Goal: Information Seeking & Learning: Learn about a topic

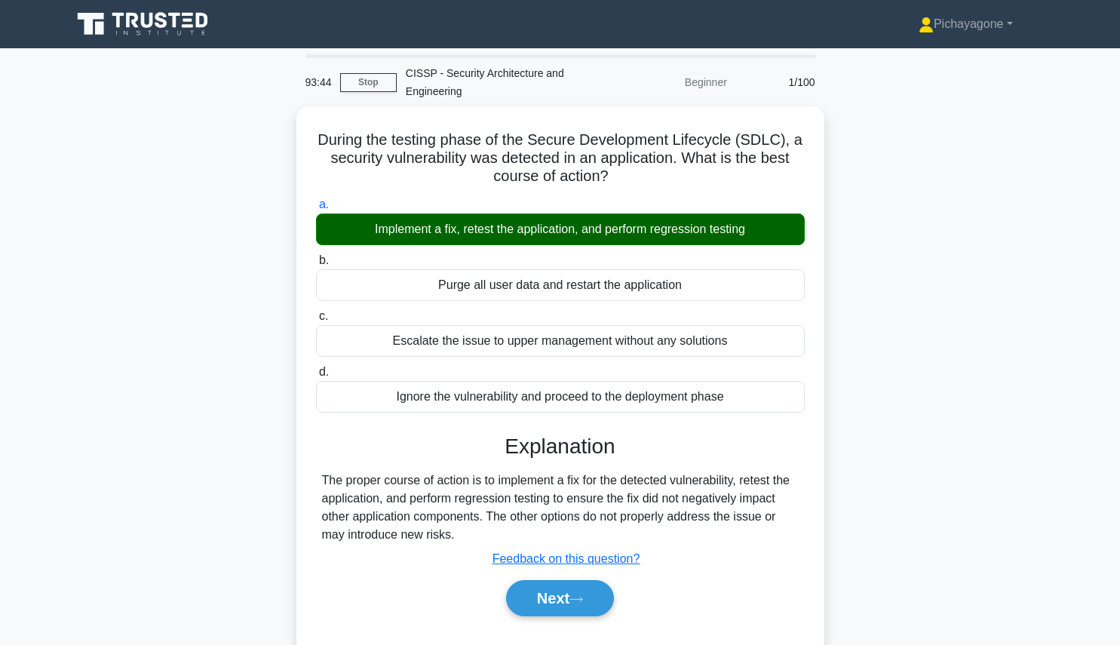
click at [510, 603] on button "Next" at bounding box center [560, 598] width 108 height 36
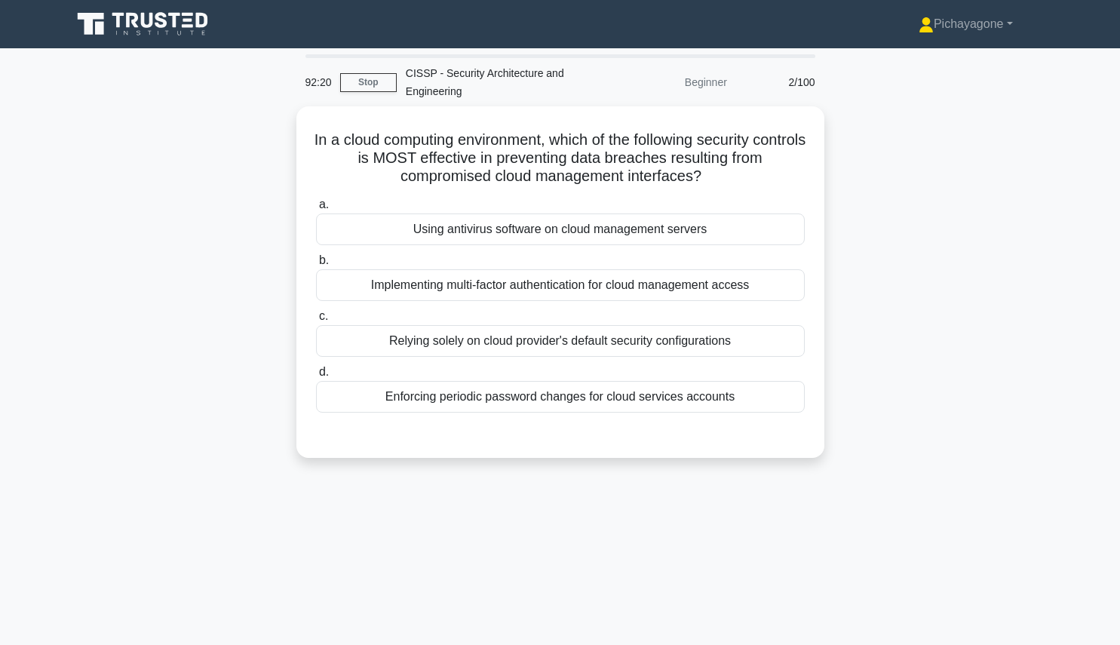
click at [567, 297] on div "Implementing multi-factor authentication for cloud management access" at bounding box center [560, 285] width 489 height 32
click at [316, 265] on input "b. Implementing multi-factor authentication for cloud management access" at bounding box center [316, 261] width 0 height 10
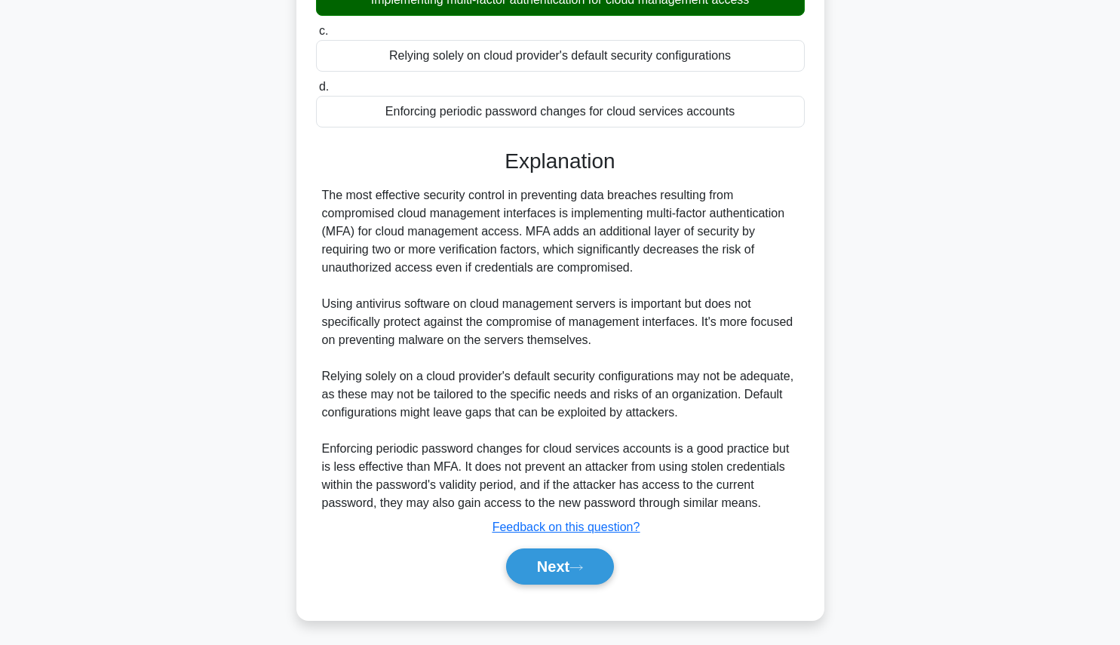
click at [555, 580] on button "Next" at bounding box center [560, 566] width 108 height 36
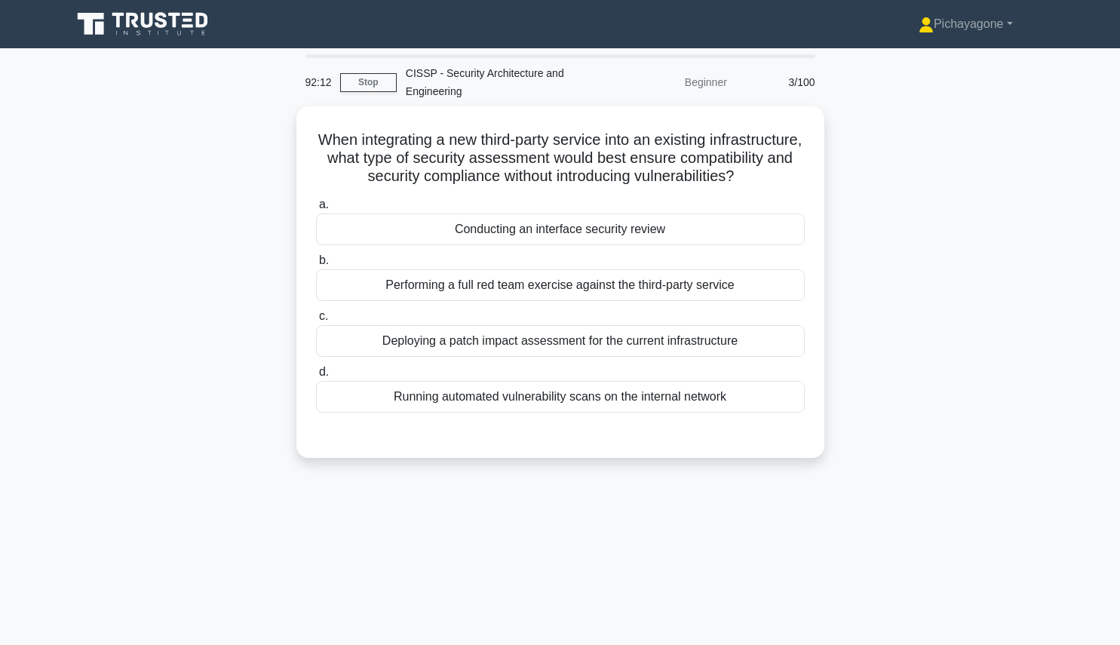
click at [717, 94] on div "Beginner" at bounding box center [670, 82] width 132 height 30
click at [712, 86] on div "Beginner" at bounding box center [670, 82] width 132 height 30
click at [887, 106] on div "When integrating a new third-party service into an existing infrastructure, wha…" at bounding box center [561, 291] width 996 height 370
click at [516, 241] on div "Conducting an interface security review" at bounding box center [560, 229] width 489 height 32
click at [316, 210] on input "a. Conducting an interface security review" at bounding box center [316, 205] width 0 height 10
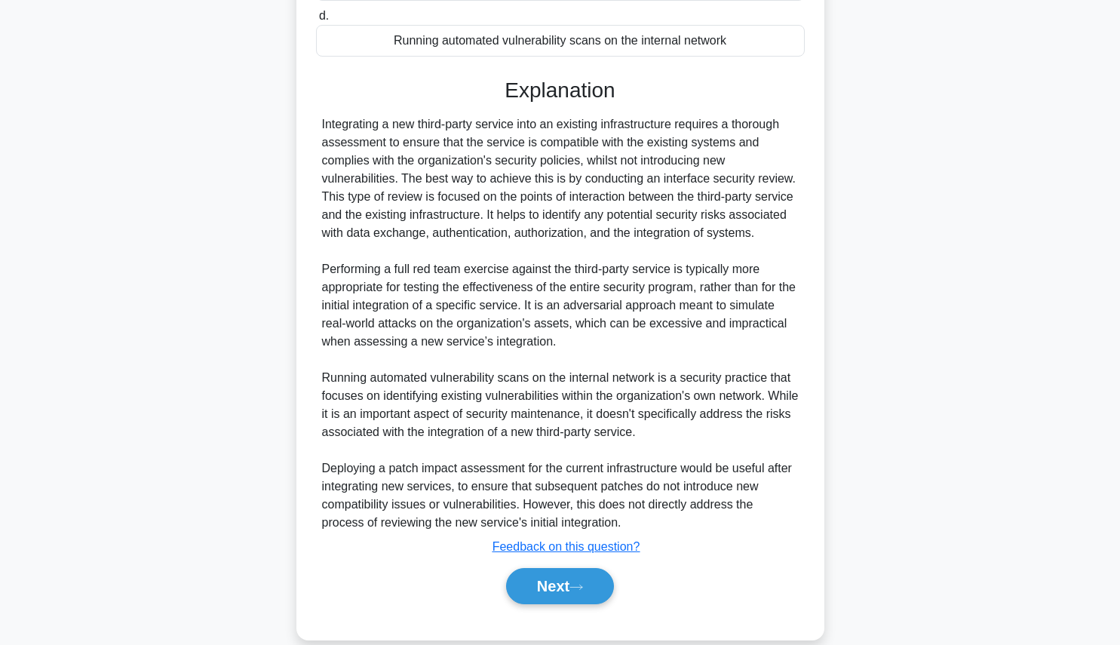
scroll to position [357, 0]
click at [594, 594] on button "Next" at bounding box center [560, 585] width 108 height 36
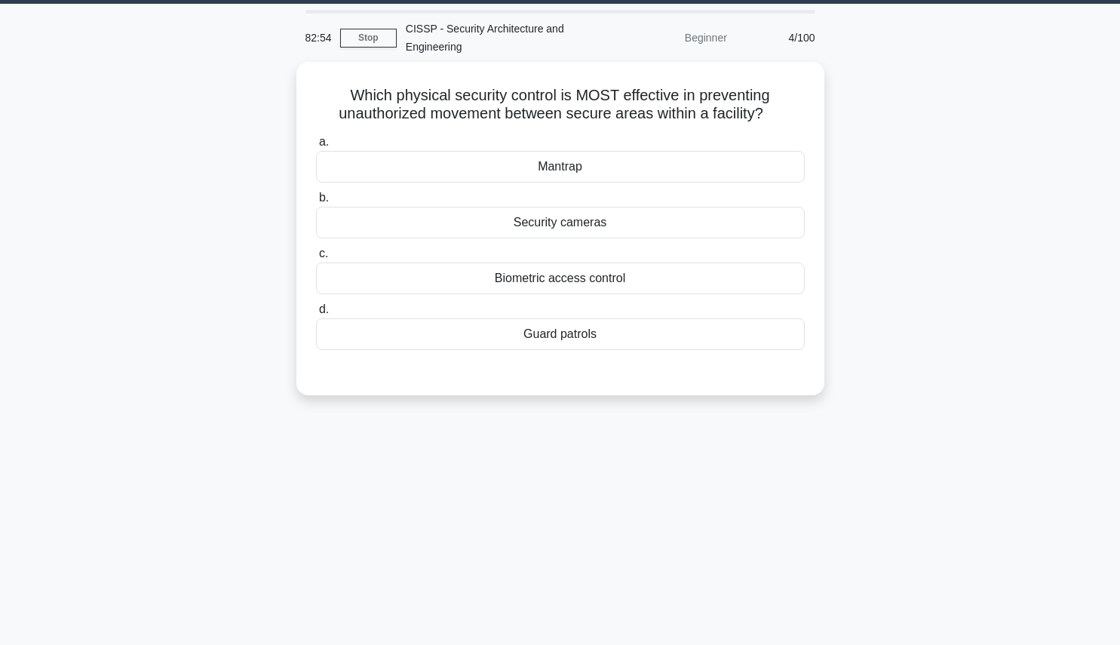
scroll to position [43, 0]
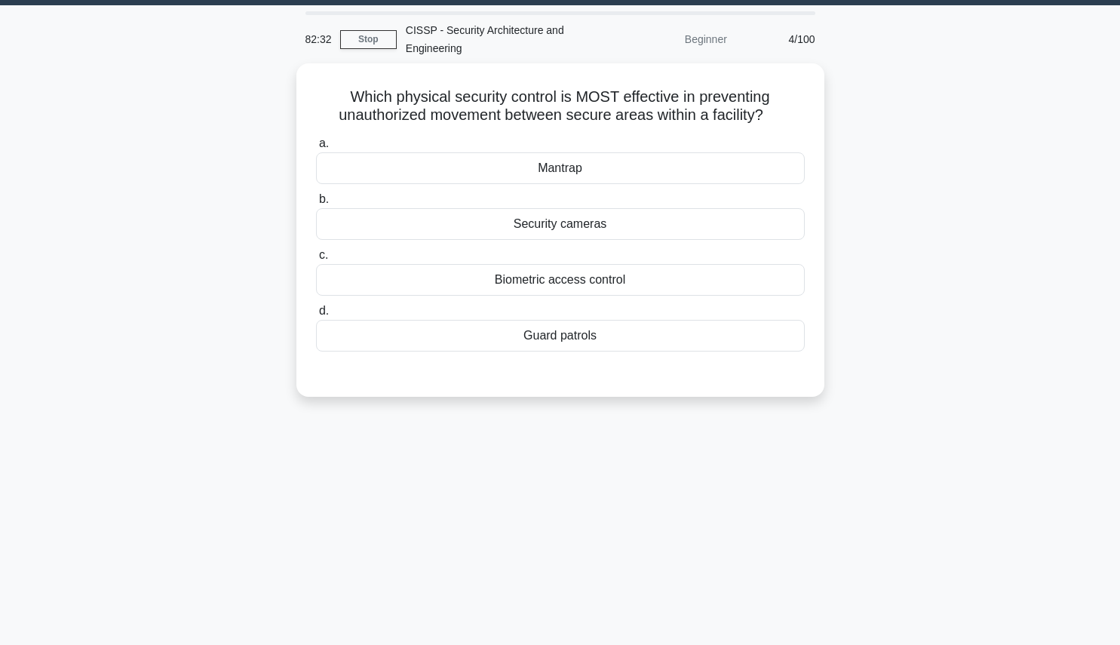
click at [619, 153] on div "Mantrap" at bounding box center [560, 168] width 489 height 32
click at [316, 149] on input "a. Mantrap" at bounding box center [316, 144] width 0 height 10
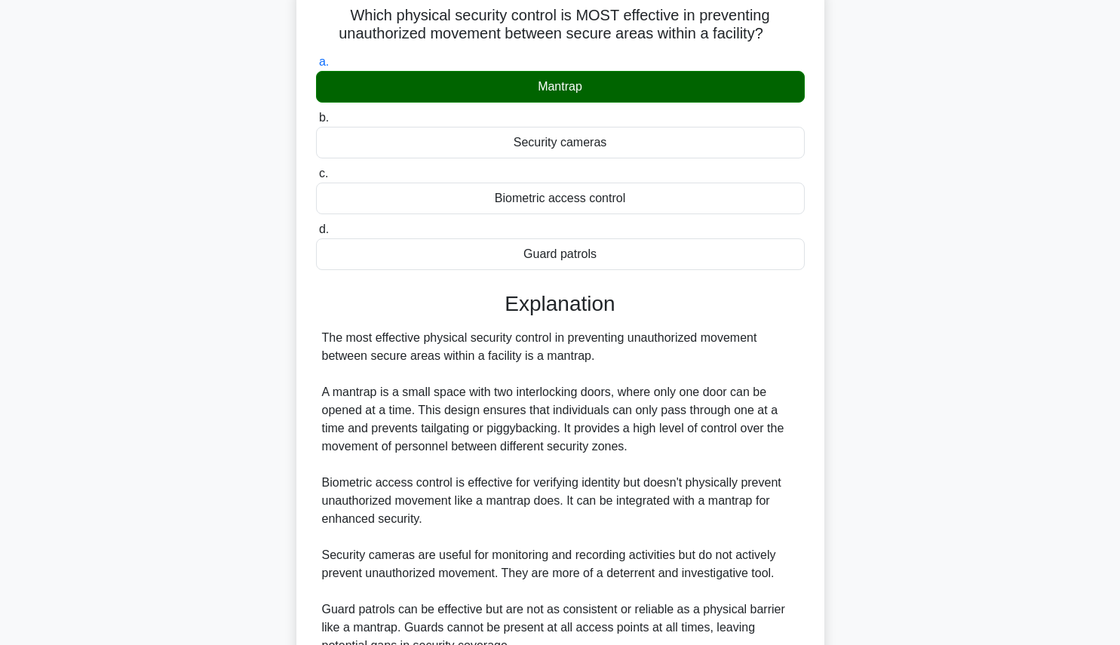
scroll to position [268, 0]
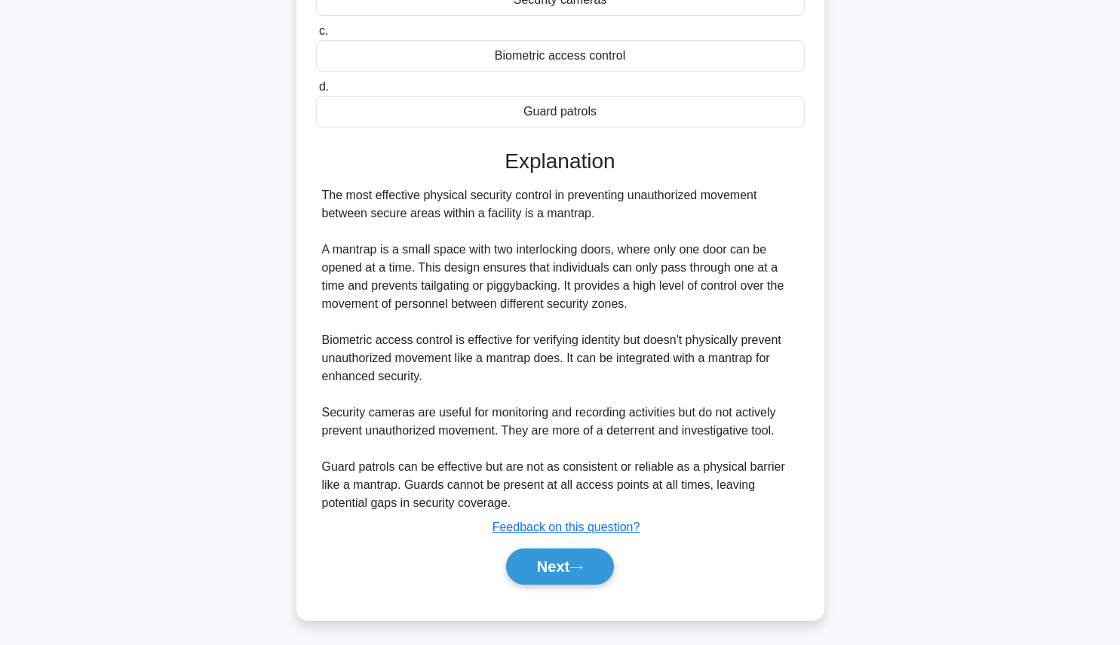
click at [563, 570] on button "Next" at bounding box center [560, 566] width 108 height 36
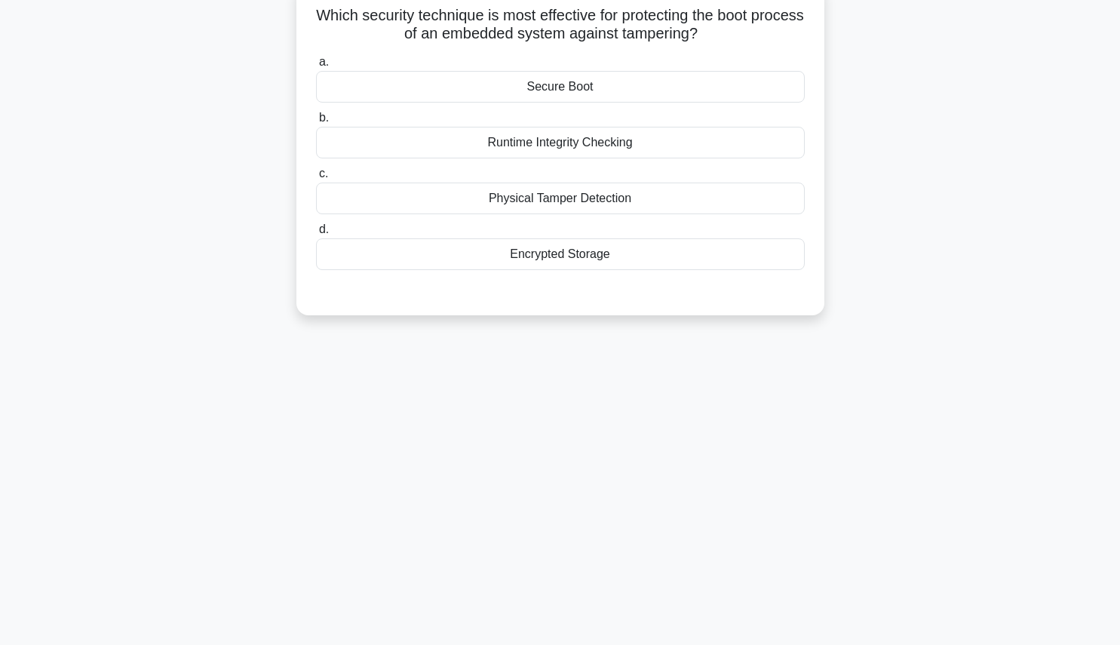
scroll to position [0, 0]
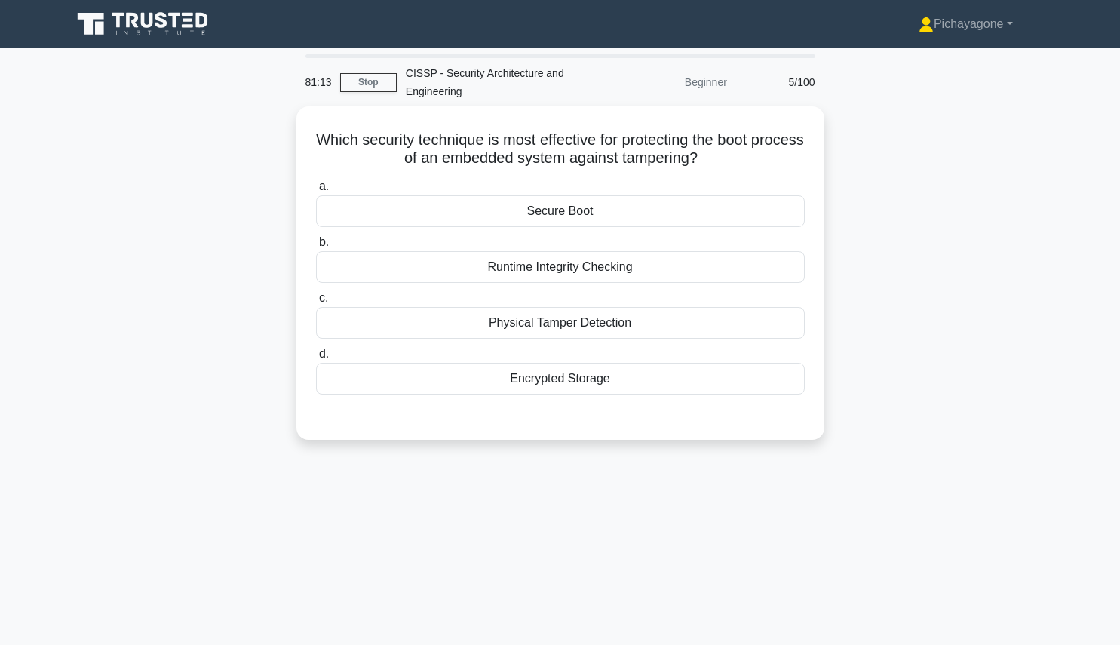
click at [640, 192] on label "a. Secure Boot" at bounding box center [560, 202] width 489 height 50
click at [316, 192] on input "a. Secure Boot" at bounding box center [316, 187] width 0 height 10
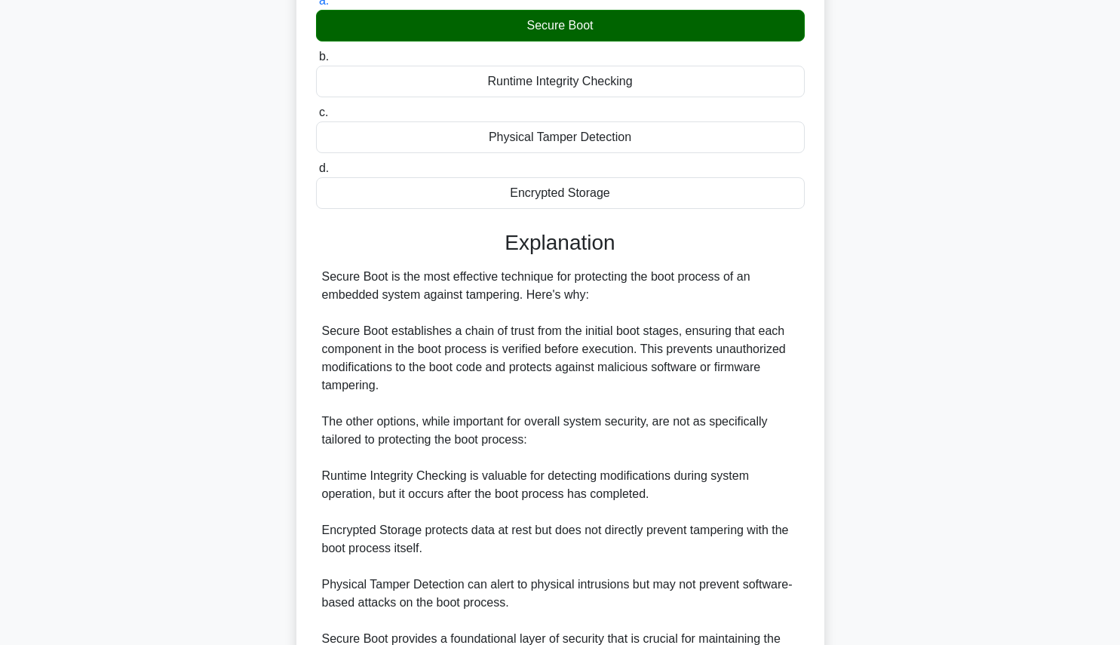
scroll to position [340, 0]
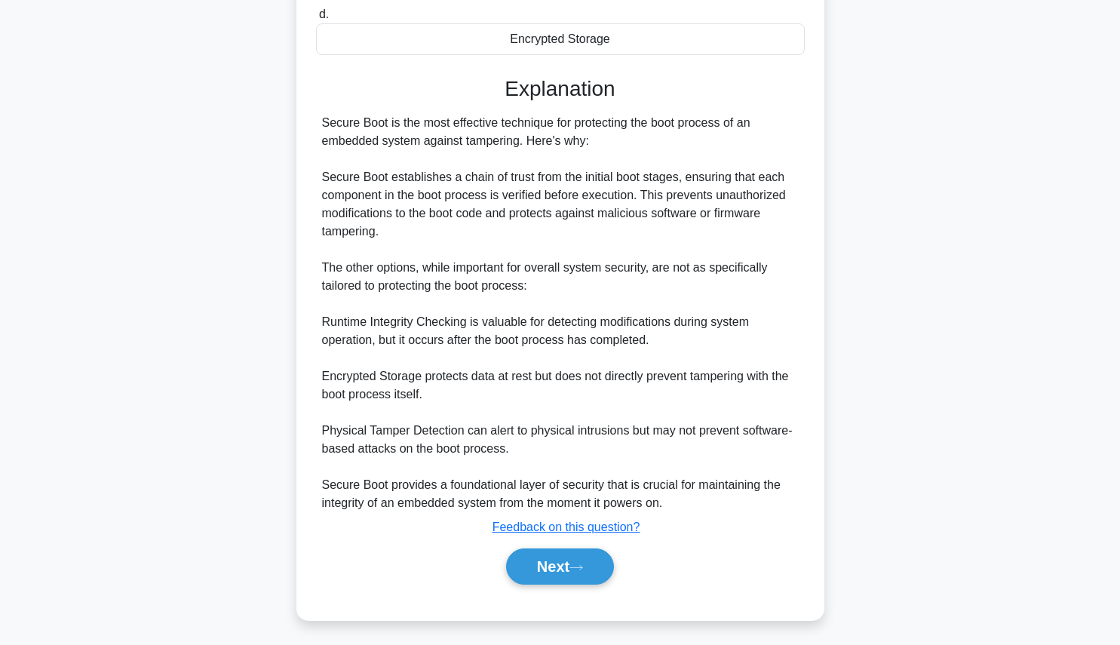
click at [559, 560] on button "Next" at bounding box center [560, 566] width 108 height 36
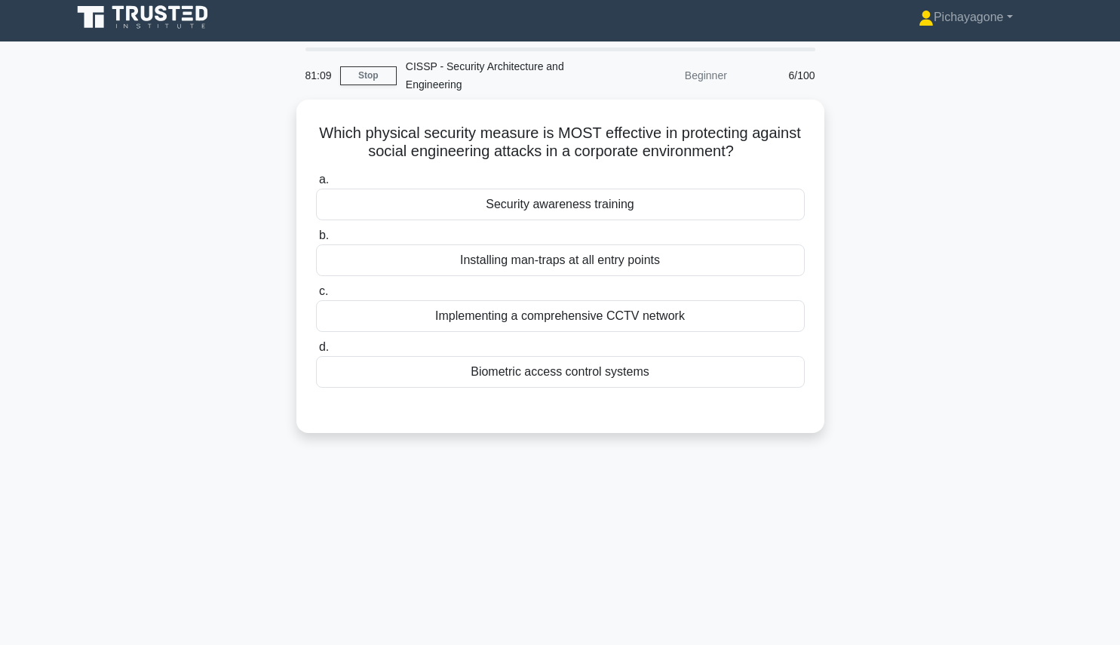
scroll to position [4, 0]
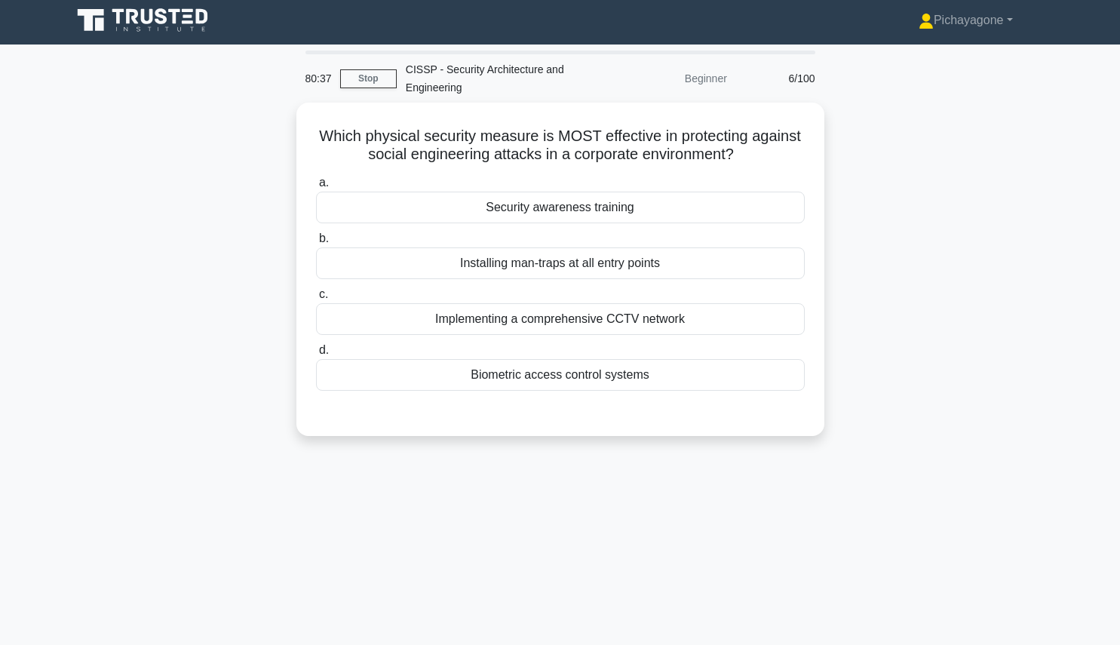
click at [617, 187] on label "a. Security awareness training" at bounding box center [560, 198] width 489 height 50
click at [316, 187] on input "a. Security awareness training" at bounding box center [316, 183] width 0 height 10
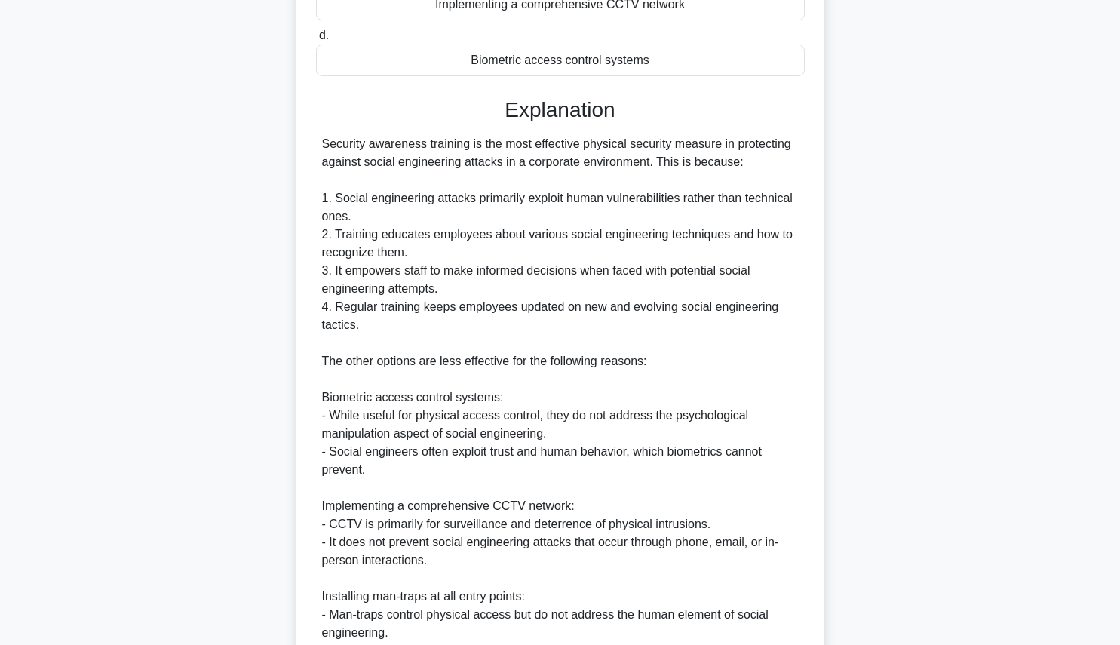
scroll to position [557, 0]
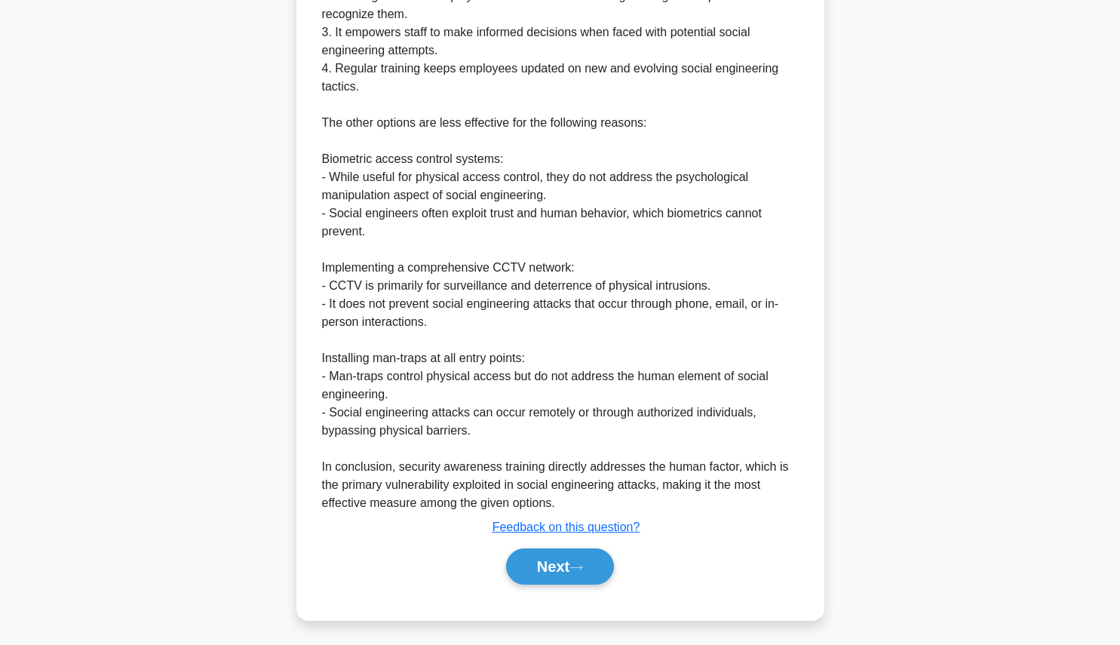
click at [560, 570] on button "Next" at bounding box center [560, 566] width 108 height 36
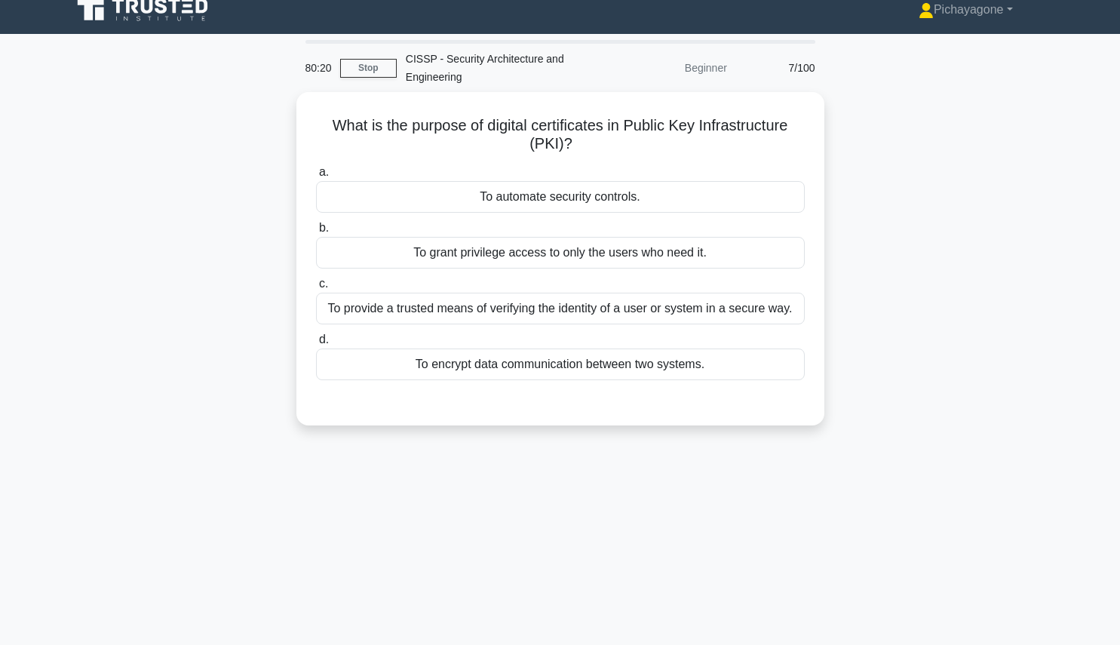
scroll to position [11, 0]
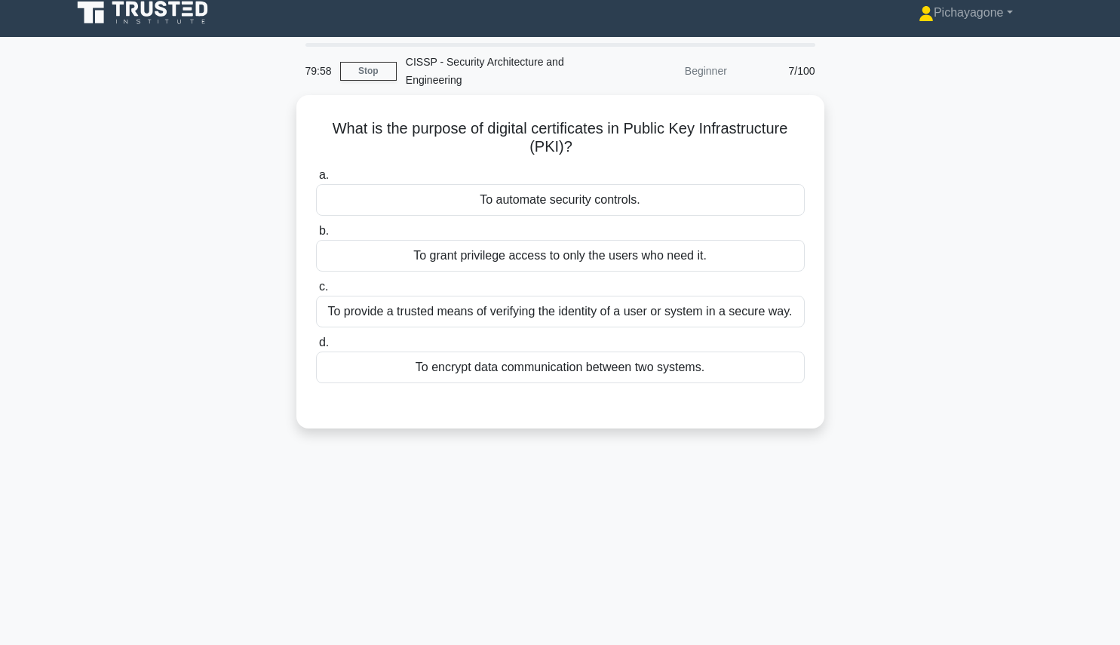
click at [760, 311] on div "To provide a trusted means of verifying the identity of a user or system in a s…" at bounding box center [560, 312] width 489 height 32
click at [316, 292] on input "c. To provide a trusted means of verifying the identity of a user or system in …" at bounding box center [316, 287] width 0 height 10
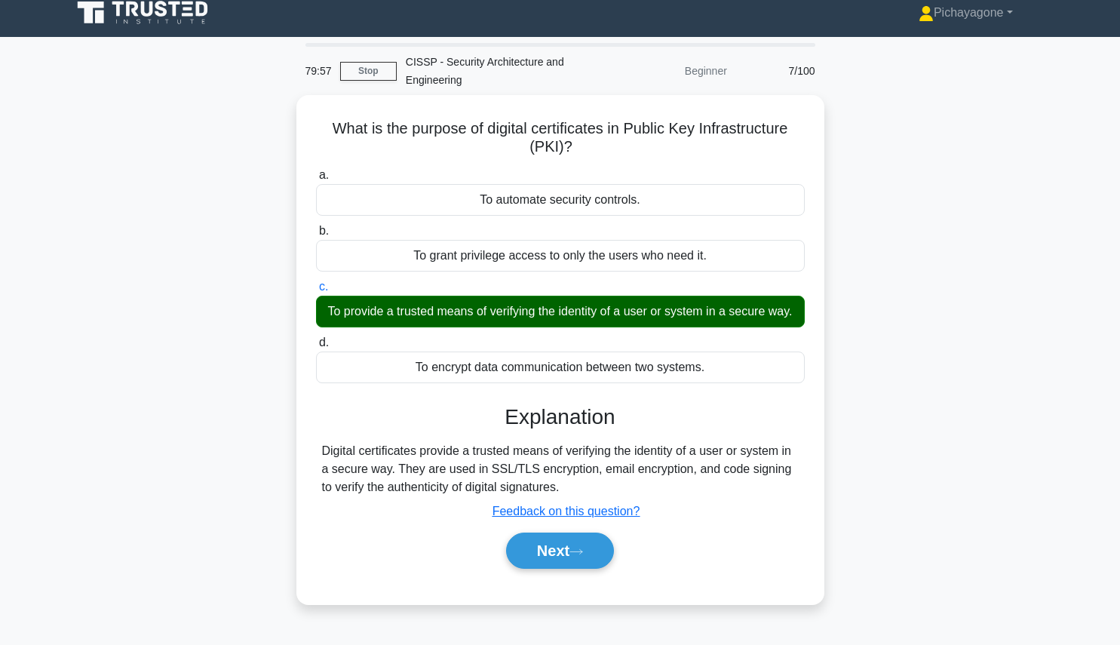
click at [573, 563] on button "Next" at bounding box center [560, 550] width 108 height 36
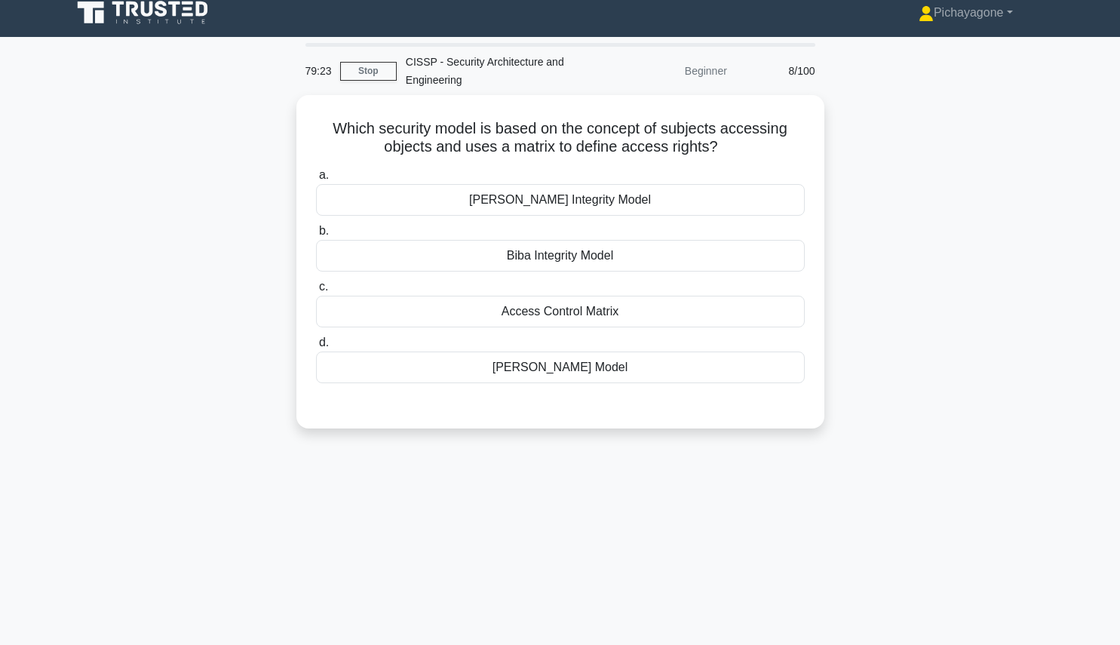
click at [614, 319] on div "Access Control Matrix" at bounding box center [560, 312] width 489 height 32
click at [316, 292] on input "c. Access Control Matrix" at bounding box center [316, 287] width 0 height 10
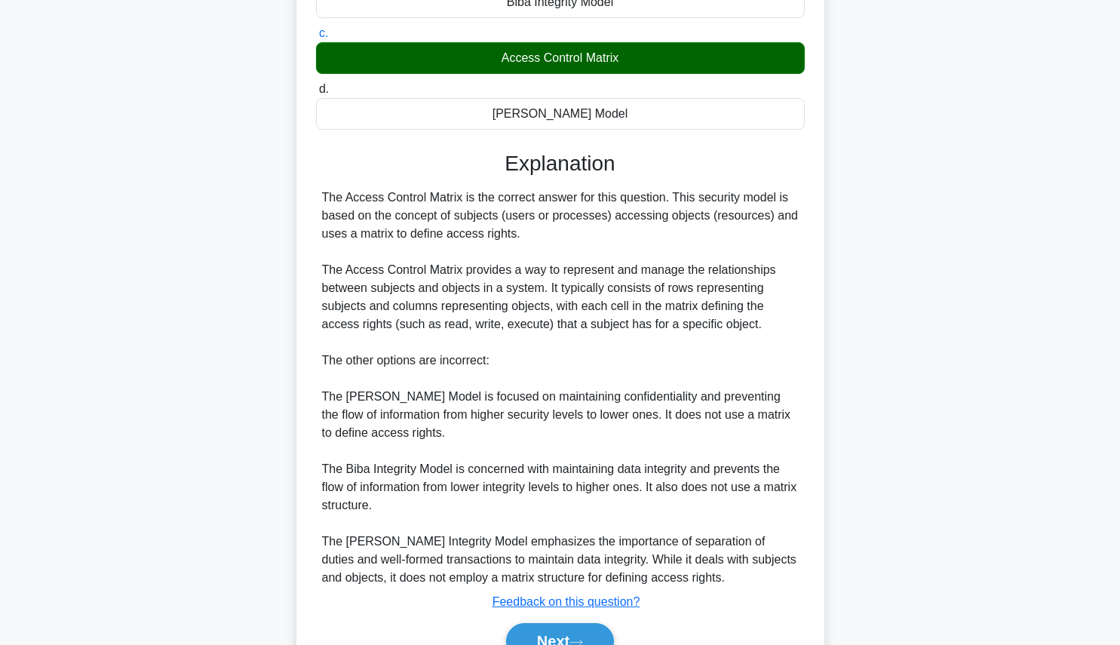
scroll to position [340, 0]
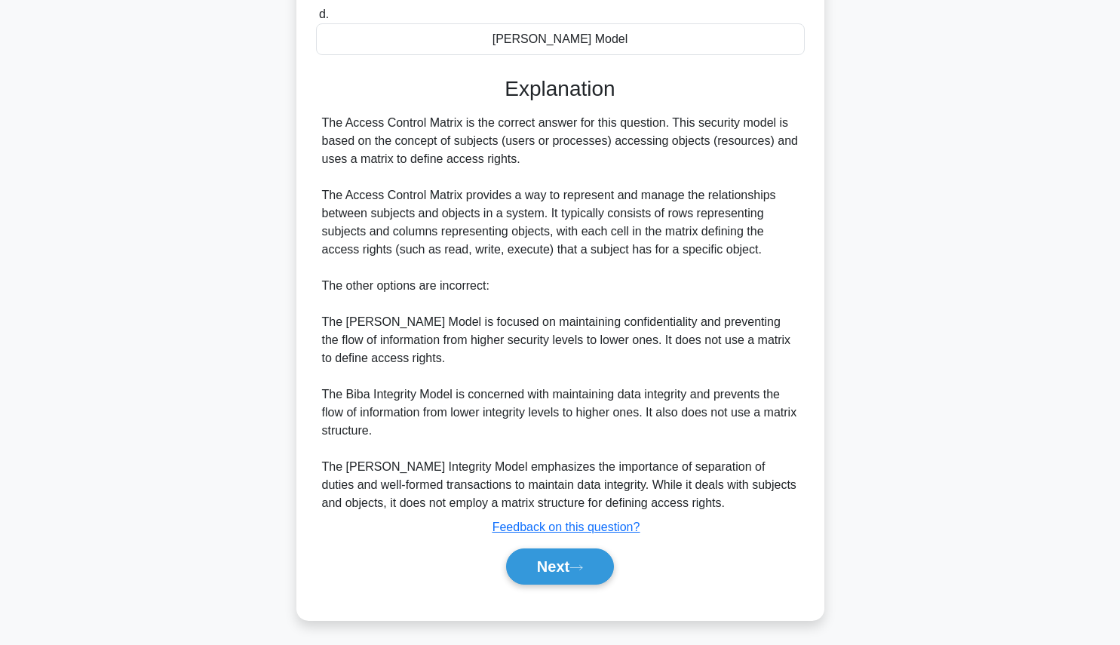
click at [564, 548] on button "Next" at bounding box center [560, 566] width 108 height 36
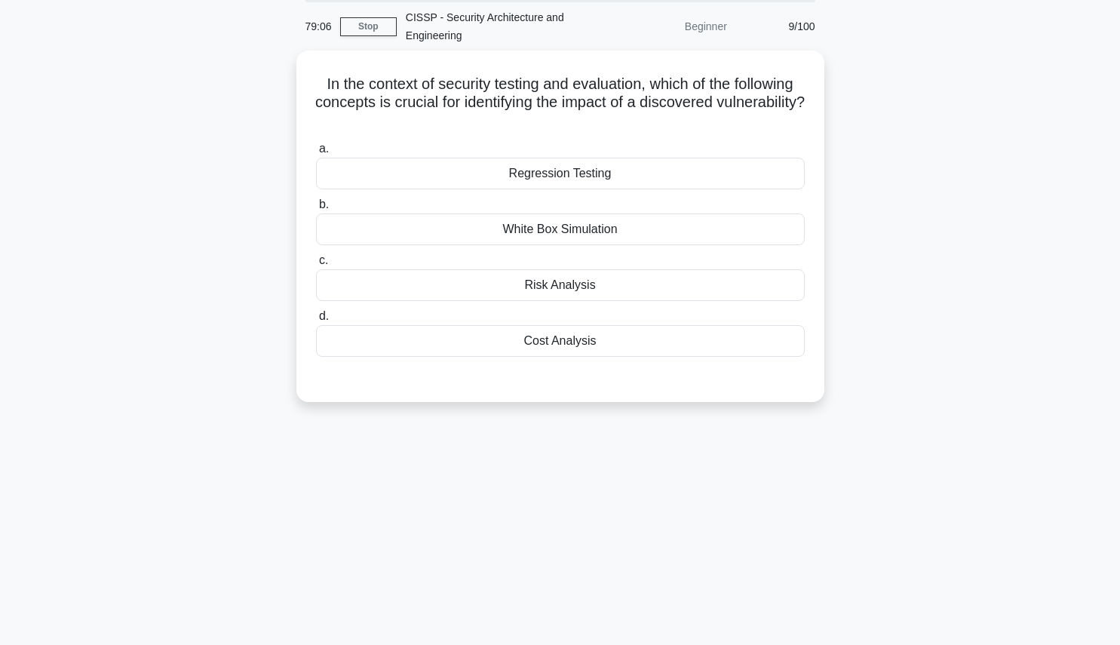
scroll to position [0, 0]
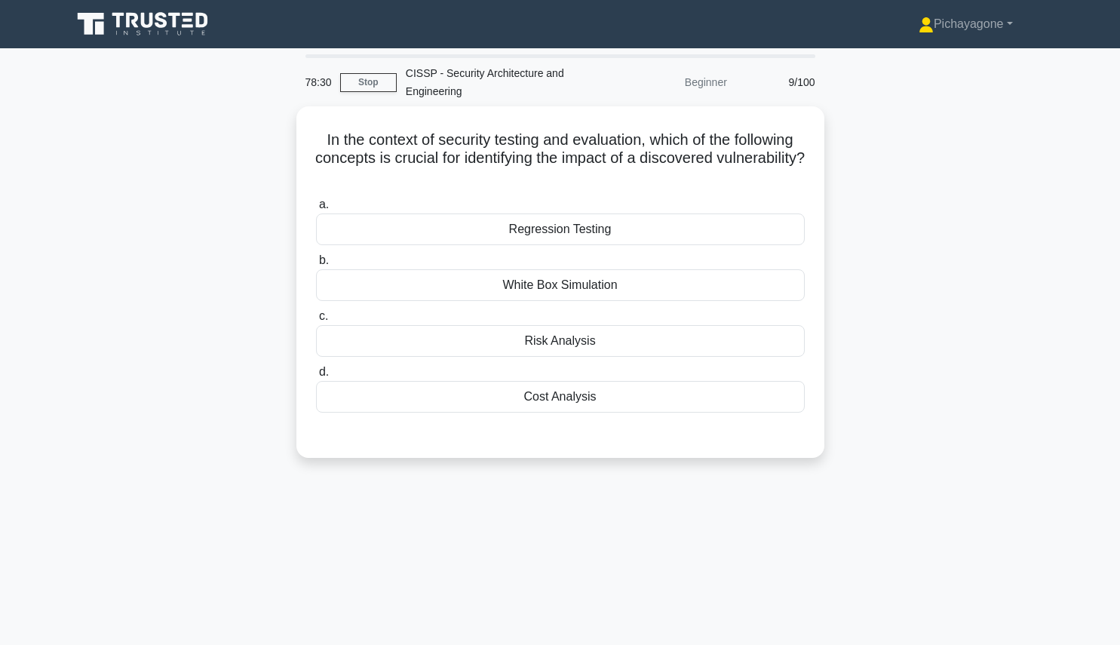
click at [534, 336] on div "Risk Analysis" at bounding box center [560, 341] width 489 height 32
click at [316, 321] on input "c. Risk Analysis" at bounding box center [316, 316] width 0 height 10
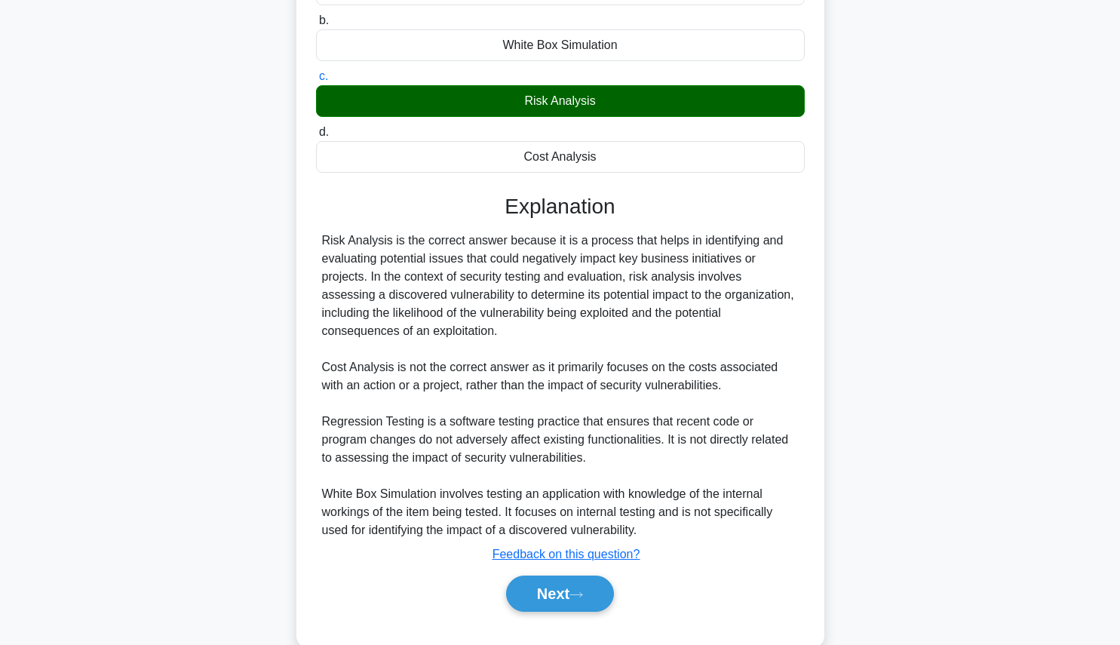
scroll to position [268, 0]
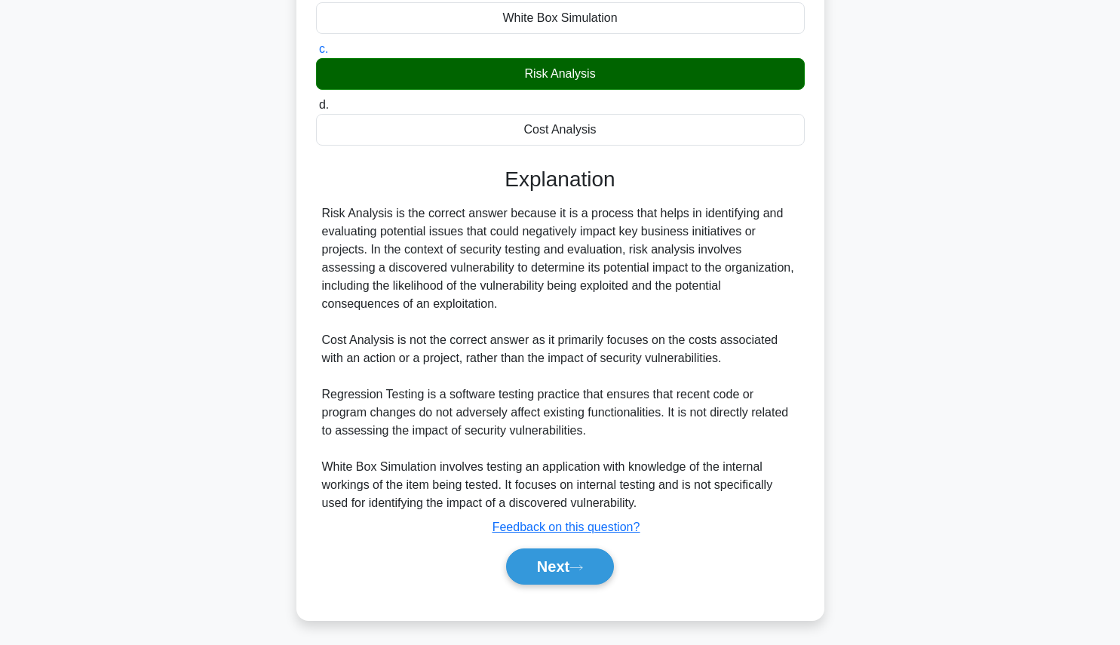
click at [577, 566] on icon at bounding box center [576, 567] width 14 height 8
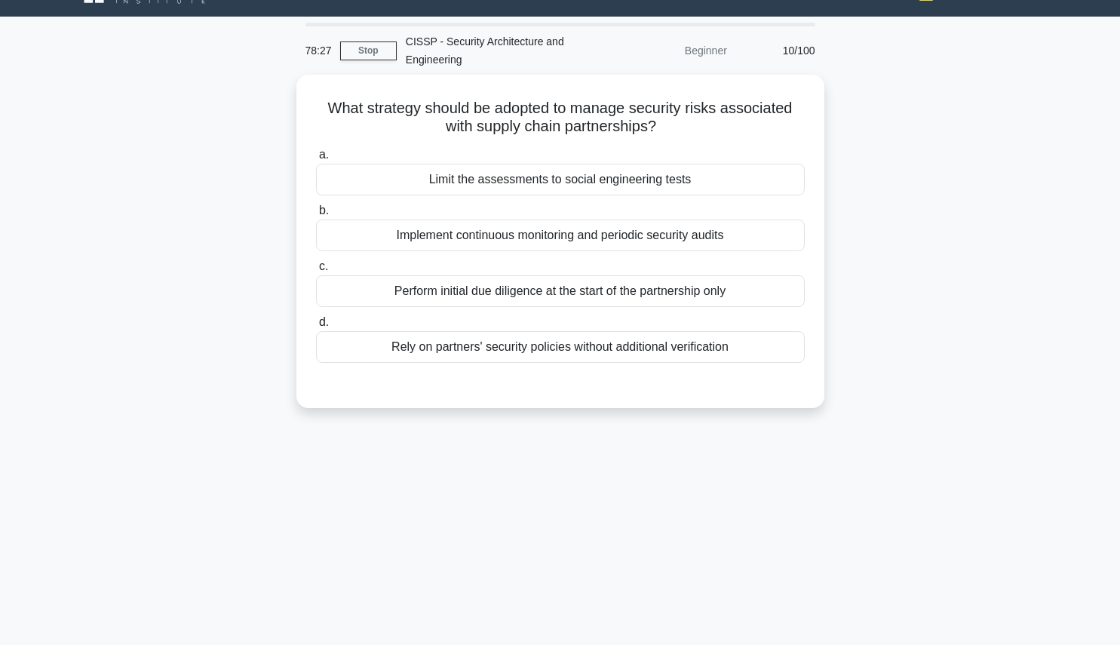
scroll to position [0, 0]
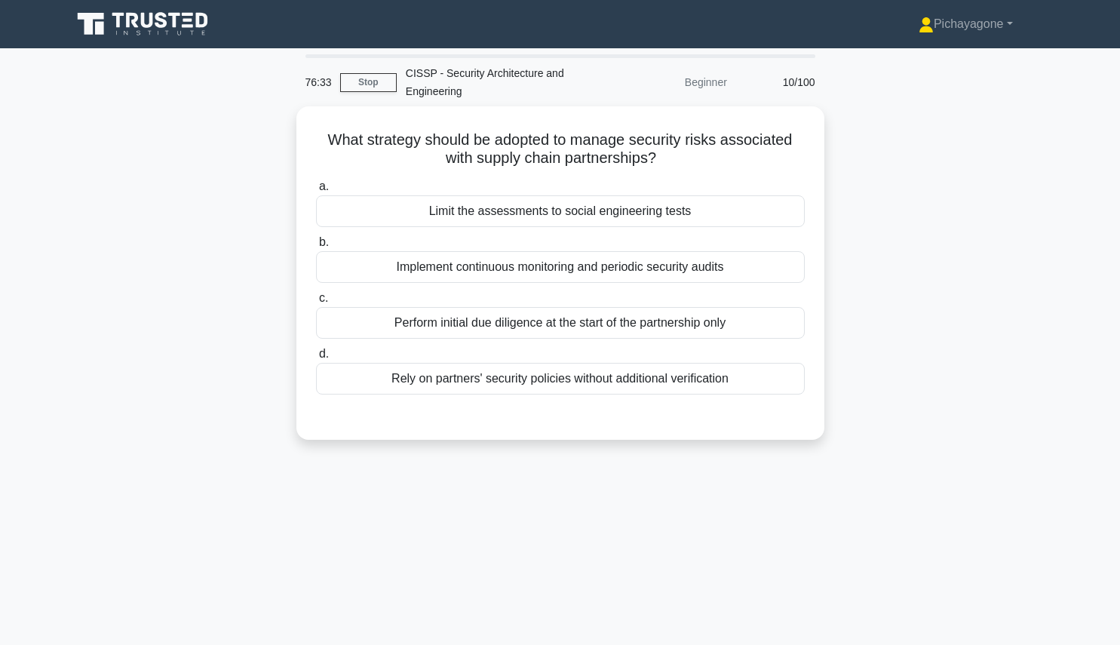
click at [535, 267] on div "Implement continuous monitoring and periodic security audits" at bounding box center [560, 267] width 489 height 32
click at [316, 247] on input "b. Implement continuous monitoring and periodic security audits" at bounding box center [316, 243] width 0 height 10
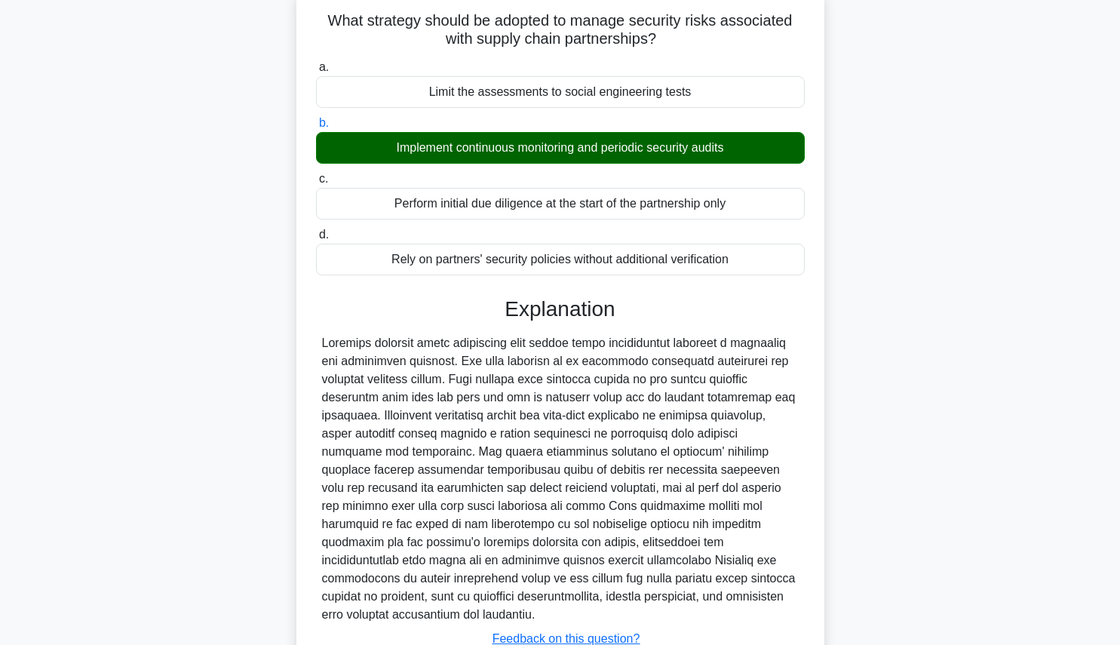
scroll to position [232, 0]
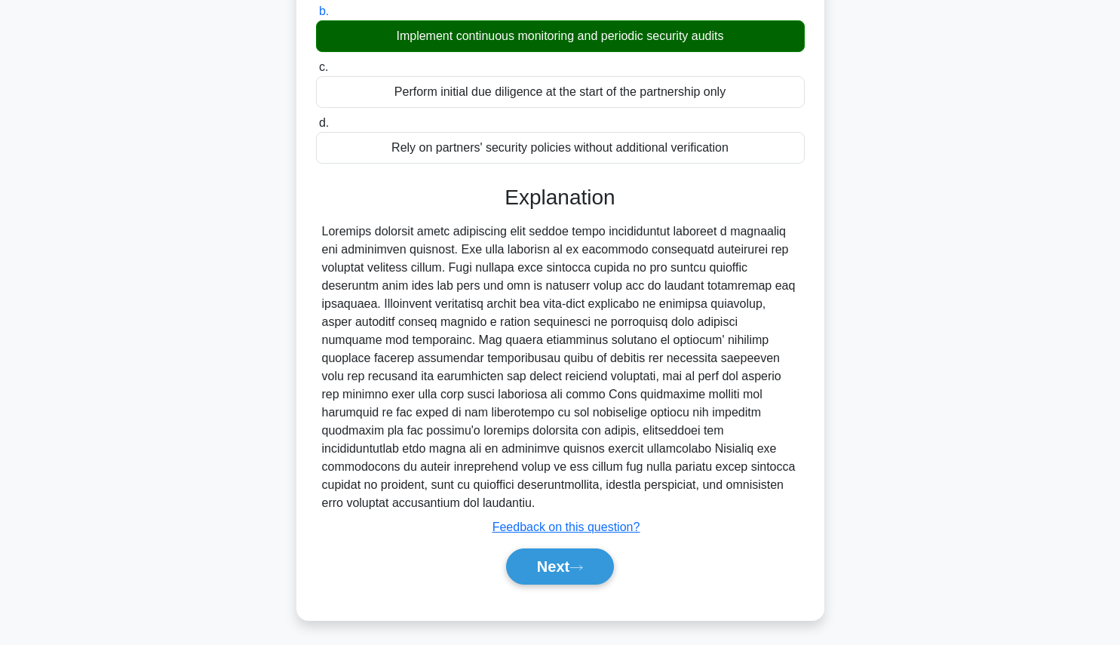
click at [583, 569] on button "Next" at bounding box center [560, 566] width 108 height 36
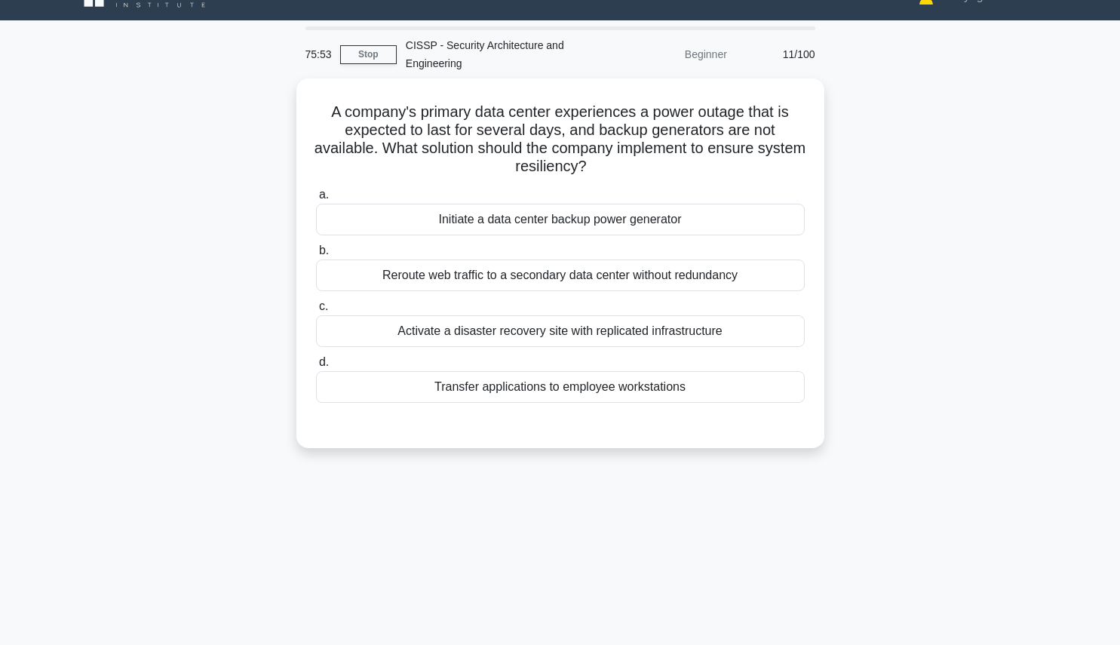
scroll to position [28, 0]
click at [646, 216] on div "Initiate a data center backup power generator" at bounding box center [560, 220] width 489 height 32
click at [316, 200] on input "a. Initiate a data center backup power generator" at bounding box center [316, 195] width 0 height 10
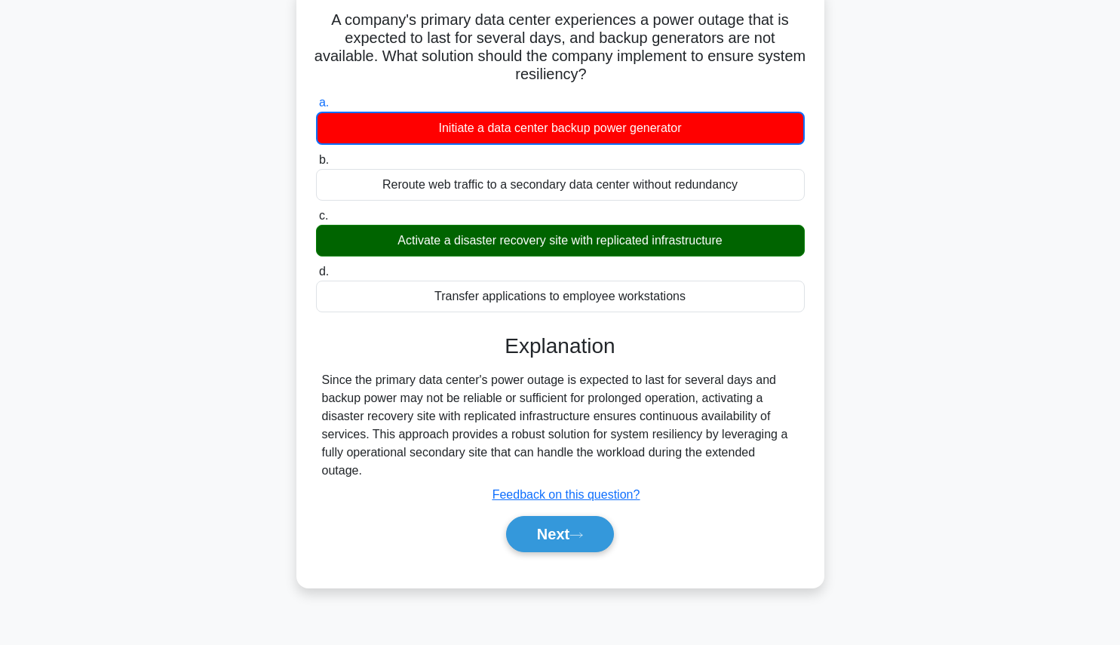
scroll to position [117, 0]
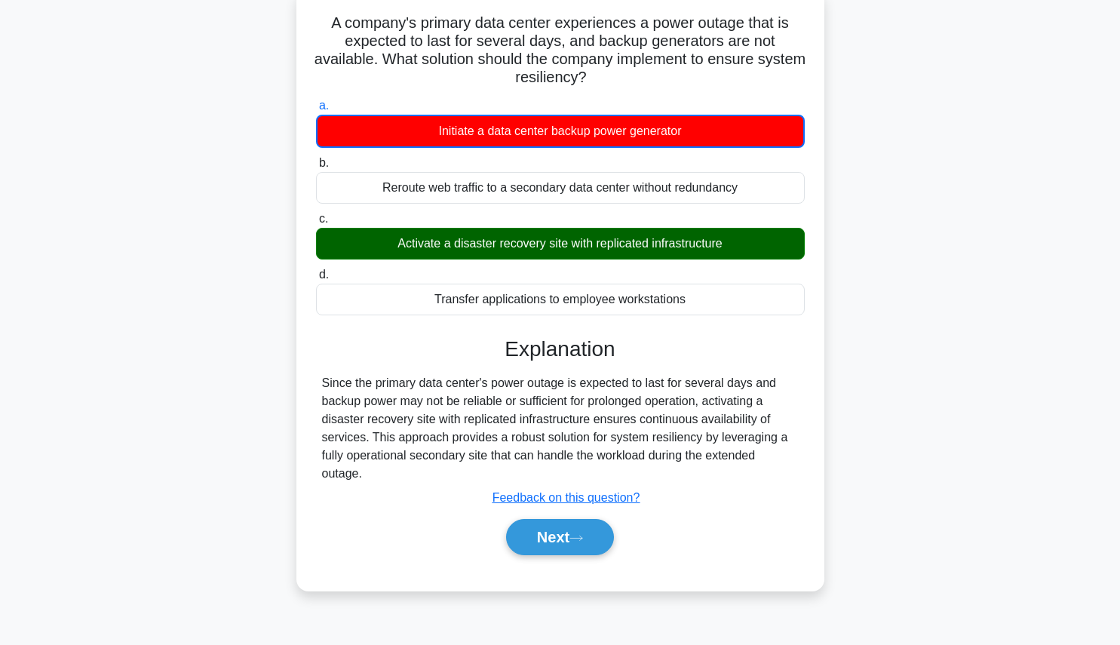
click at [573, 542] on button "Next" at bounding box center [560, 537] width 108 height 36
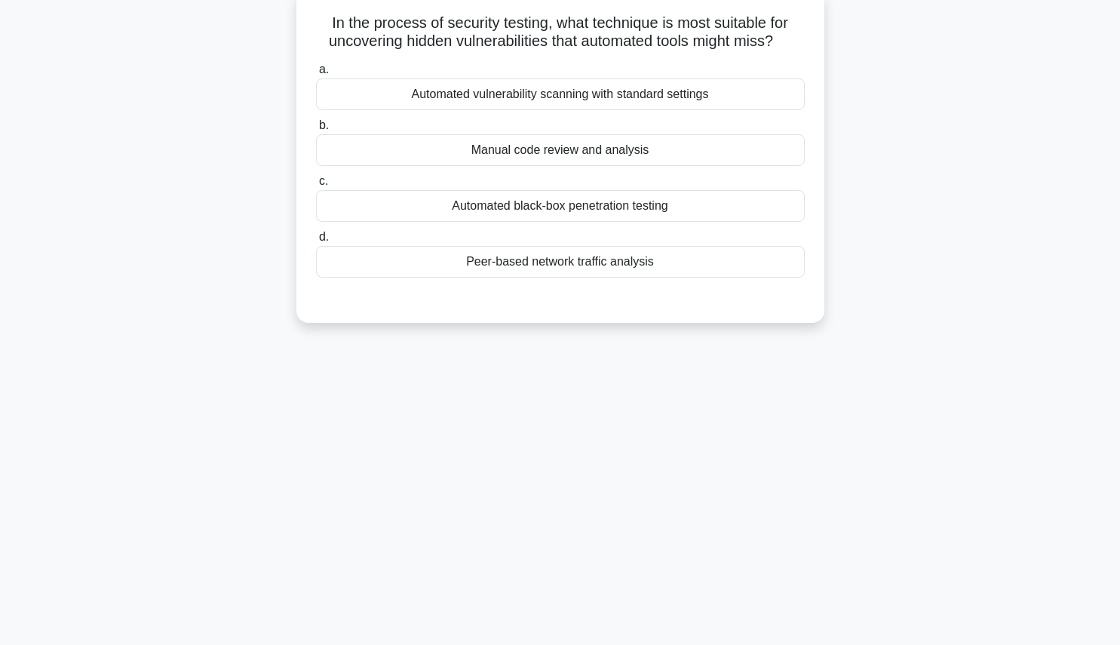
click at [627, 150] on div "Manual code review and analysis" at bounding box center [560, 150] width 489 height 32
click at [316, 130] on input "b. Manual code review and analysis" at bounding box center [316, 126] width 0 height 10
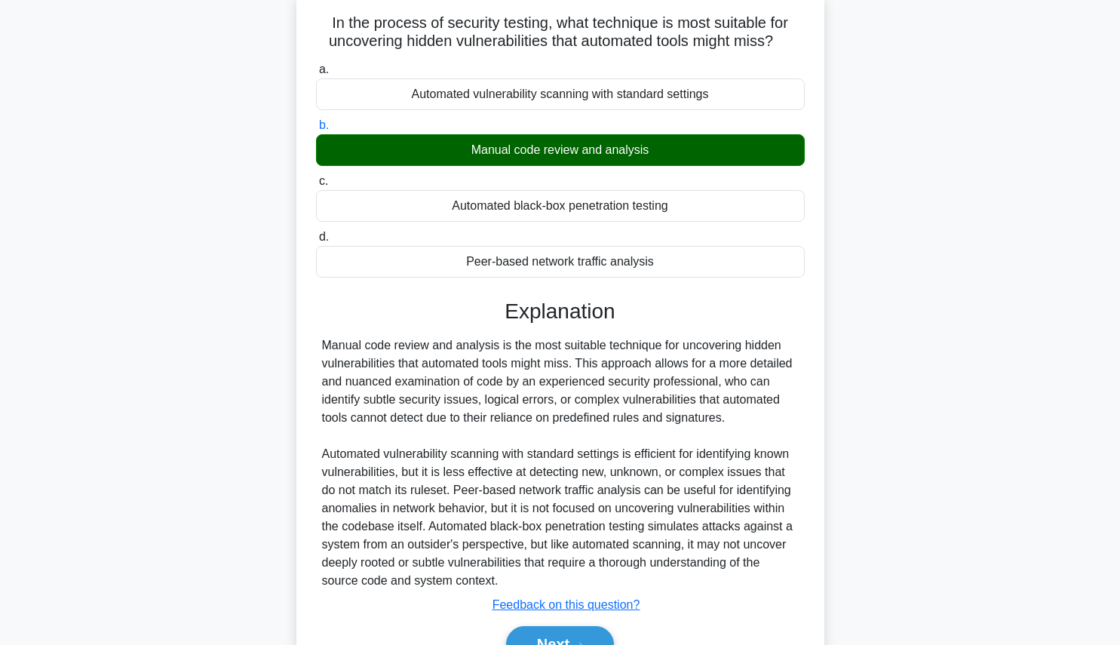
scroll to position [195, 0]
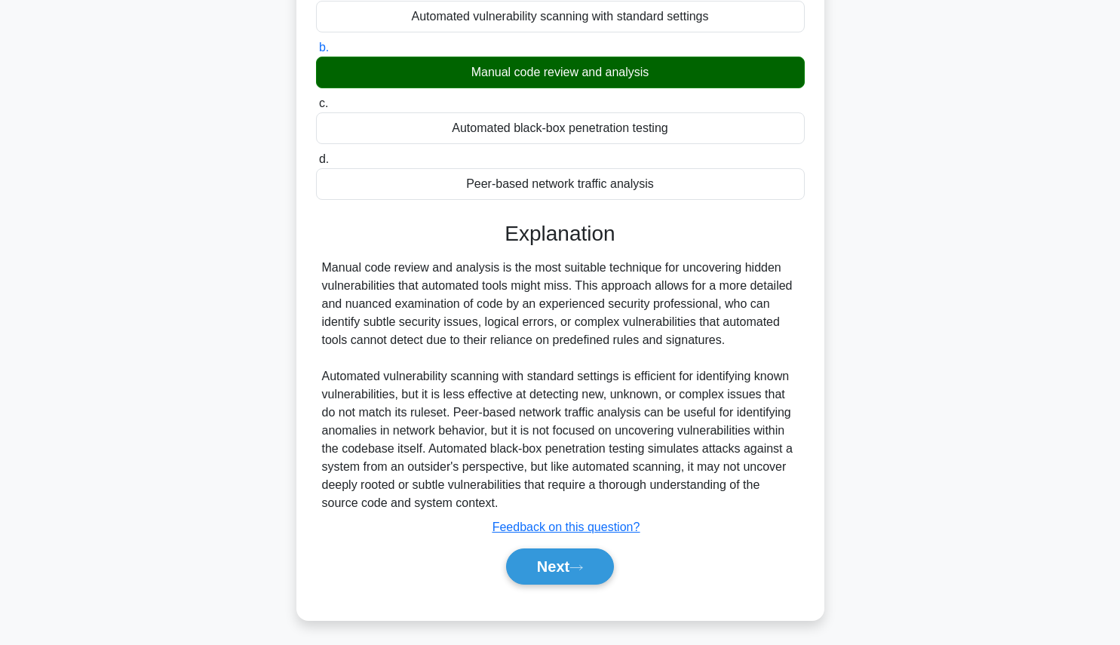
click at [537, 570] on button "Next" at bounding box center [560, 566] width 108 height 36
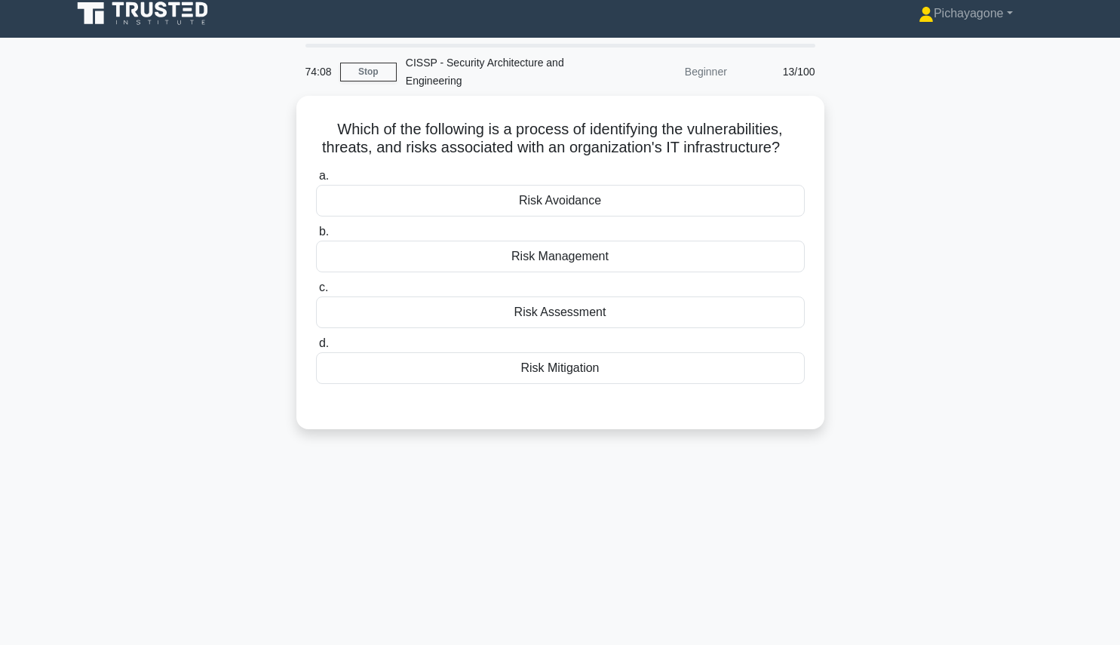
scroll to position [0, 0]
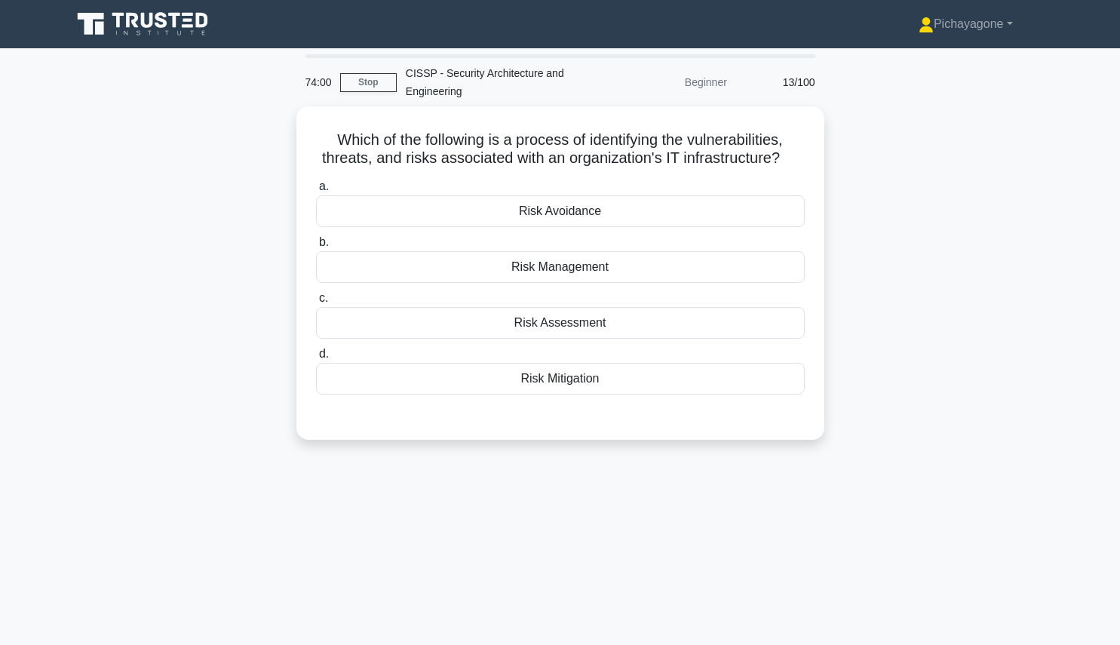
click at [580, 327] on div "Risk Assessment" at bounding box center [560, 323] width 489 height 32
click at [316, 303] on input "c. Risk Assessment" at bounding box center [316, 298] width 0 height 10
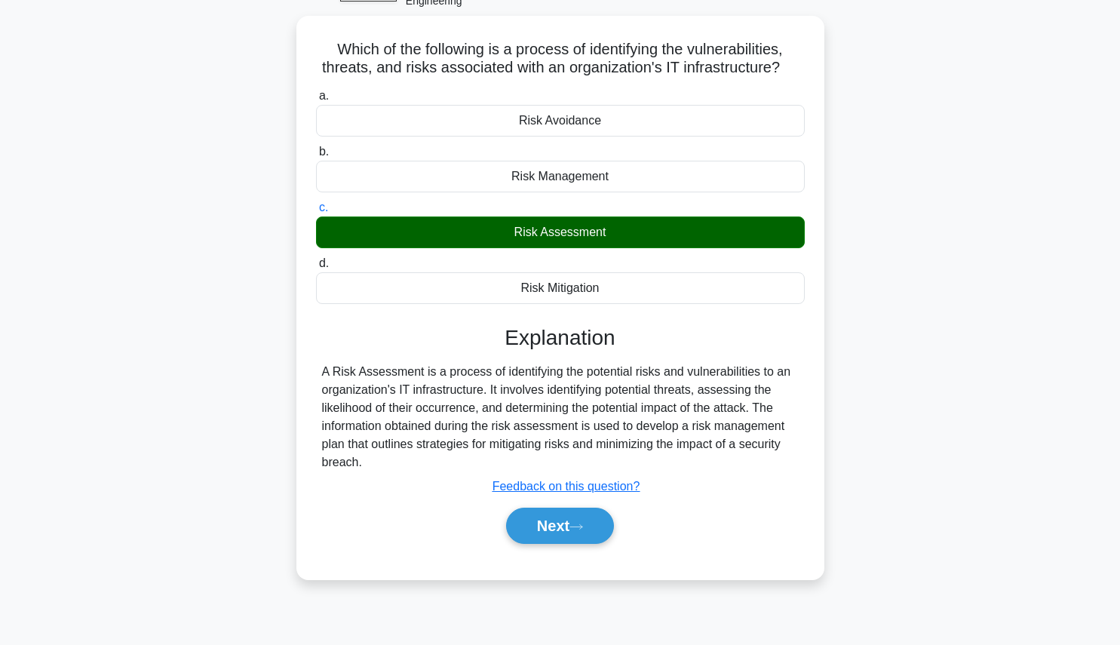
scroll to position [117, 0]
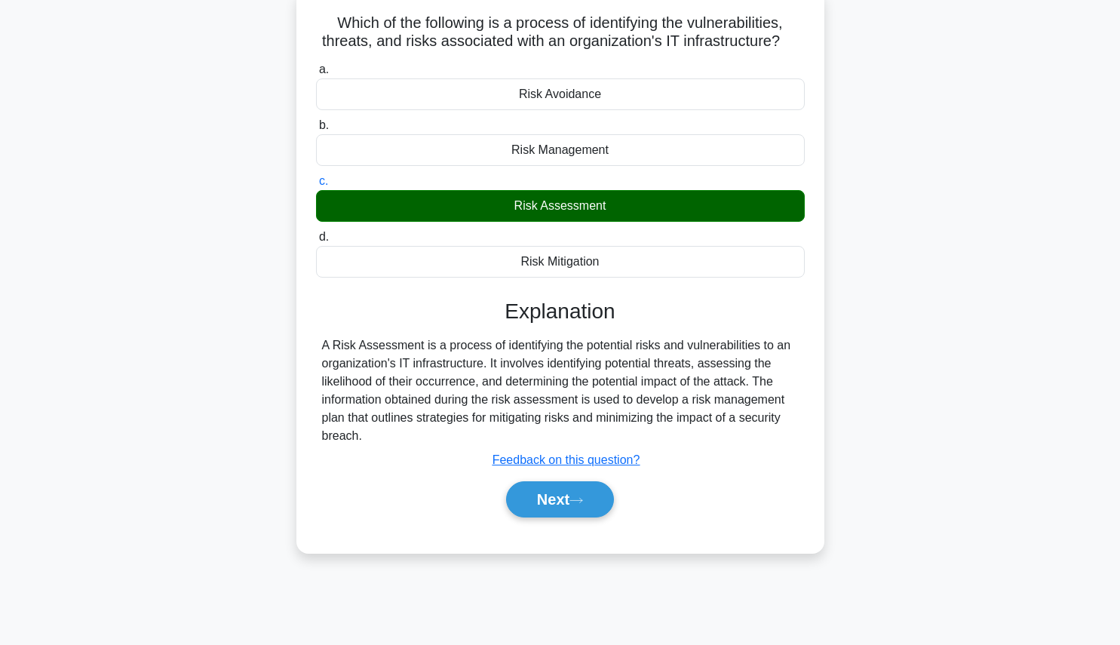
click at [544, 492] on button "Next" at bounding box center [560, 499] width 108 height 36
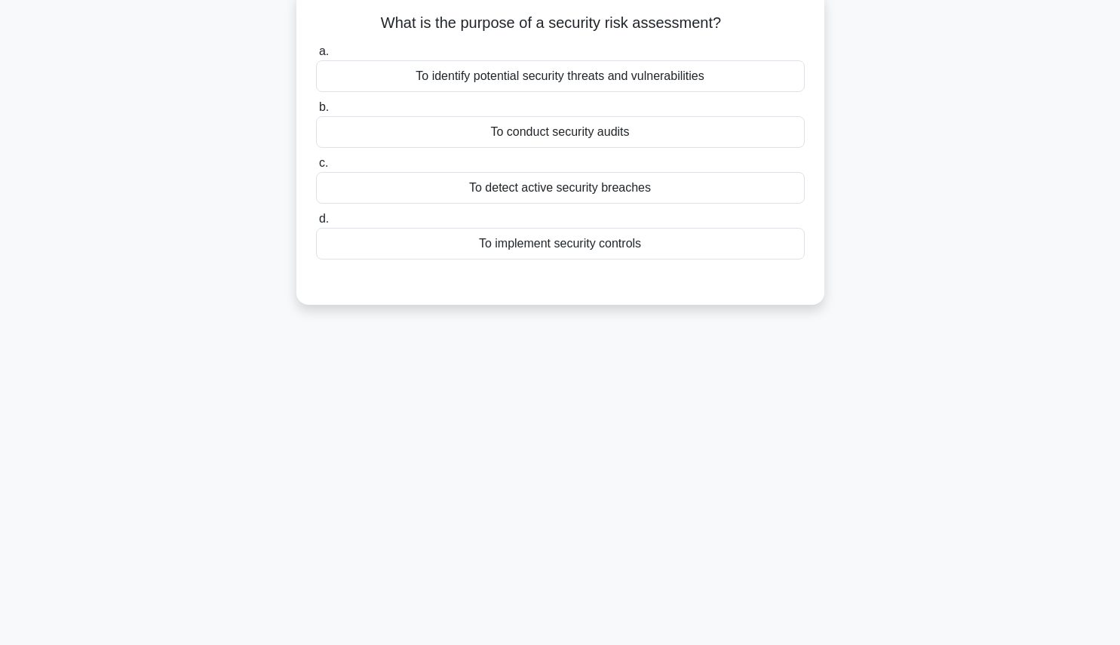
scroll to position [0, 0]
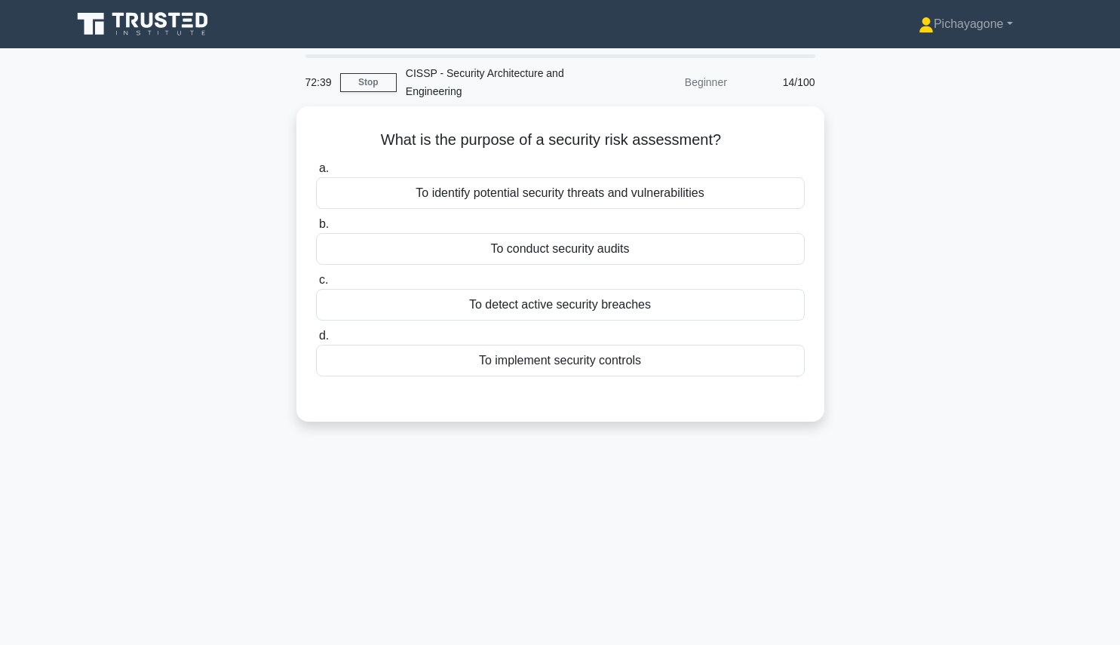
click at [568, 191] on div "To identify potential security threats and vulnerabilities" at bounding box center [560, 193] width 489 height 32
click at [316, 173] on input "a. To identify potential security threats and vulnerabilities" at bounding box center [316, 169] width 0 height 10
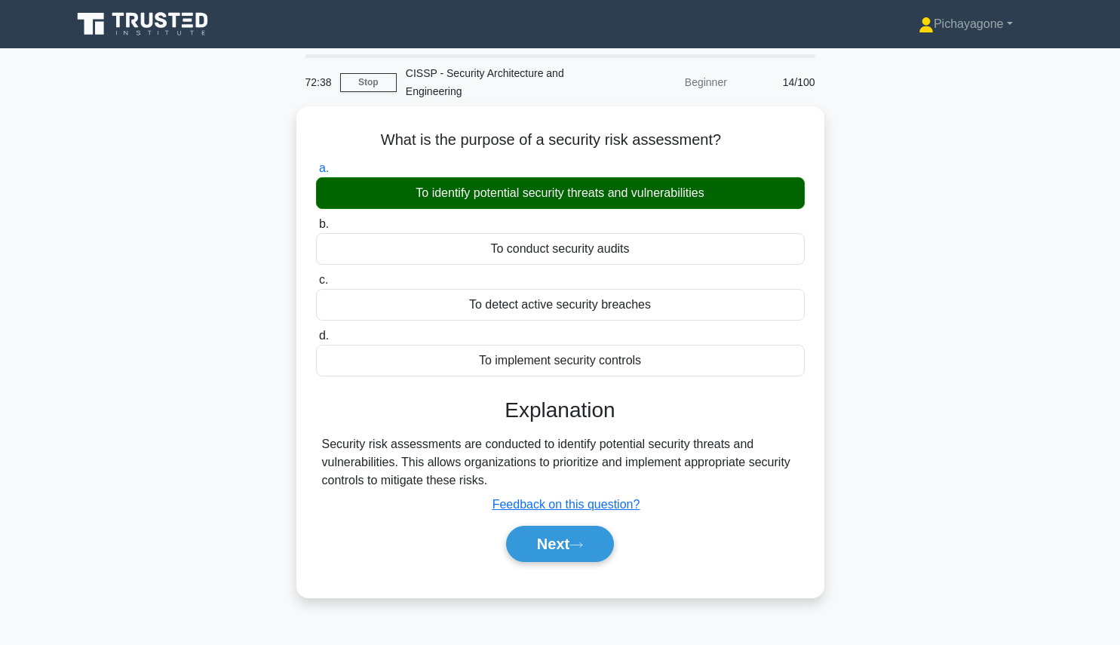
click at [554, 533] on button "Next" at bounding box center [560, 544] width 108 height 36
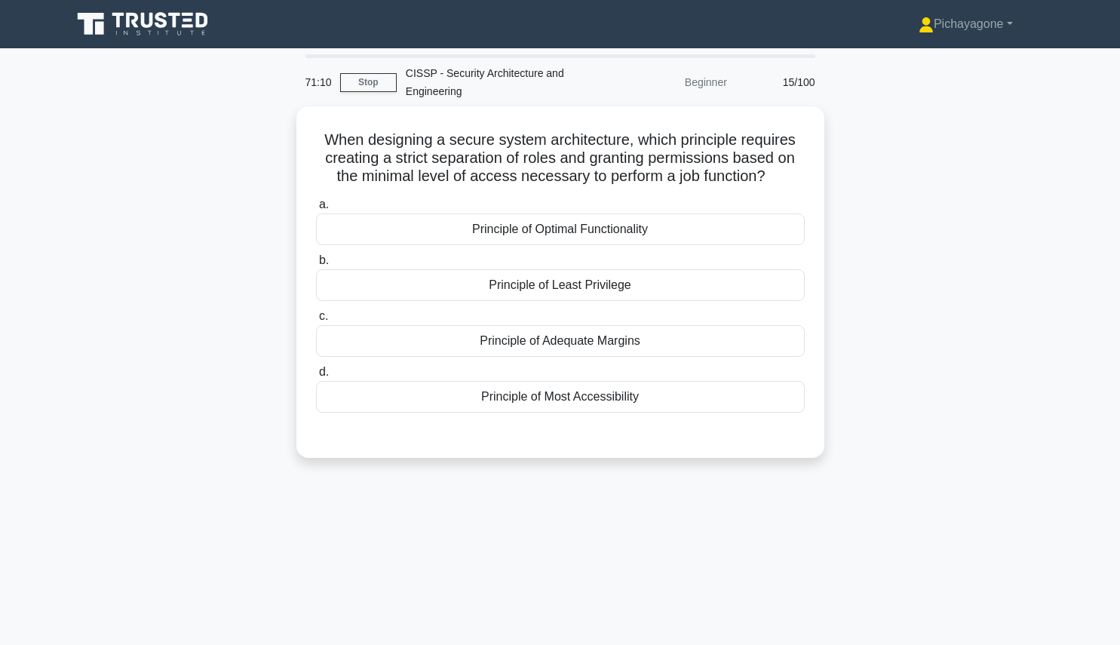
click at [657, 296] on div "Principle of Least Privilege" at bounding box center [560, 285] width 489 height 32
click at [316, 265] on input "b. Principle of Least Privilege" at bounding box center [316, 261] width 0 height 10
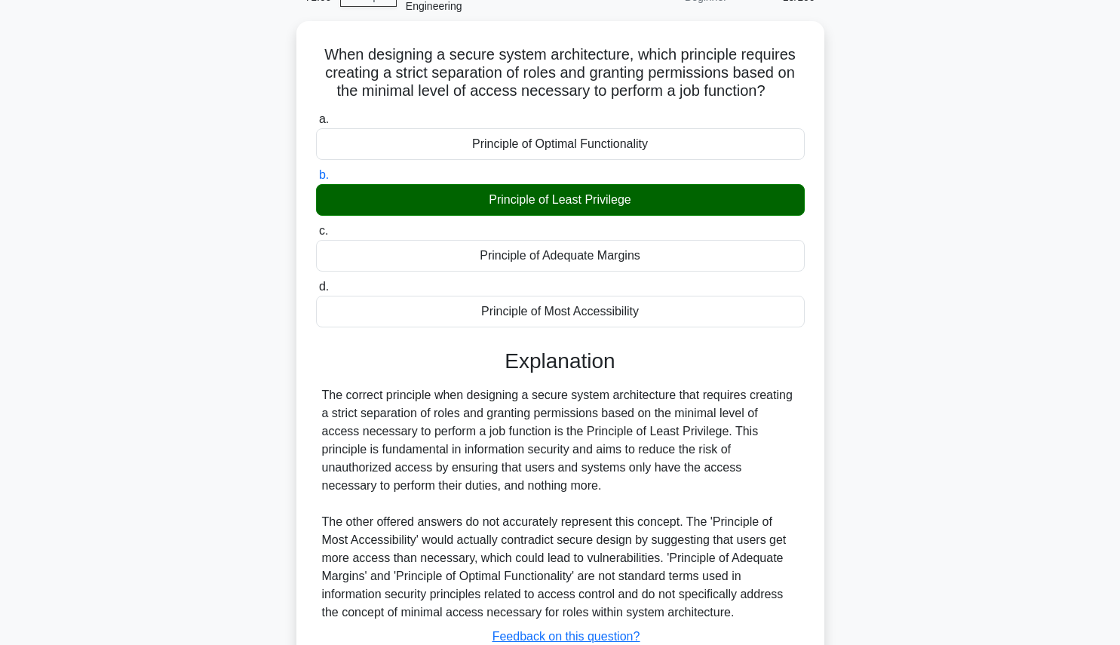
scroll to position [195, 0]
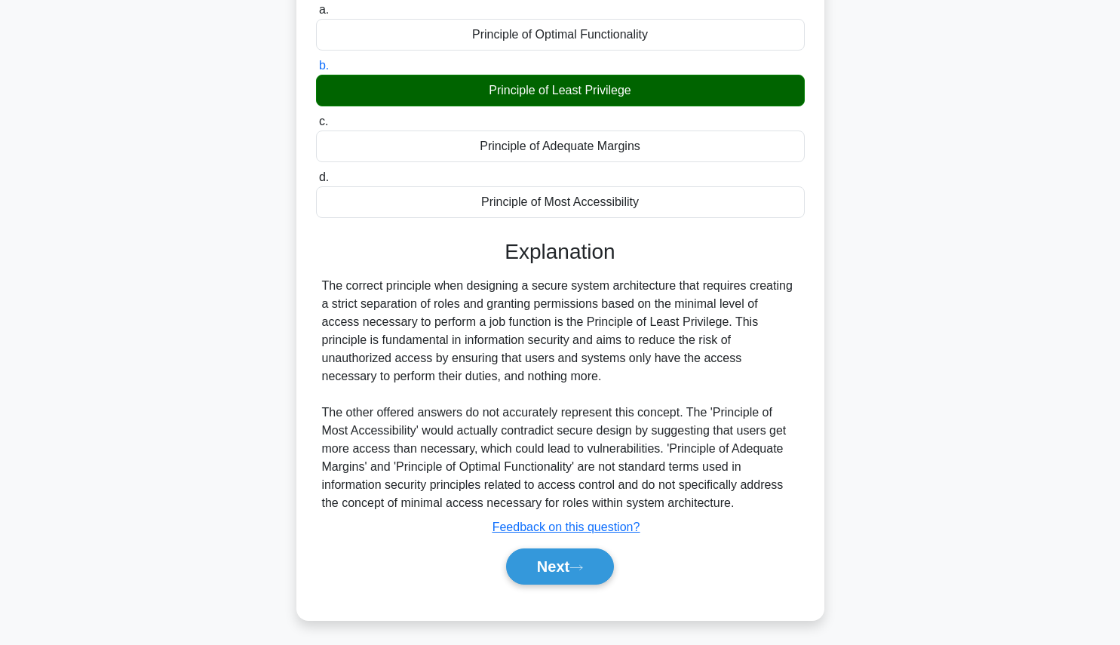
click at [566, 574] on button "Next" at bounding box center [560, 566] width 108 height 36
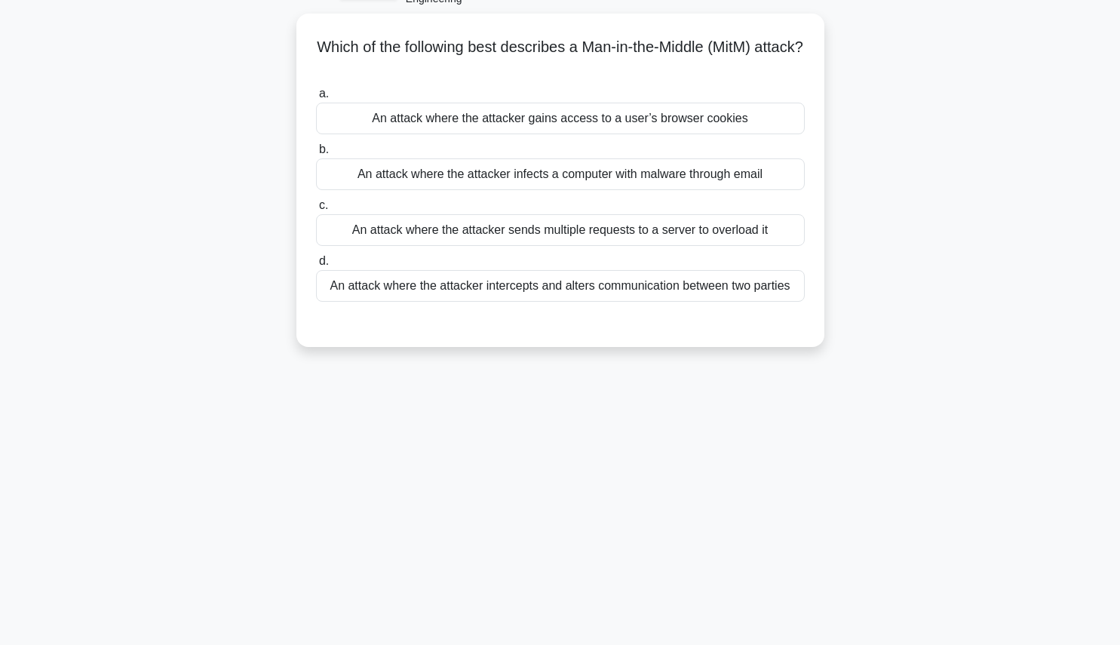
scroll to position [93, 0]
click at [671, 302] on div "An attack where the attacker intercepts and alters communication between two pa…" at bounding box center [560, 286] width 489 height 32
click at [316, 266] on input "d. An attack where the attacker intercepts and alters communication between two…" at bounding box center [316, 261] width 0 height 10
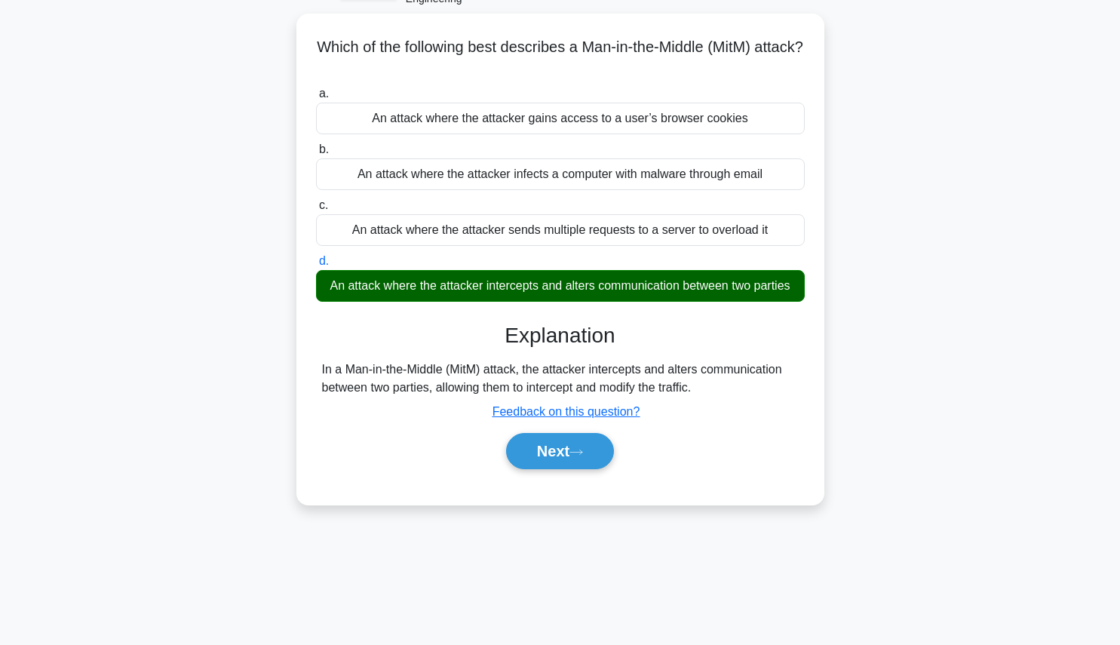
click at [575, 479] on div "a. An attack where the attacker gains access to a user’s browser cookies b. An …" at bounding box center [561, 284] width 492 height 406
click at [568, 465] on button "Next" at bounding box center [560, 451] width 108 height 36
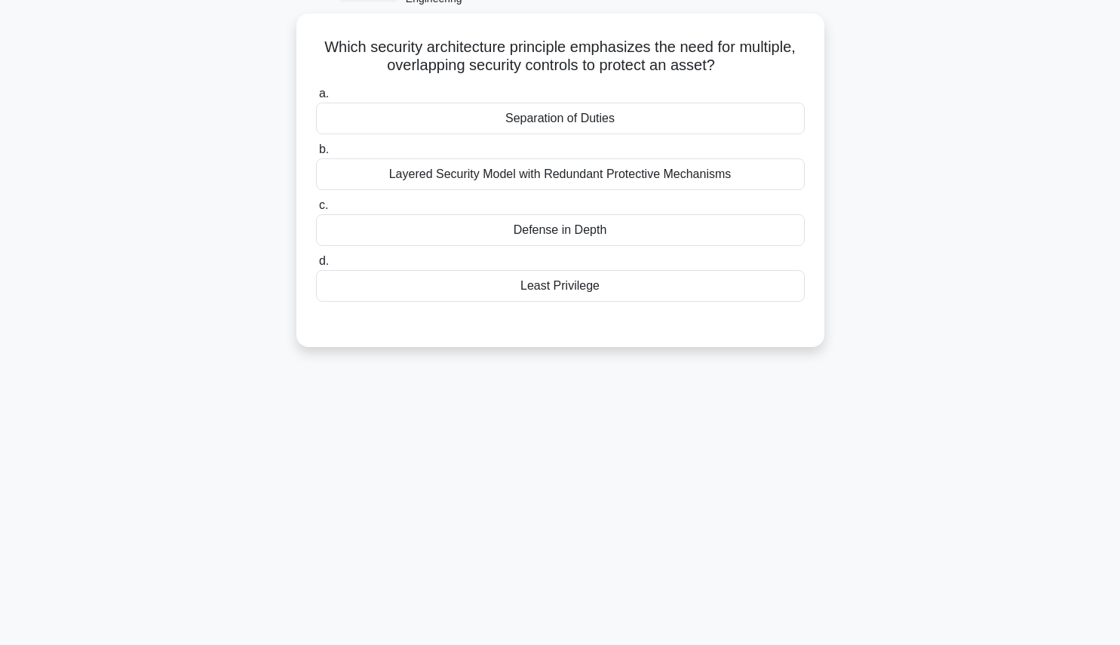
click at [387, 184] on div "Layered Security Model with Redundant Protective Mechanisms" at bounding box center [560, 174] width 489 height 32
click at [316, 155] on input "b. Layered Security Model with Redundant Protective Mechanisms" at bounding box center [316, 150] width 0 height 10
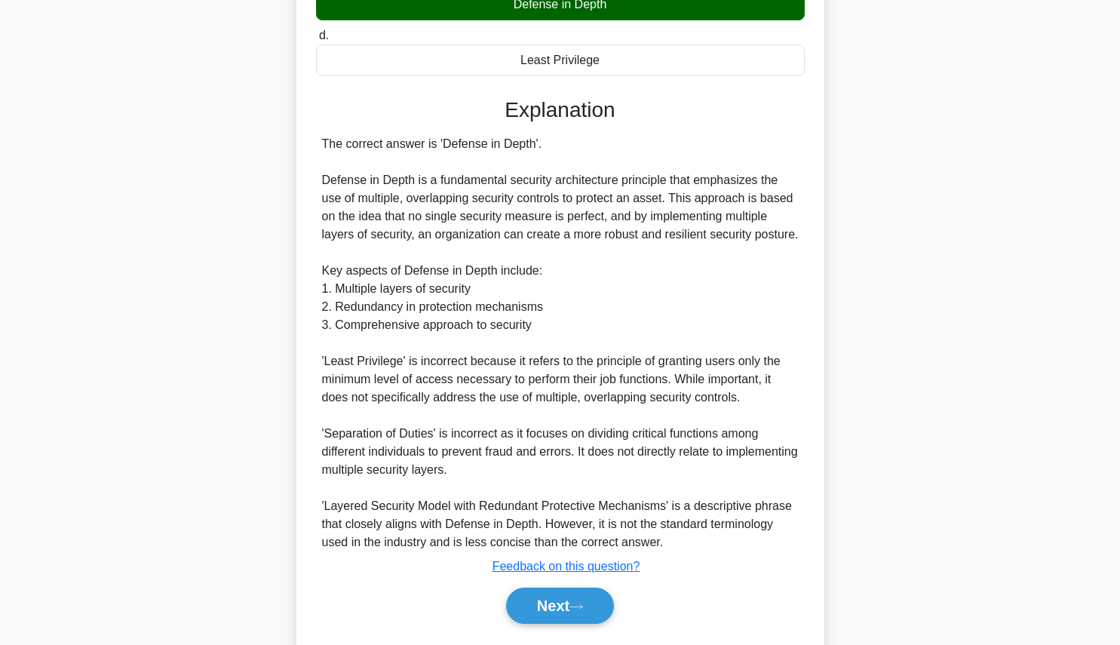
scroll to position [325, 0]
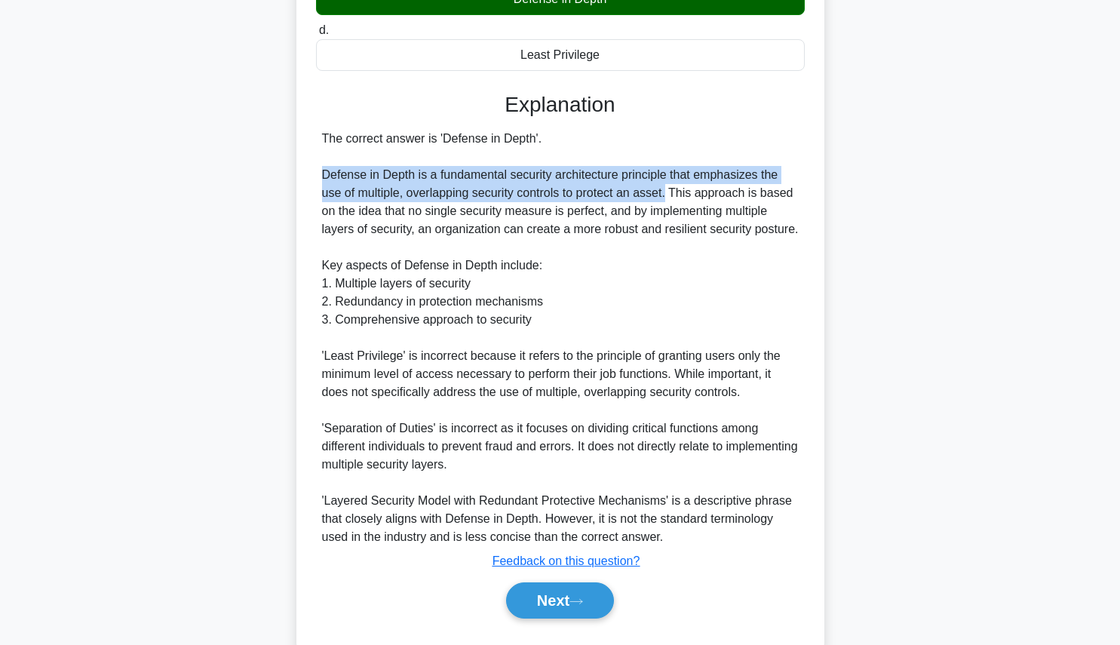
copy div "Defense in Depth is a fundamental security architecture principle that emphasiz…"
click at [1006, 229] on div "Which security architecture principle emphasizes the need for multiple, overlap…" at bounding box center [561, 226] width 996 height 891
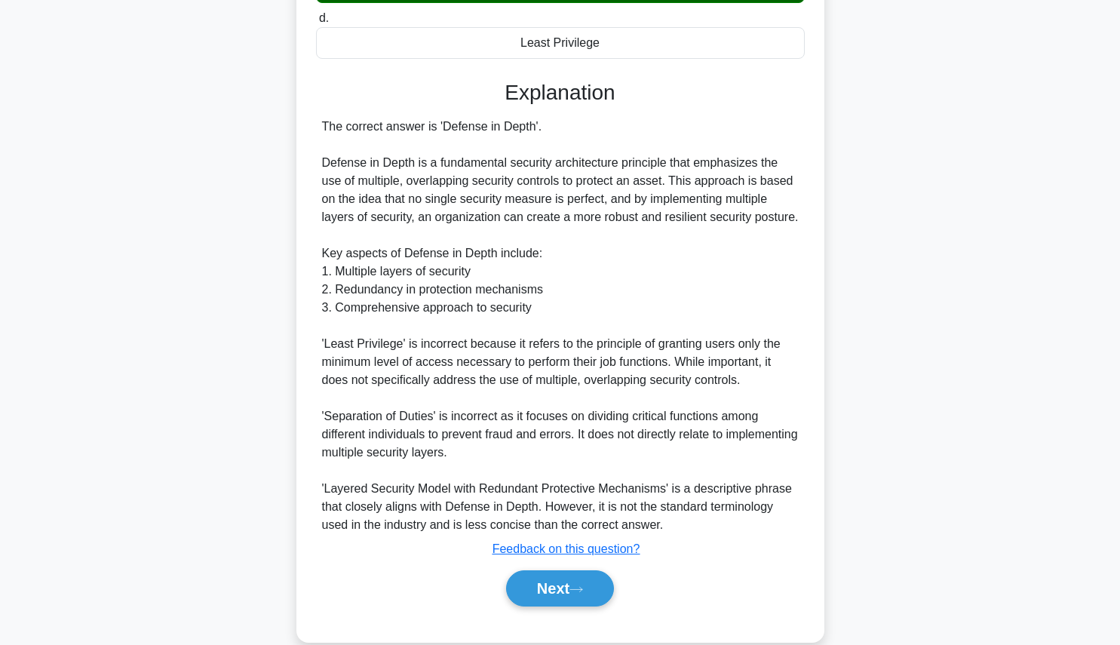
scroll to position [158, 0]
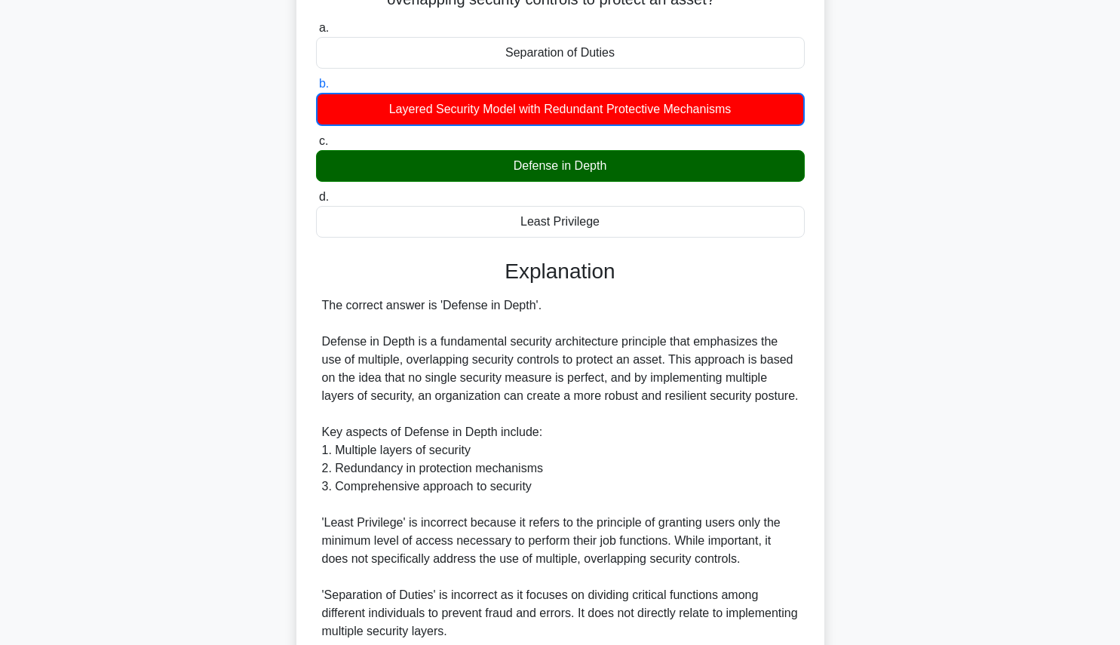
click at [979, 196] on div "Which security architecture principle emphasizes the need for multiple, overlap…" at bounding box center [561, 393] width 996 height 891
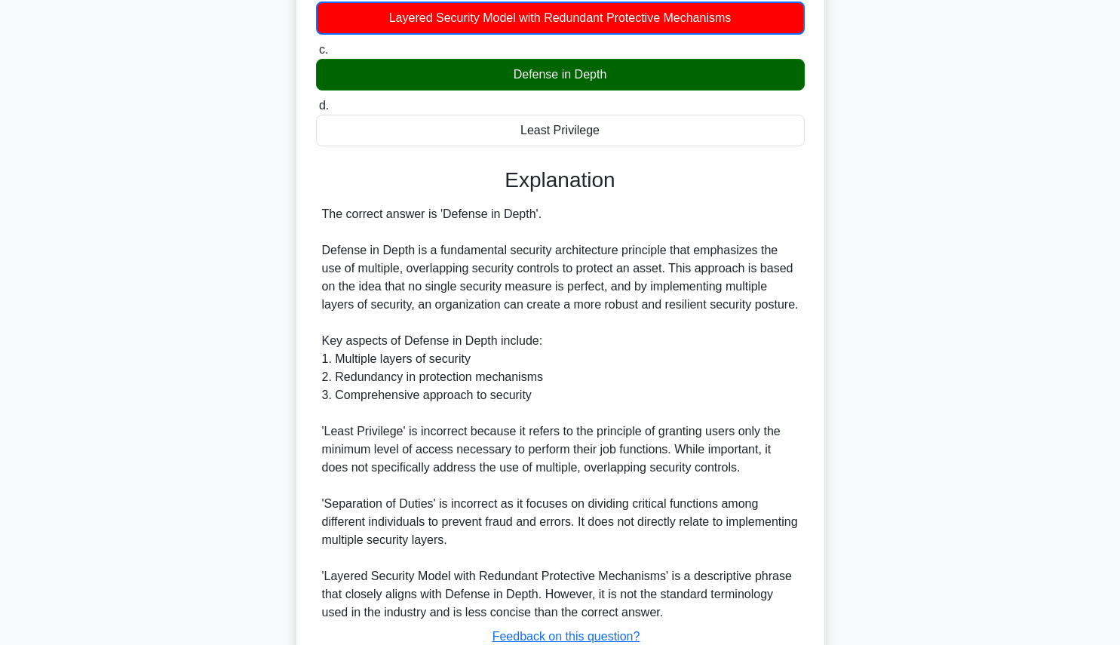
scroll to position [360, 0]
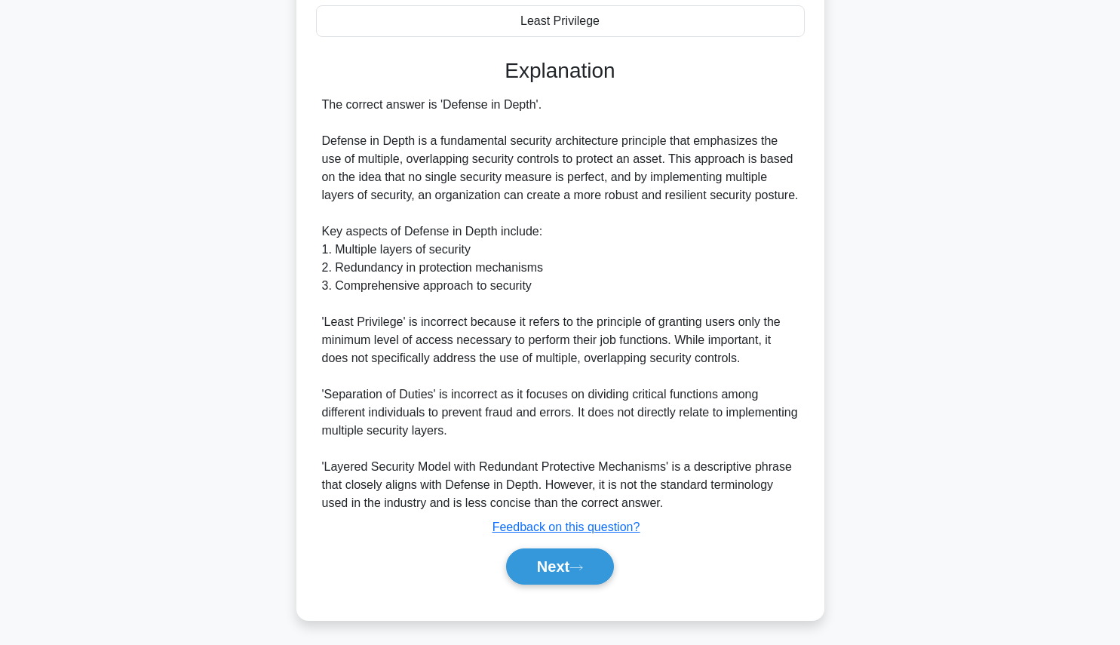
click at [545, 576] on button "Next" at bounding box center [560, 566] width 108 height 36
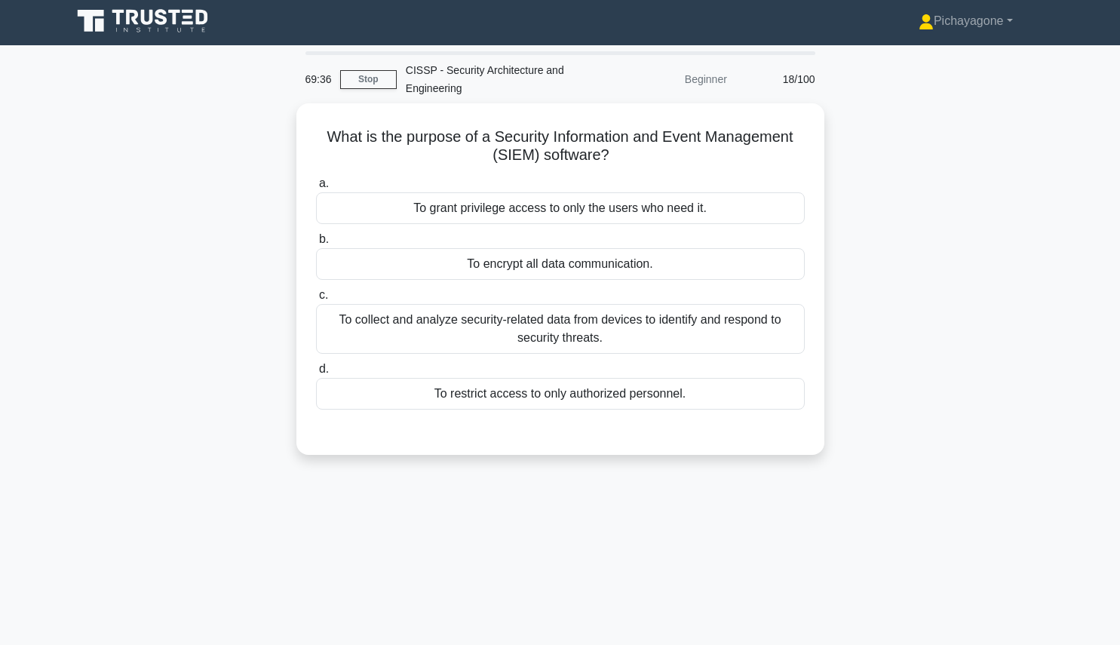
scroll to position [0, 0]
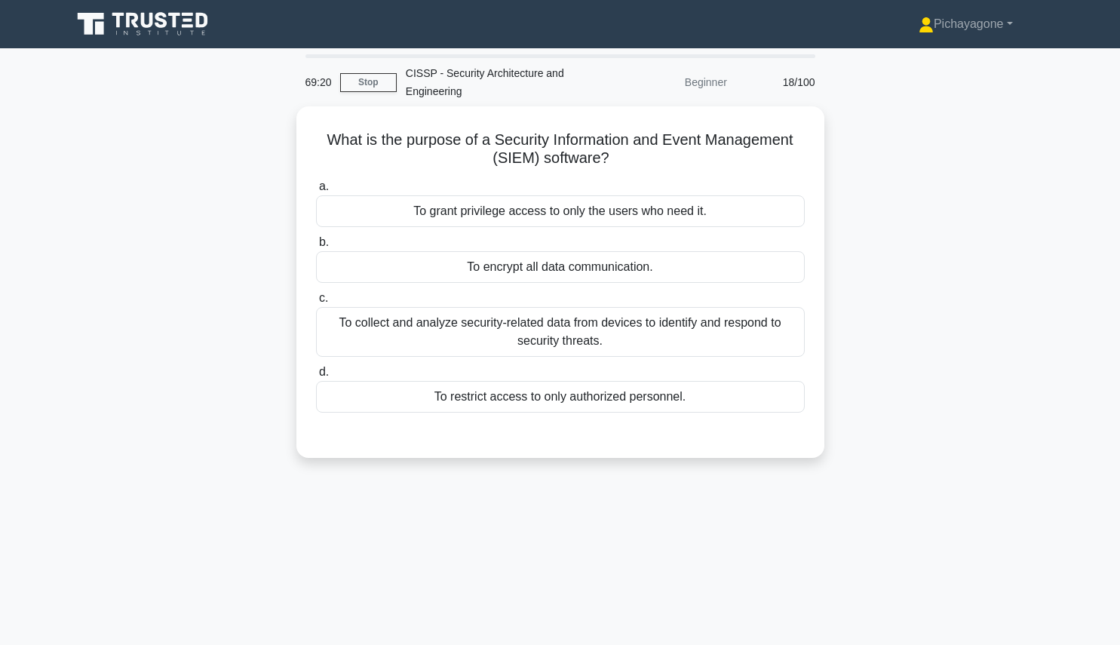
click at [422, 356] on div "To collect and analyze security-related data from devices to identify and respo…" at bounding box center [560, 332] width 489 height 50
click at [316, 303] on input "c. To collect and analyze security-related data from devices to identify and re…" at bounding box center [316, 298] width 0 height 10
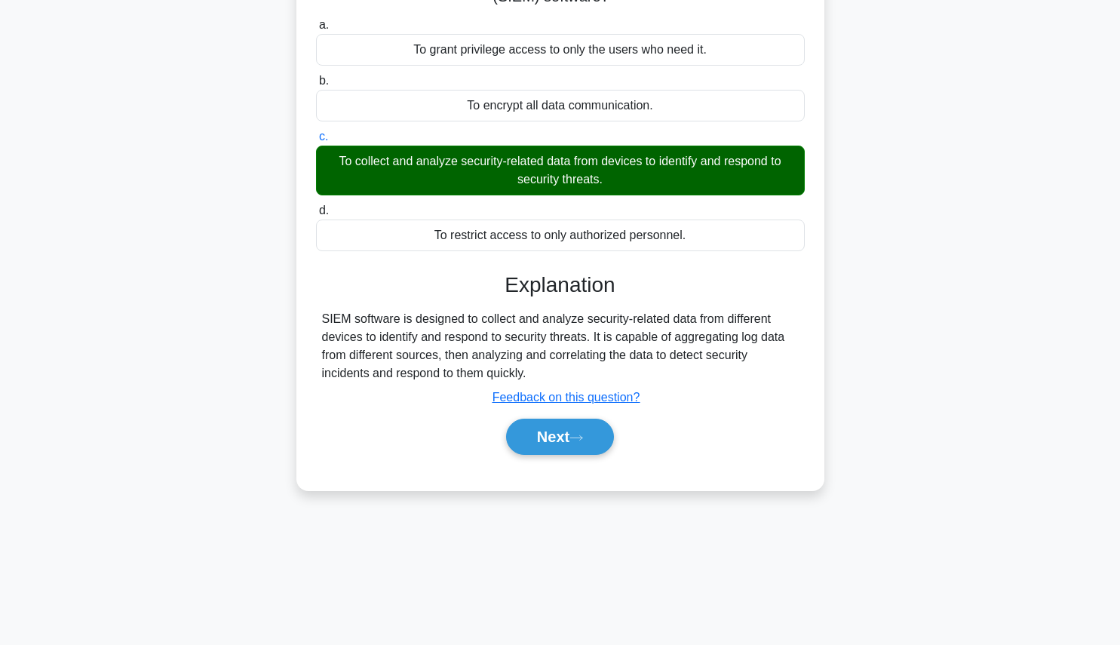
scroll to position [170, 0]
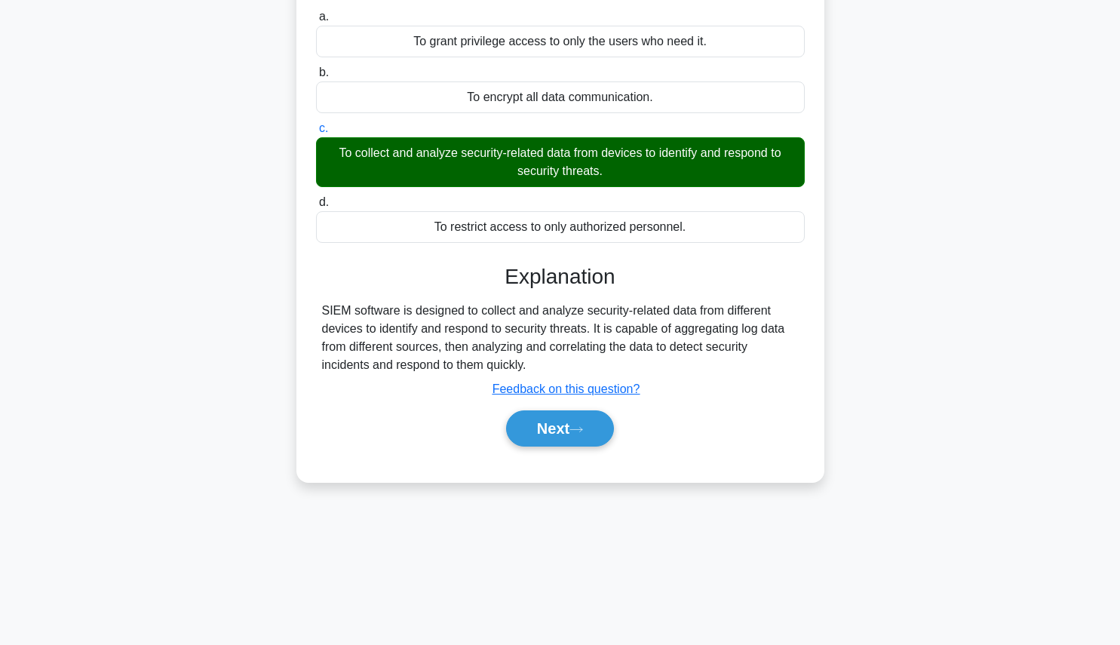
click at [582, 427] on icon at bounding box center [576, 429] width 12 height 5
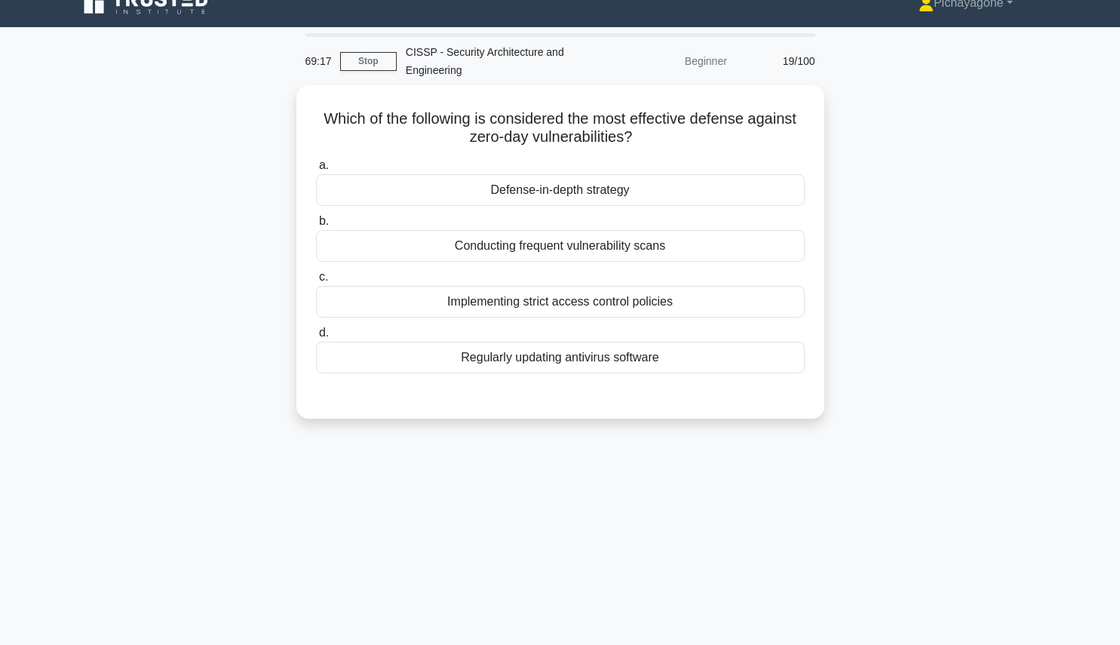
scroll to position [20, 0]
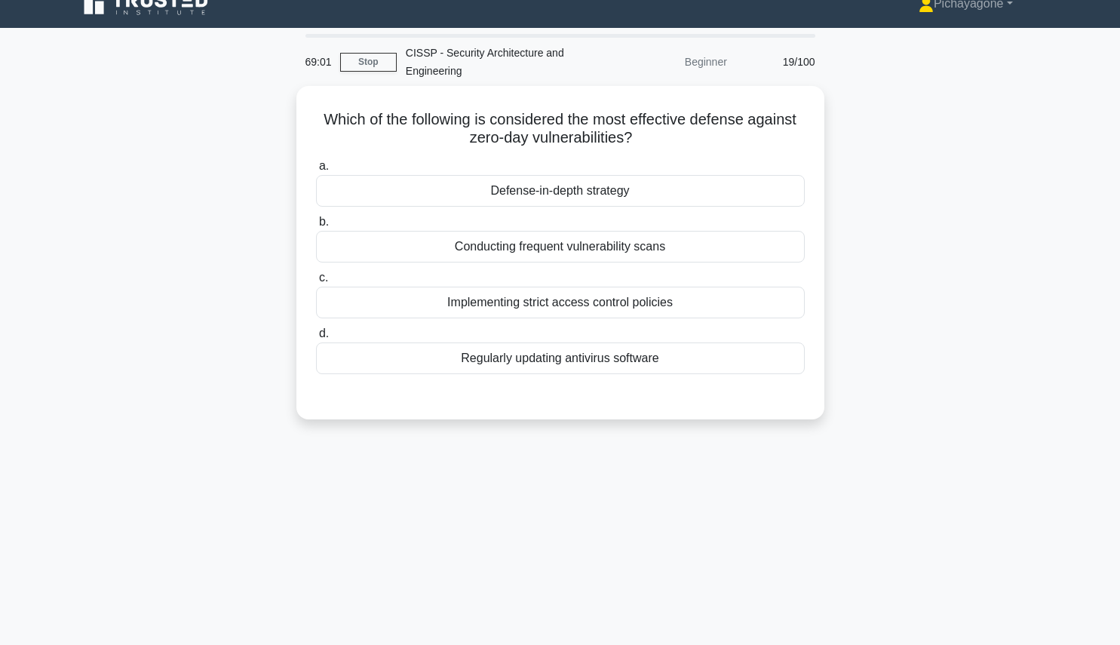
click at [525, 183] on div "Defense-in-depth strategy" at bounding box center [560, 191] width 489 height 32
click at [316, 171] on input "a. Defense-in-depth strategy" at bounding box center [316, 166] width 0 height 10
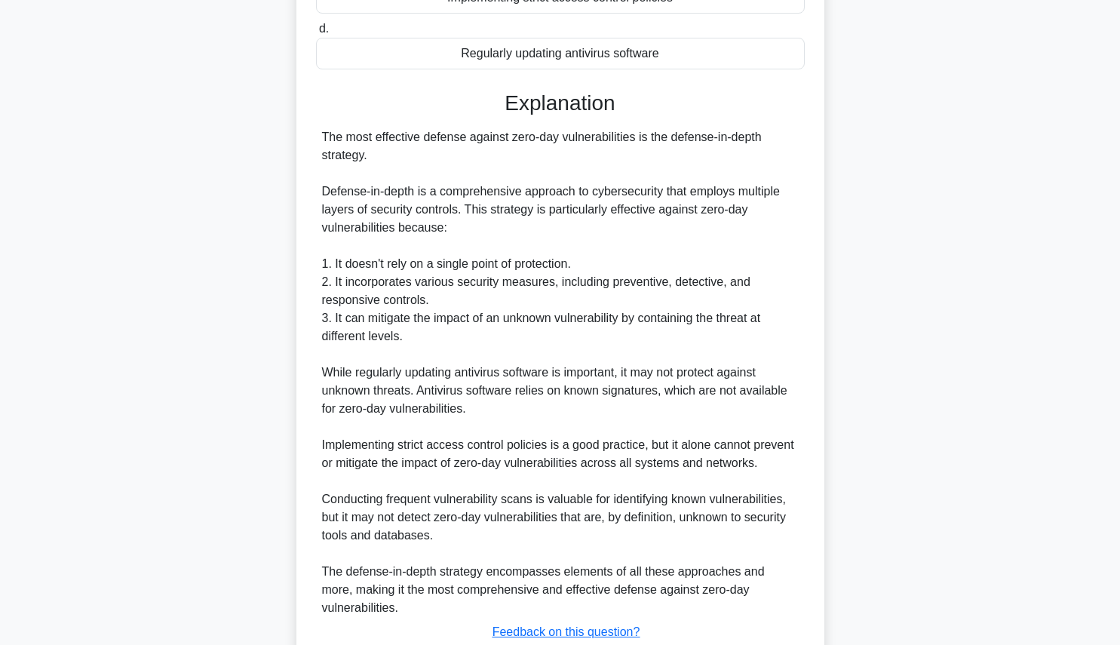
scroll to position [413, 0]
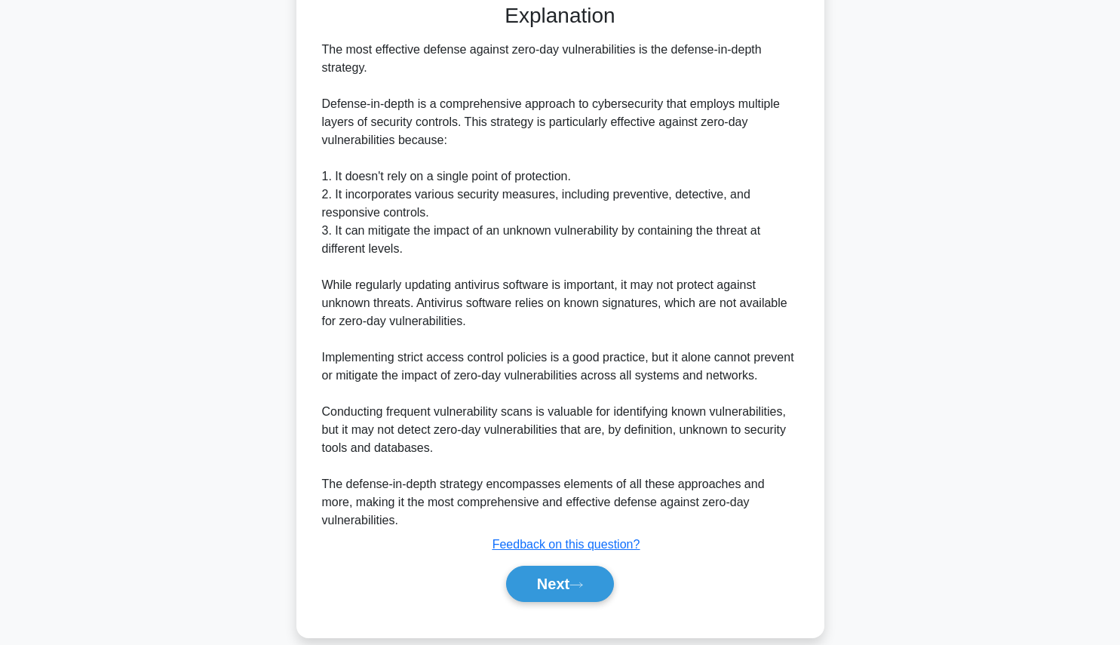
click at [583, 581] on icon at bounding box center [576, 585] width 14 height 8
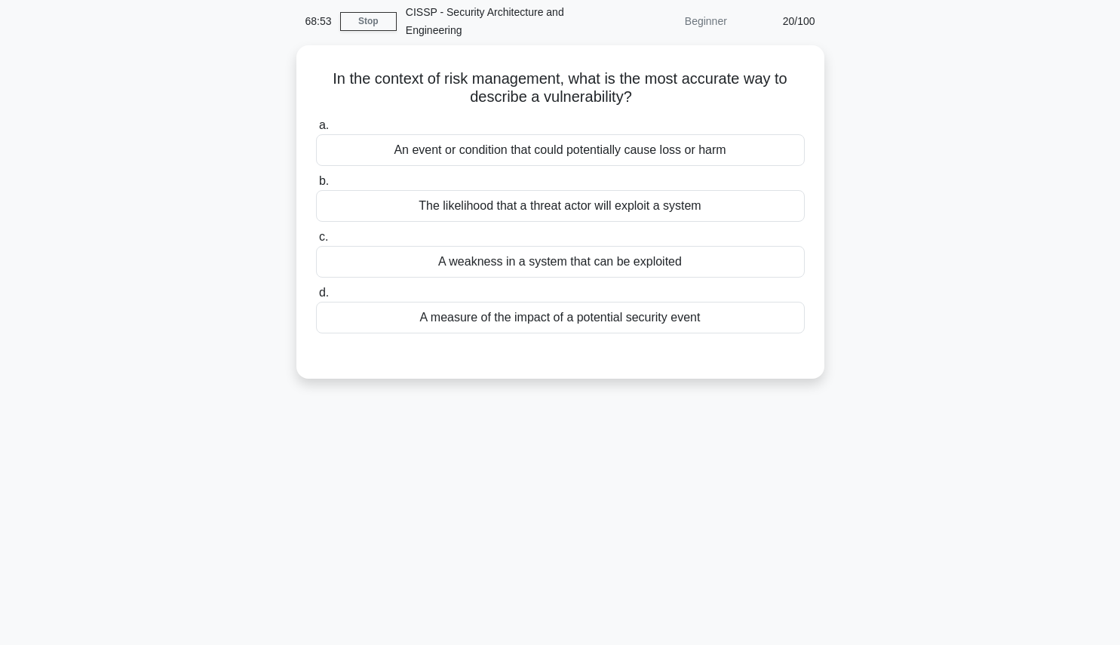
scroll to position [64, 0]
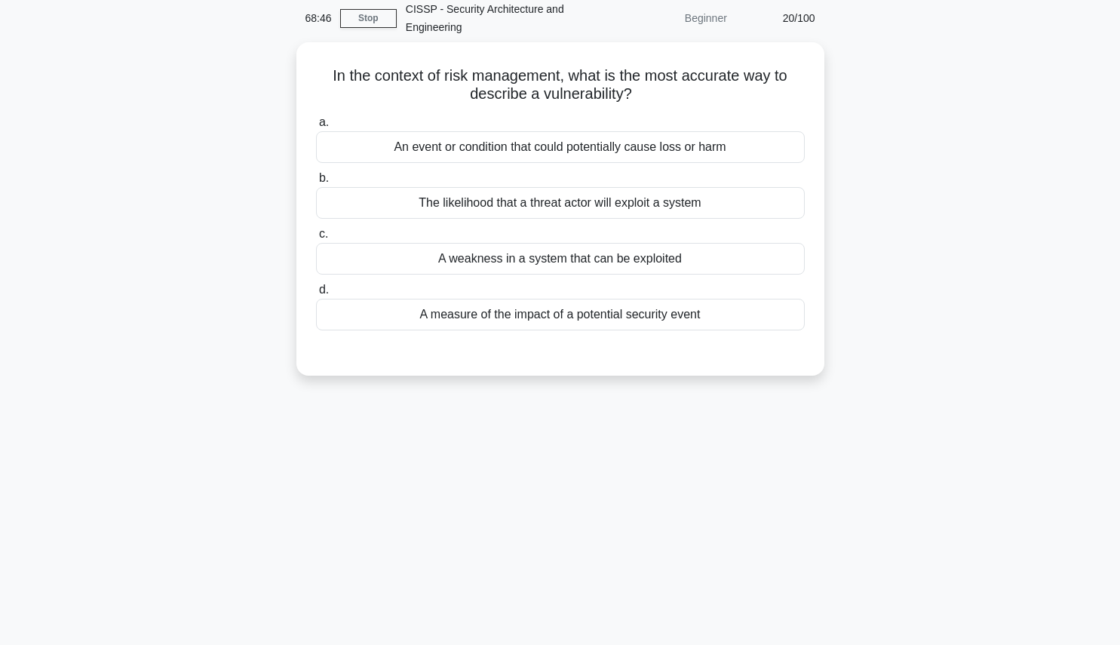
click at [740, 250] on div "A weakness in a system that can be exploited" at bounding box center [560, 259] width 489 height 32
click at [316, 239] on input "c. A weakness in a system that can be exploited" at bounding box center [316, 234] width 0 height 10
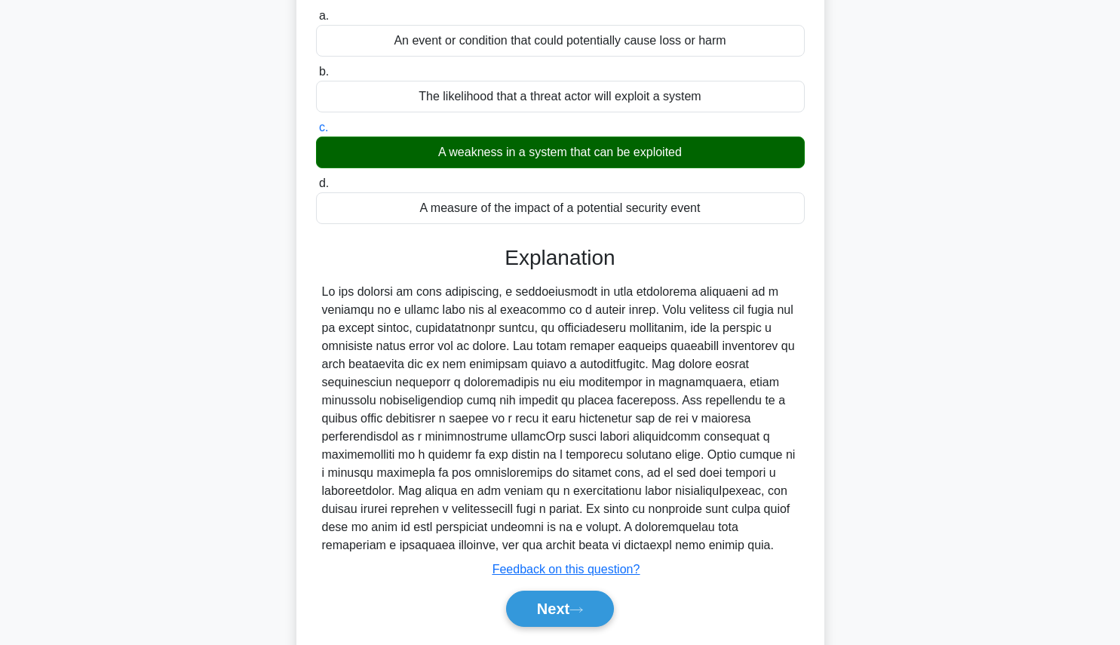
scroll to position [213, 0]
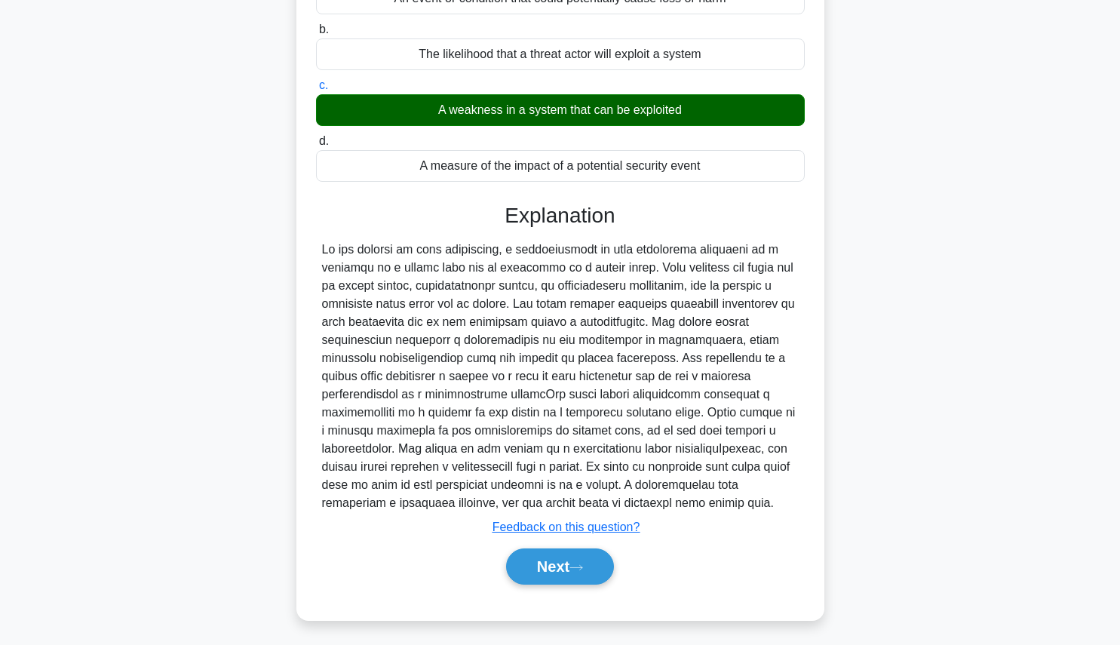
click at [572, 578] on button "Next" at bounding box center [560, 566] width 108 height 36
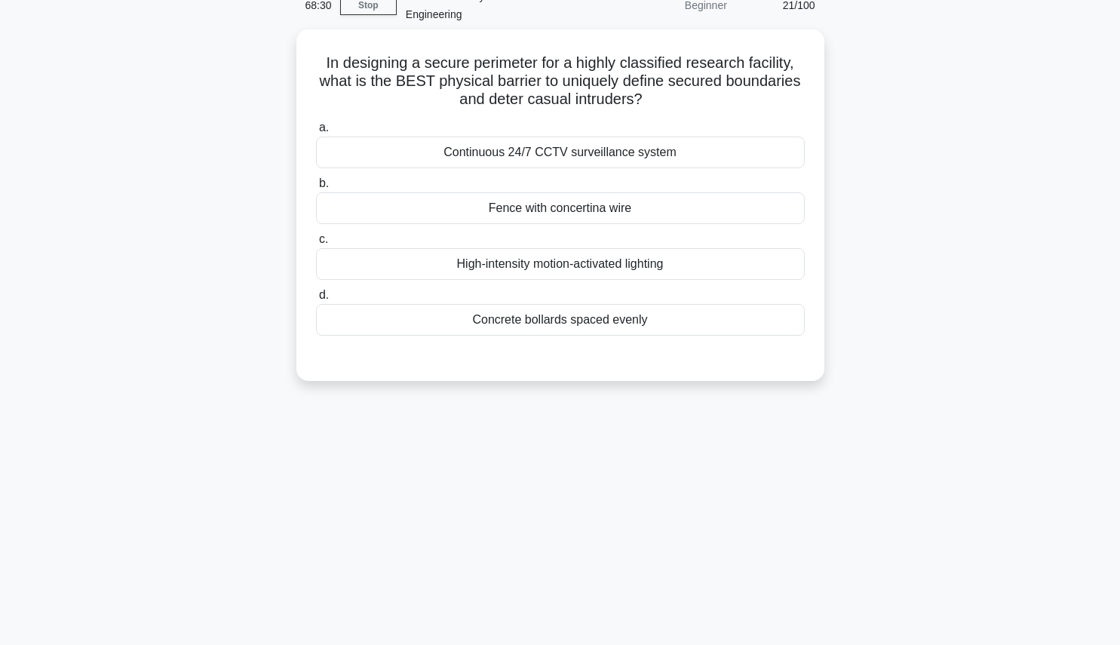
scroll to position [84, 0]
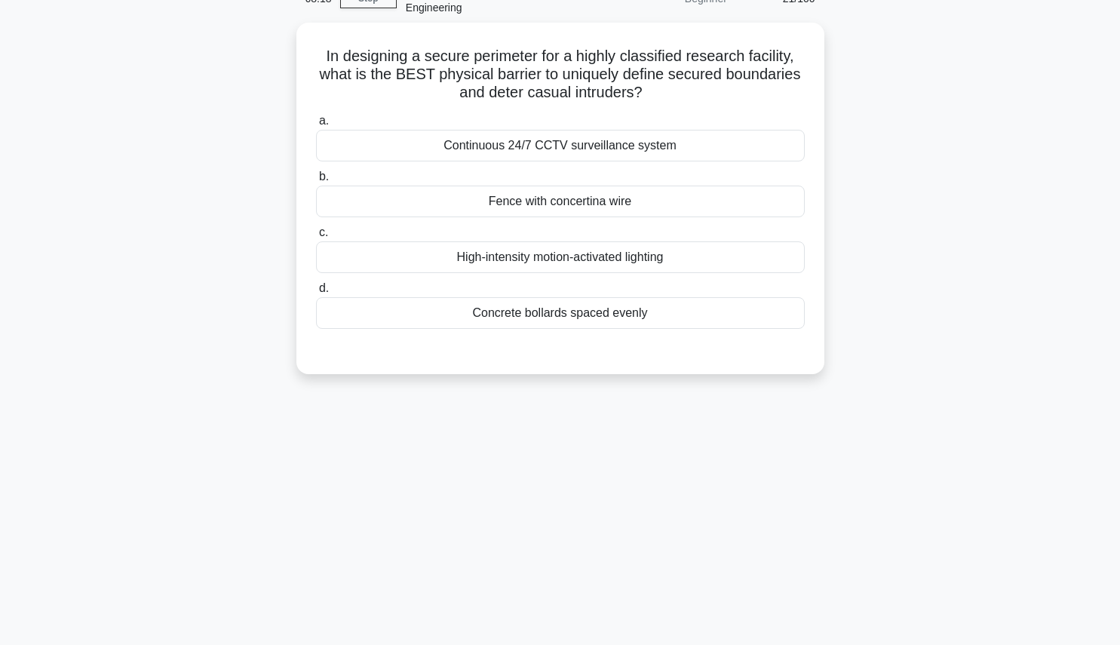
click at [1005, 221] on div "In designing a secure perimeter for a highly classified research facility, what…" at bounding box center [561, 208] width 996 height 370
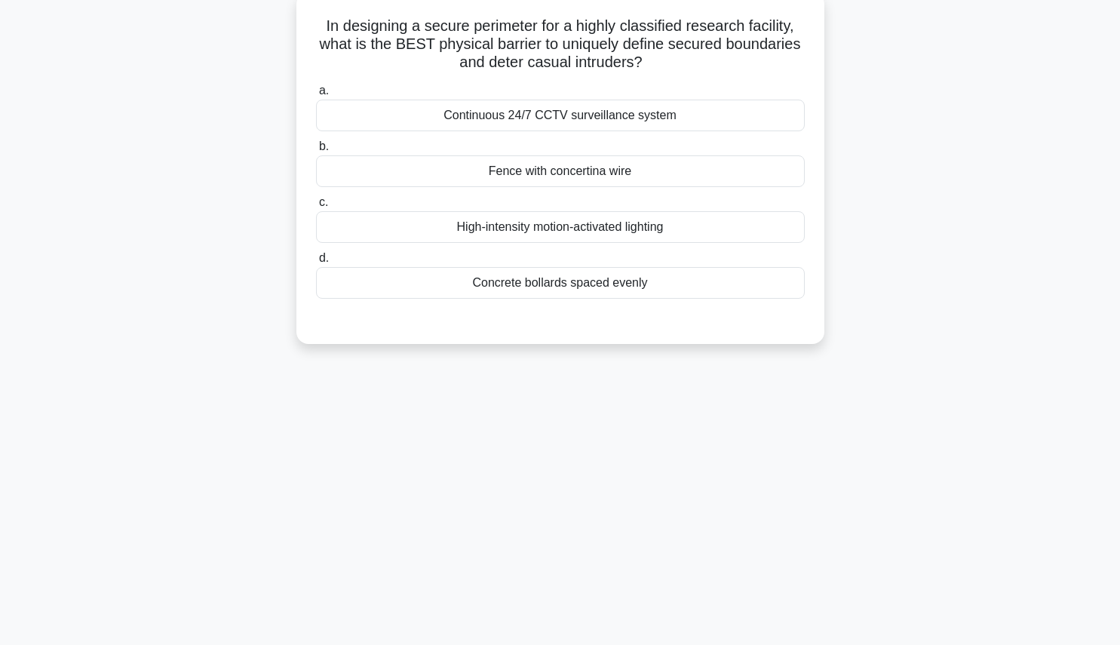
scroll to position [114, 0]
click at [755, 174] on div "Fence with concertina wire" at bounding box center [560, 171] width 489 height 32
click at [316, 152] on input "b. Fence with concertina wire" at bounding box center [316, 147] width 0 height 10
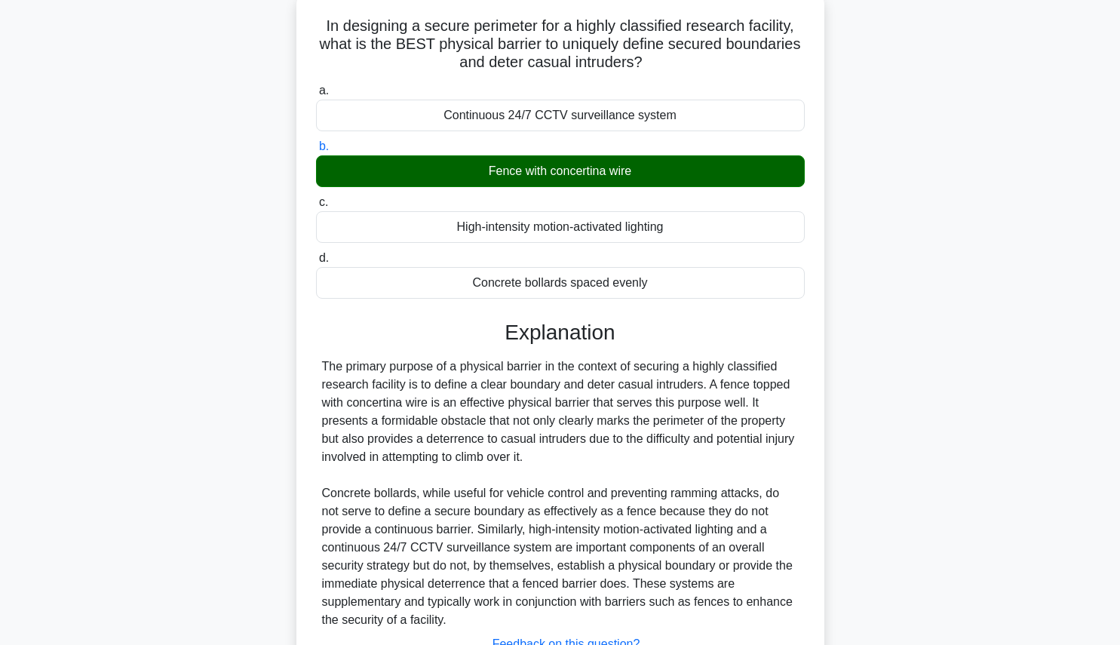
scroll to position [232, 0]
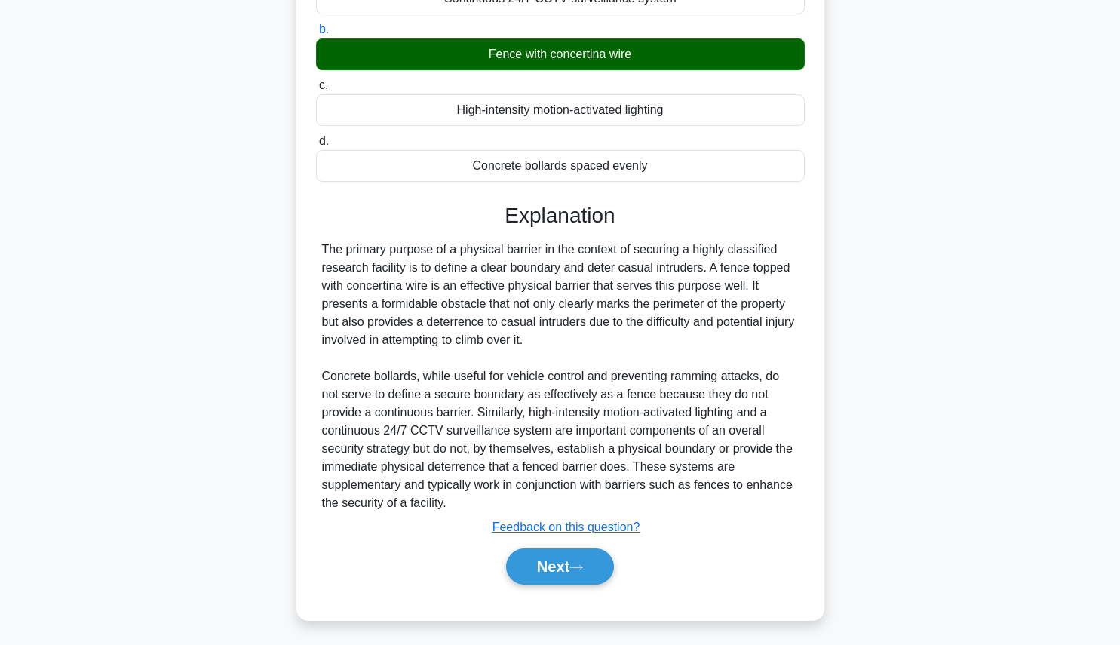
click at [590, 575] on button "Next" at bounding box center [560, 566] width 108 height 36
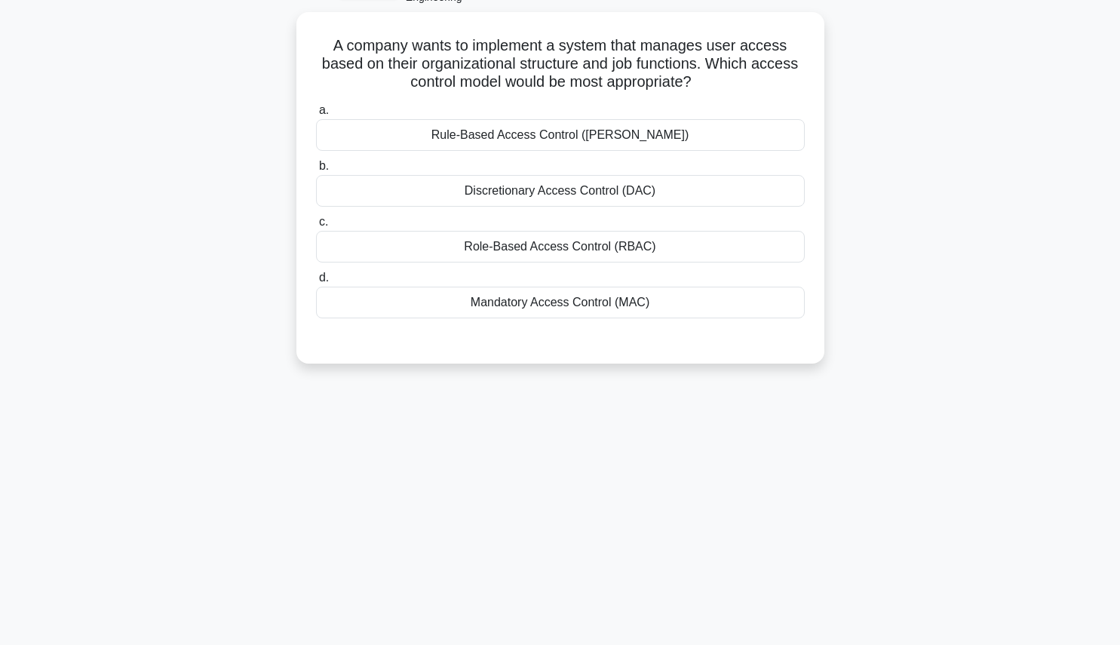
scroll to position [0, 0]
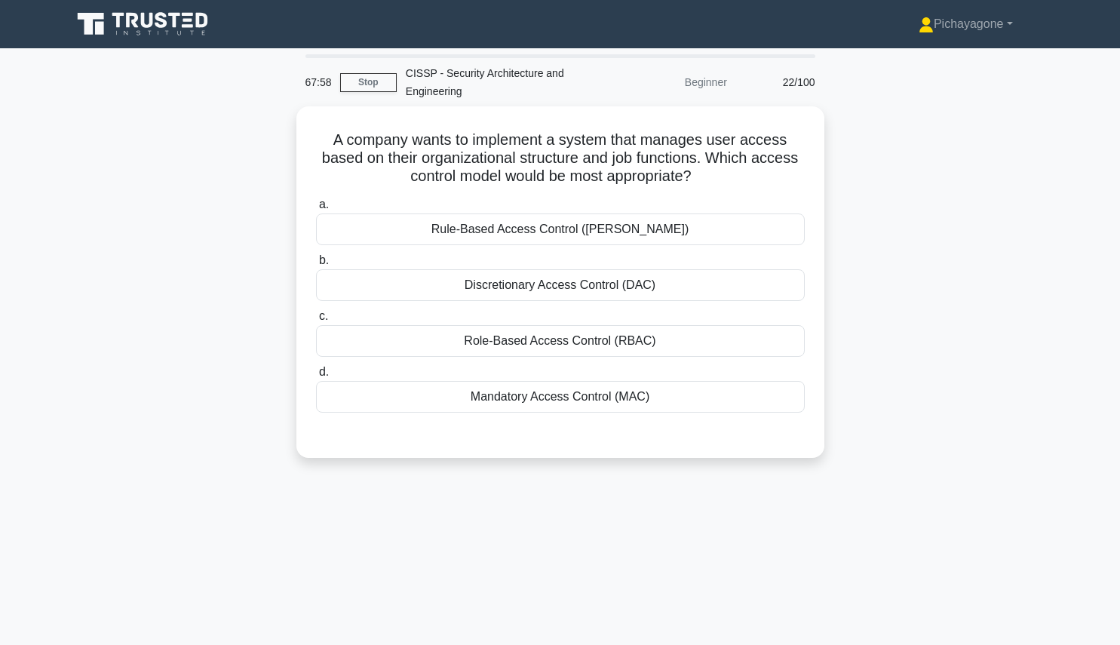
click at [909, 180] on div "A company wants to implement a system that manages user access based on their o…" at bounding box center [561, 291] width 996 height 370
click at [621, 354] on div "Role-Based Access Control (RBAC)" at bounding box center [560, 341] width 489 height 32
click at [316, 321] on input "c. Role-Based Access Control (RBAC)" at bounding box center [316, 316] width 0 height 10
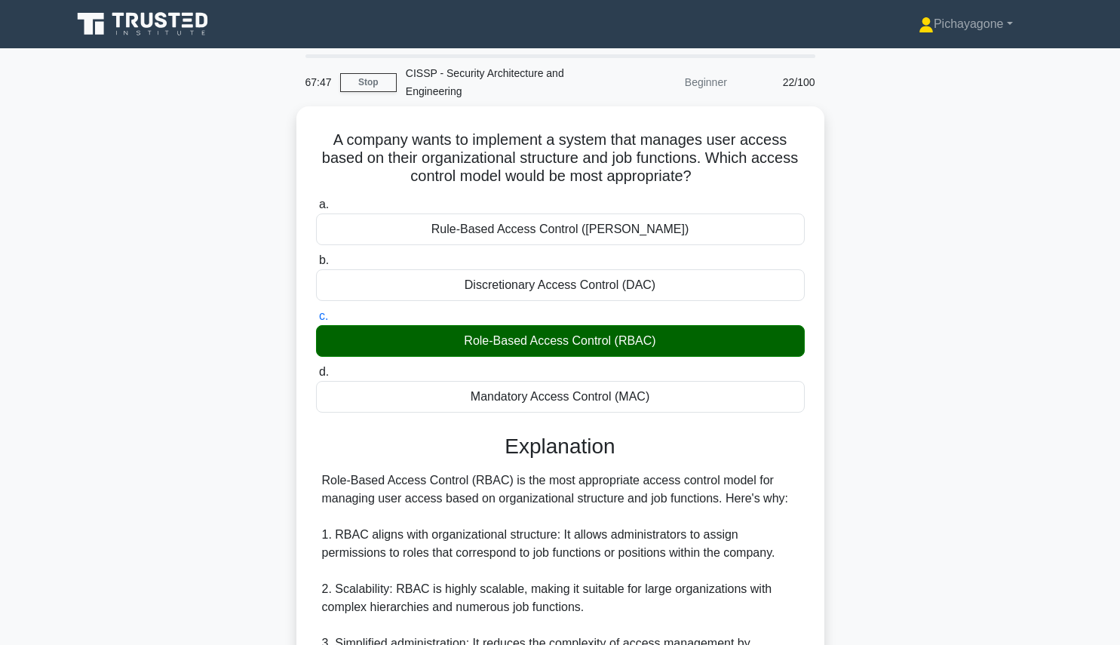
click at [621, 348] on div "Role-Based Access Control (RBAC)" at bounding box center [560, 341] width 489 height 32
click at [316, 321] on input "c. Role-Based Access Control (RBAC)" at bounding box center [316, 316] width 0 height 10
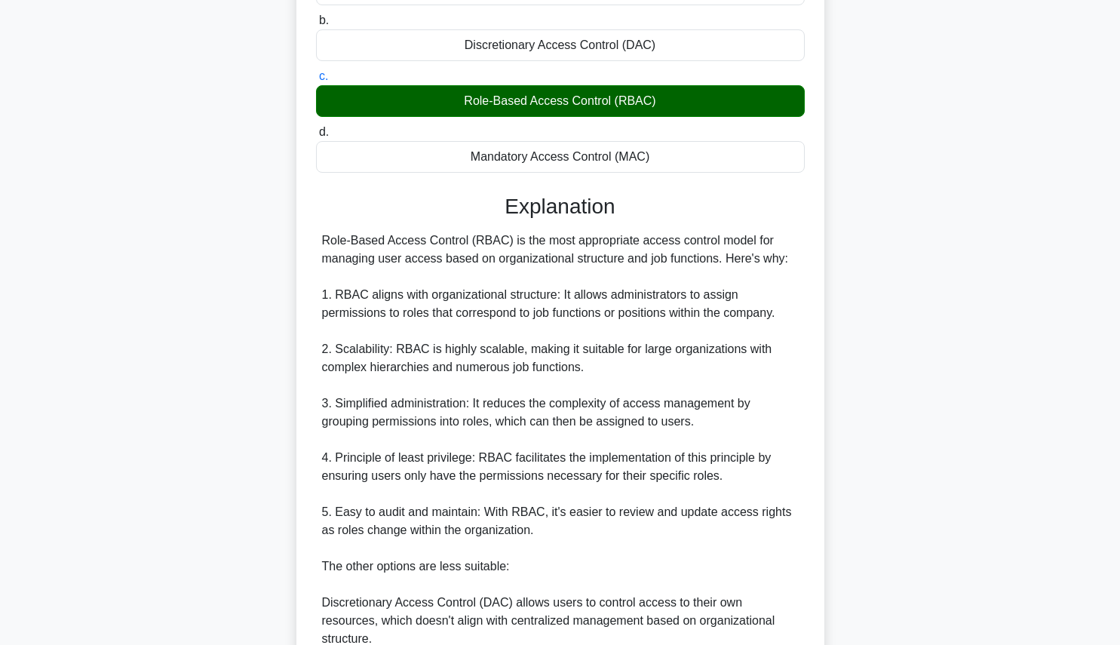
scroll to position [485, 0]
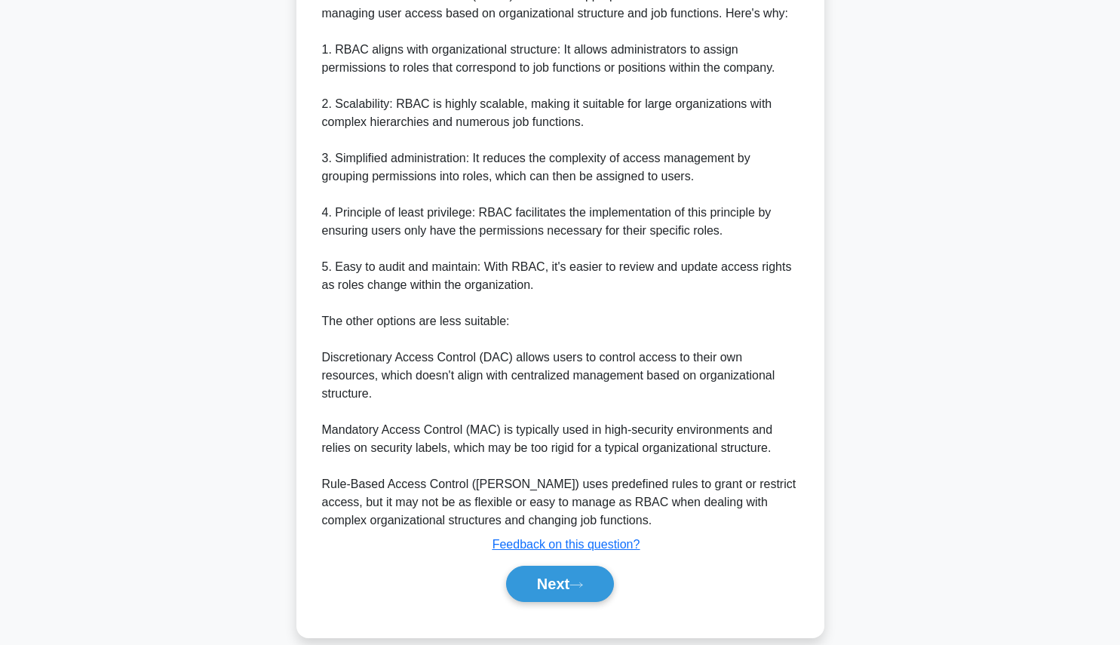
click at [348, 409] on div "Role-Based Access Control (RBAC) is the most appropriate access control model f…" at bounding box center [560, 257] width 477 height 543
click at [562, 570] on button "Next" at bounding box center [560, 584] width 108 height 36
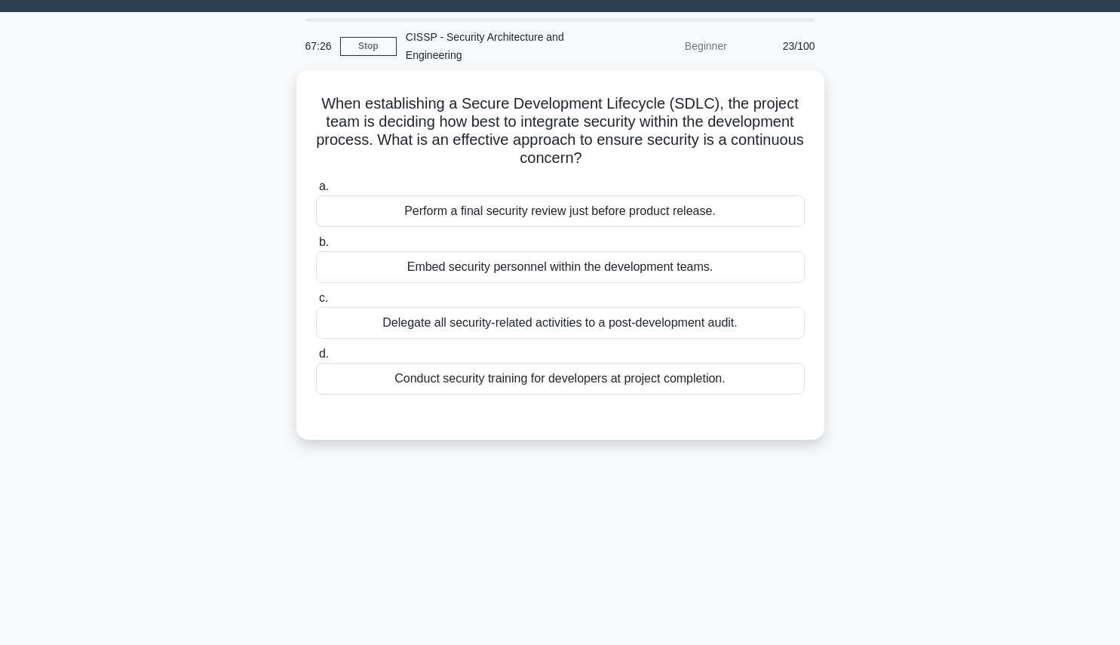
scroll to position [38, 0]
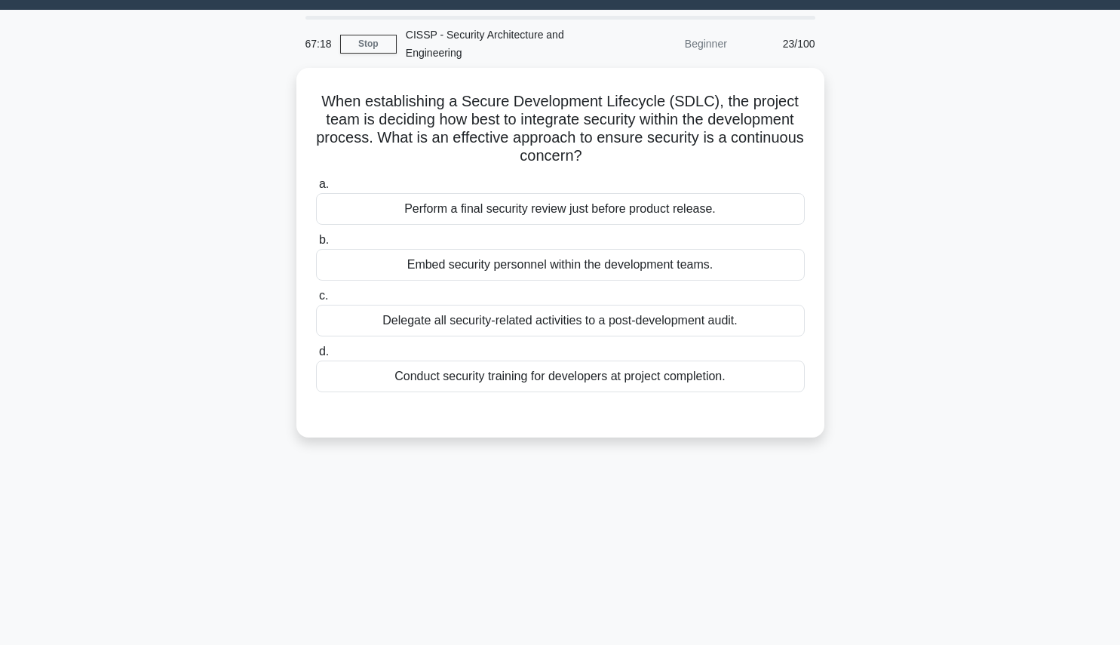
click at [137, 111] on div "When establishing a Secure Development Lifecycle (SDLC), the project team is de…" at bounding box center [561, 262] width 996 height 388
click at [619, 328] on div "Delegate all security-related activities to a post-development audit." at bounding box center [560, 321] width 489 height 32
click at [316, 301] on input "c. Delegate all security-related activities to a post-development audit." at bounding box center [316, 296] width 0 height 10
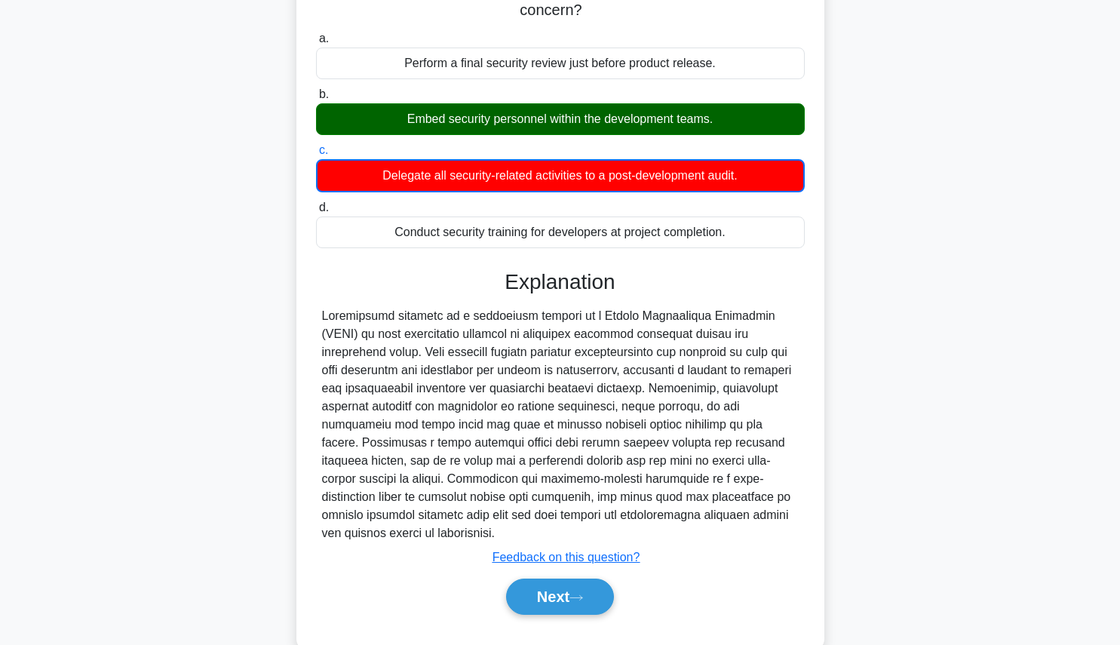
scroll to position [189, 0]
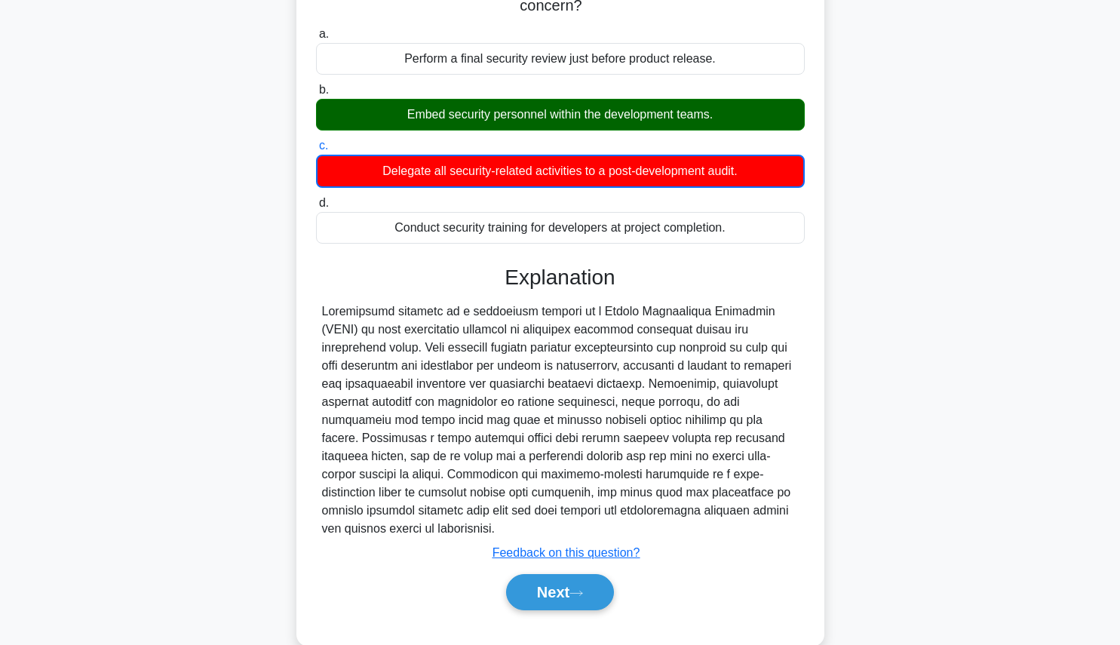
click at [576, 589] on icon at bounding box center [576, 593] width 14 height 8
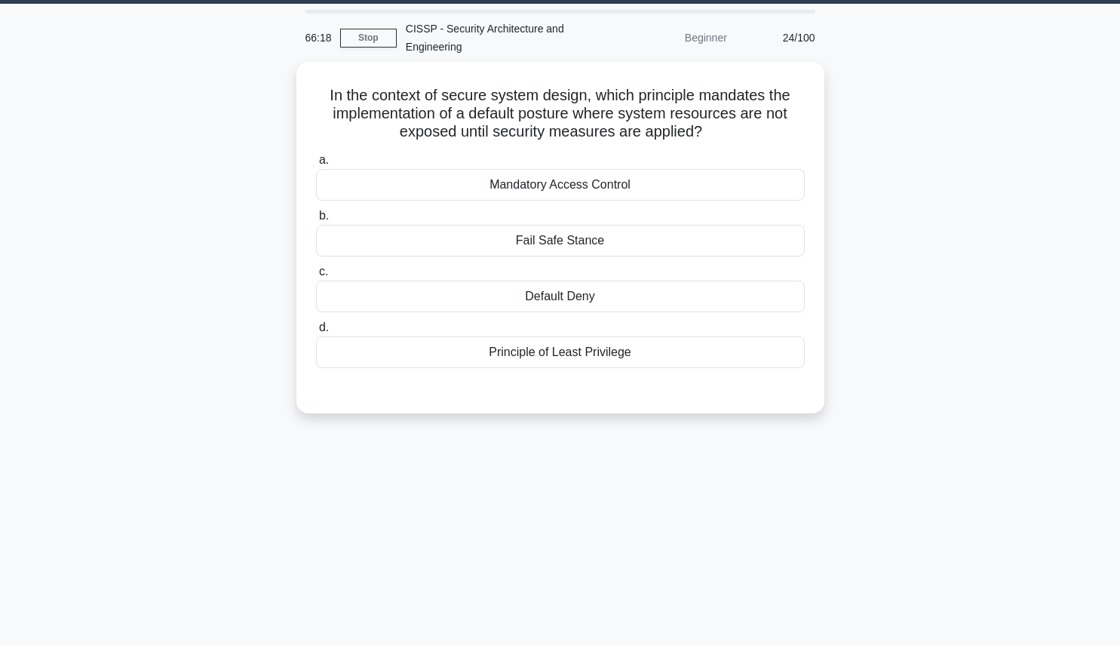
scroll to position [39, 0]
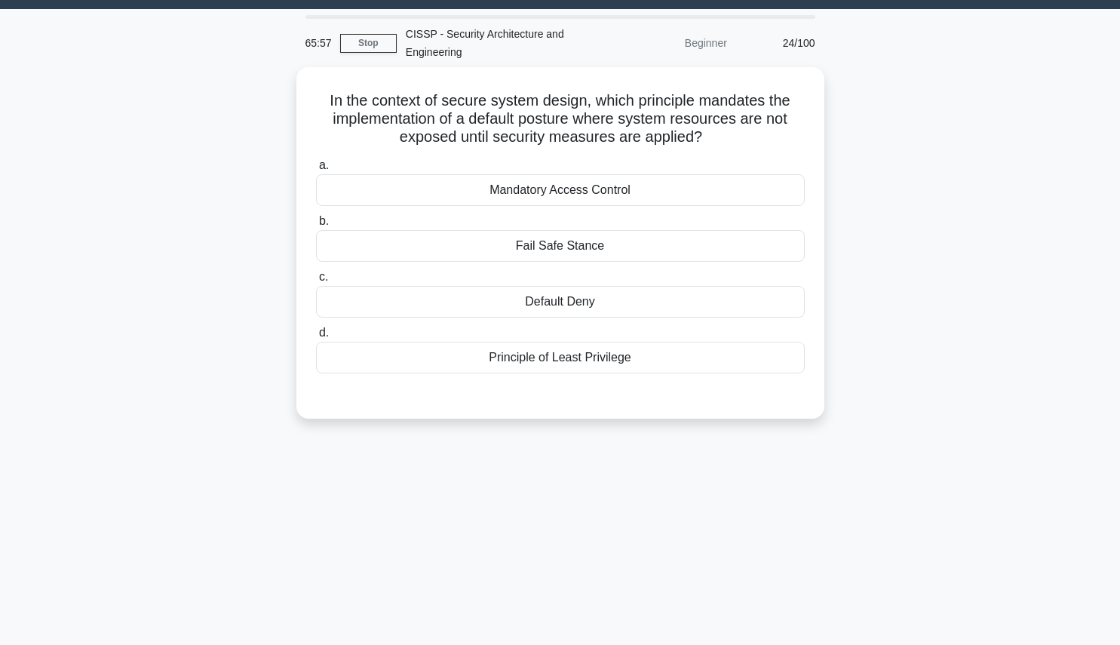
click at [722, 301] on div "Default Deny" at bounding box center [560, 302] width 489 height 32
click at [316, 282] on input "c. Default Deny" at bounding box center [316, 277] width 0 height 10
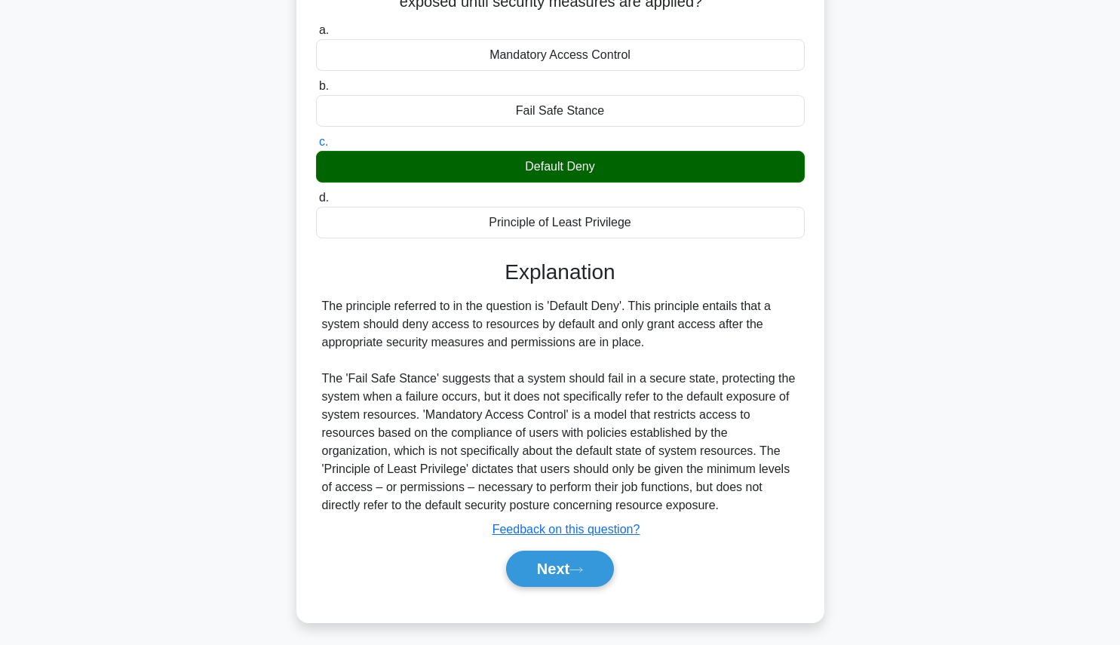
scroll to position [177, 0]
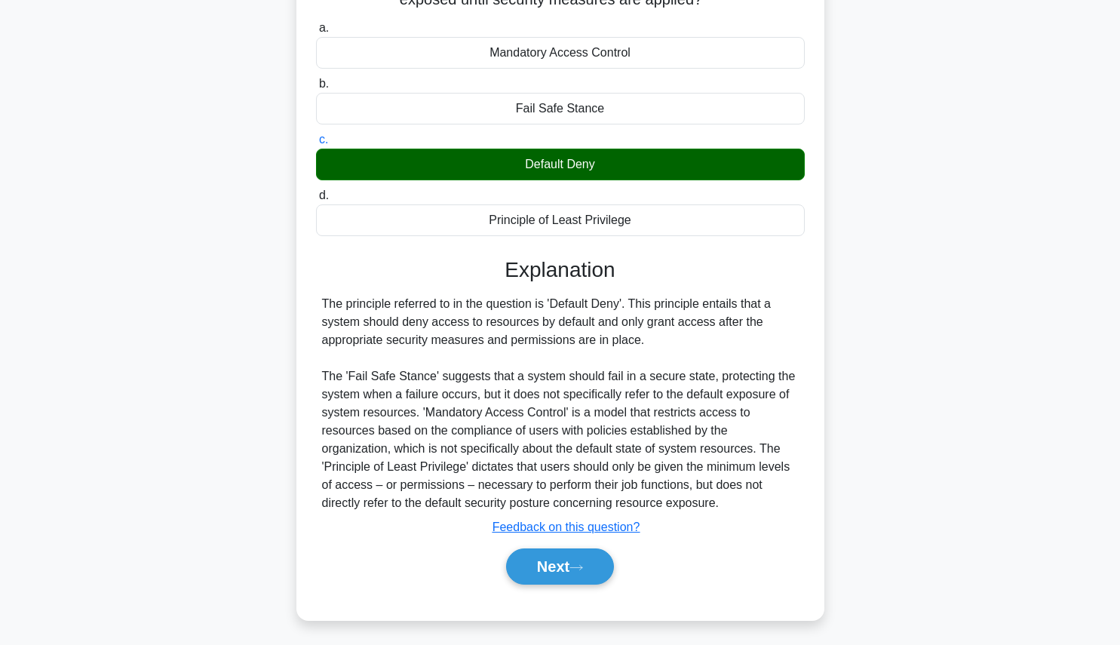
click at [563, 575] on button "Next" at bounding box center [560, 566] width 108 height 36
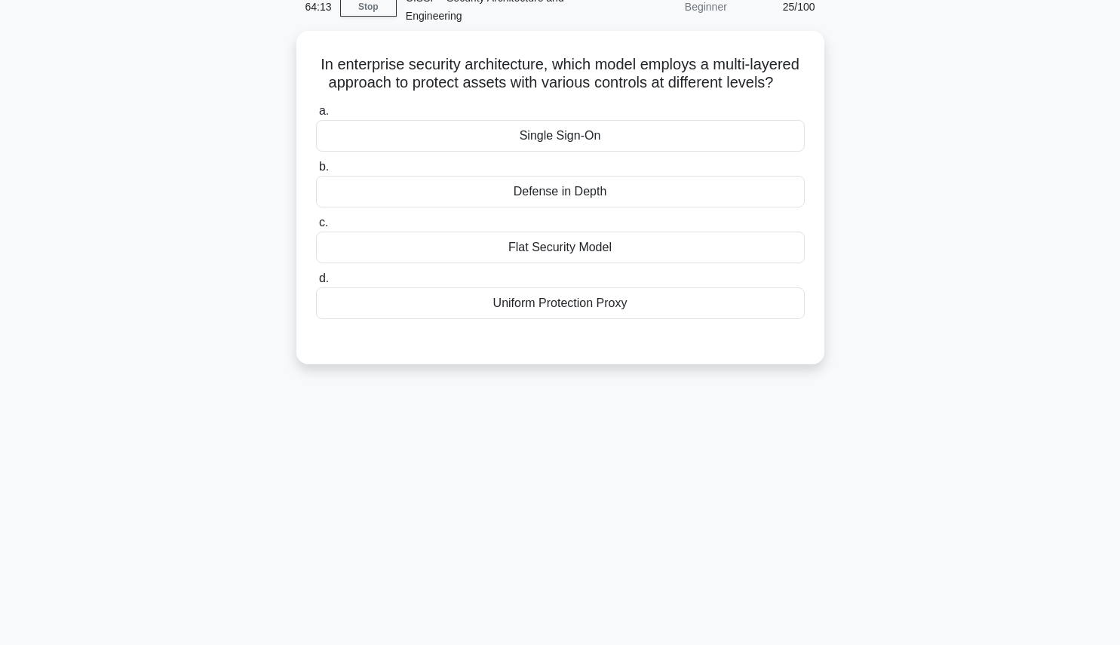
scroll to position [59, 0]
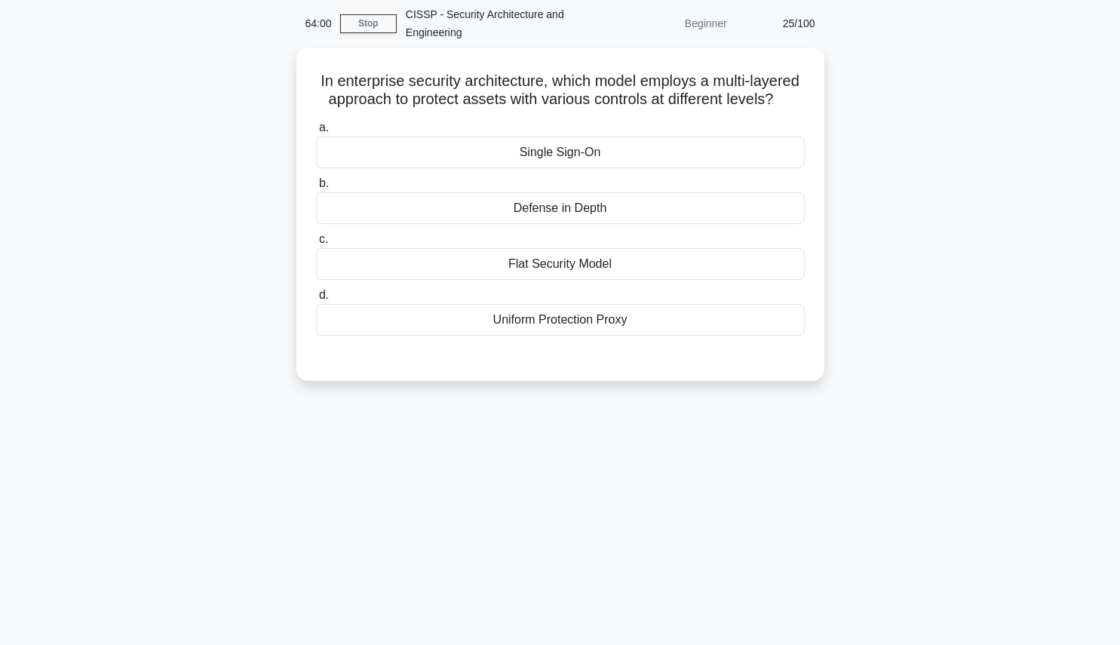
click at [373, 216] on div "Defense in Depth" at bounding box center [560, 208] width 489 height 32
click at [316, 189] on input "b. Defense in Depth" at bounding box center [316, 184] width 0 height 10
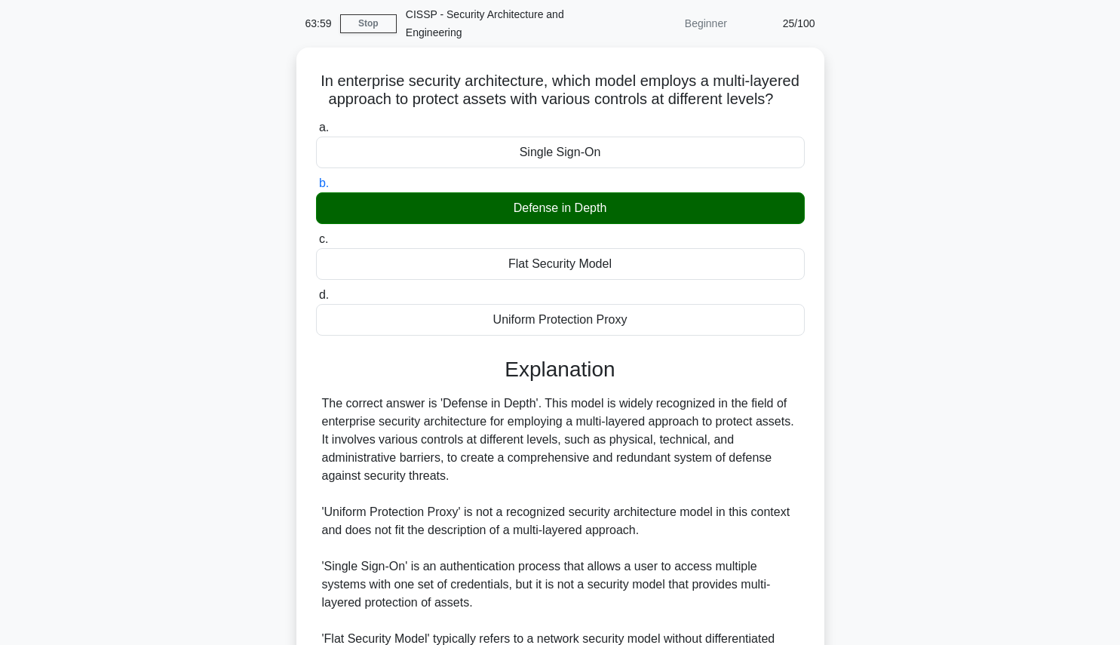
scroll to position [250, 0]
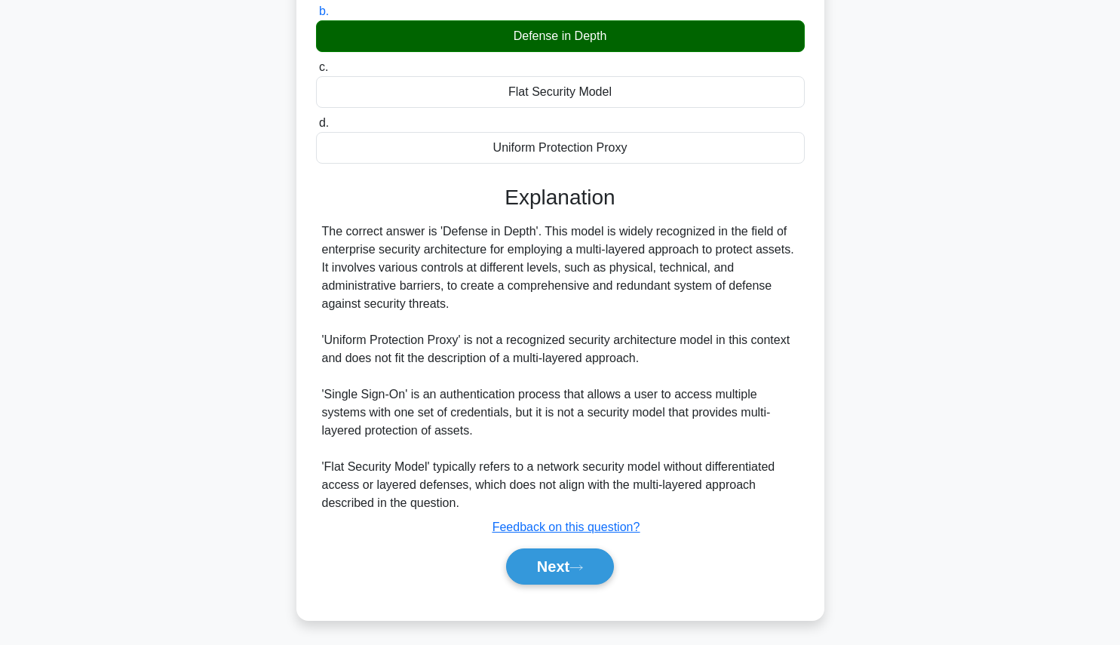
click at [532, 566] on button "Next" at bounding box center [560, 566] width 108 height 36
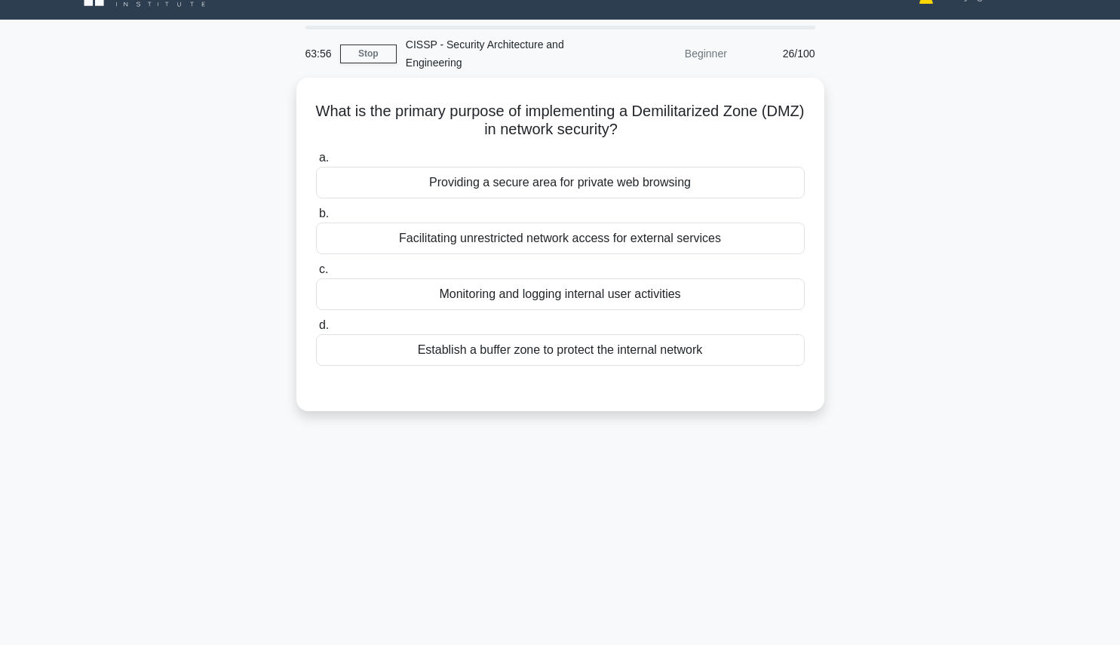
scroll to position [28, 0]
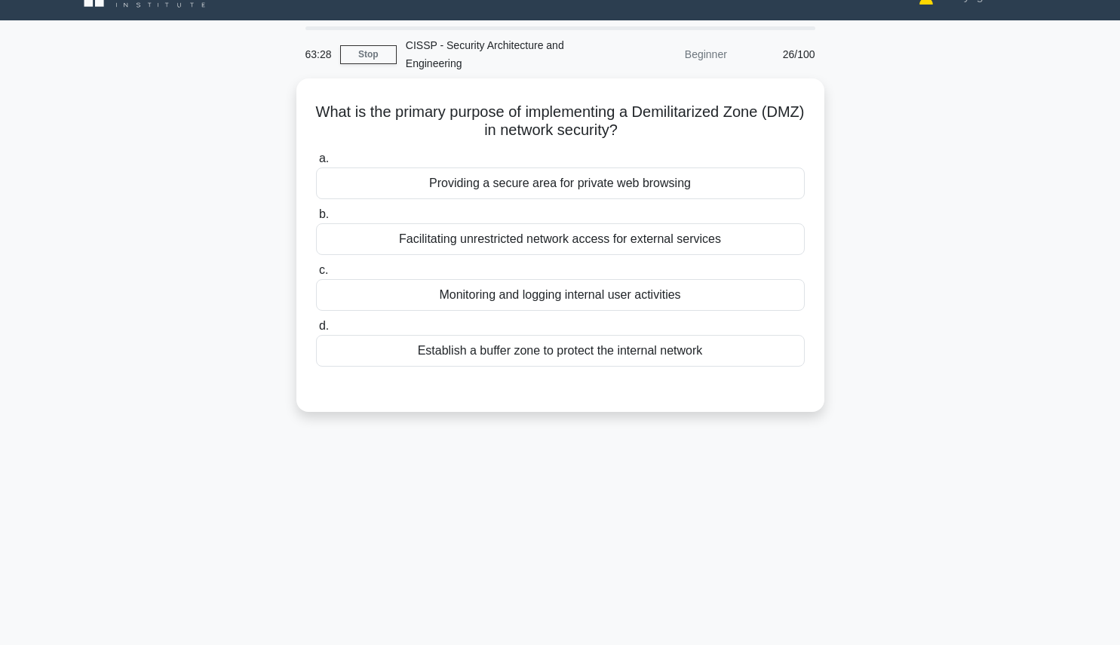
click at [362, 361] on div "Establish a buffer zone to protect the internal network" at bounding box center [560, 351] width 489 height 32
click at [316, 331] on input "d. Establish a buffer zone to protect the internal network" at bounding box center [316, 326] width 0 height 10
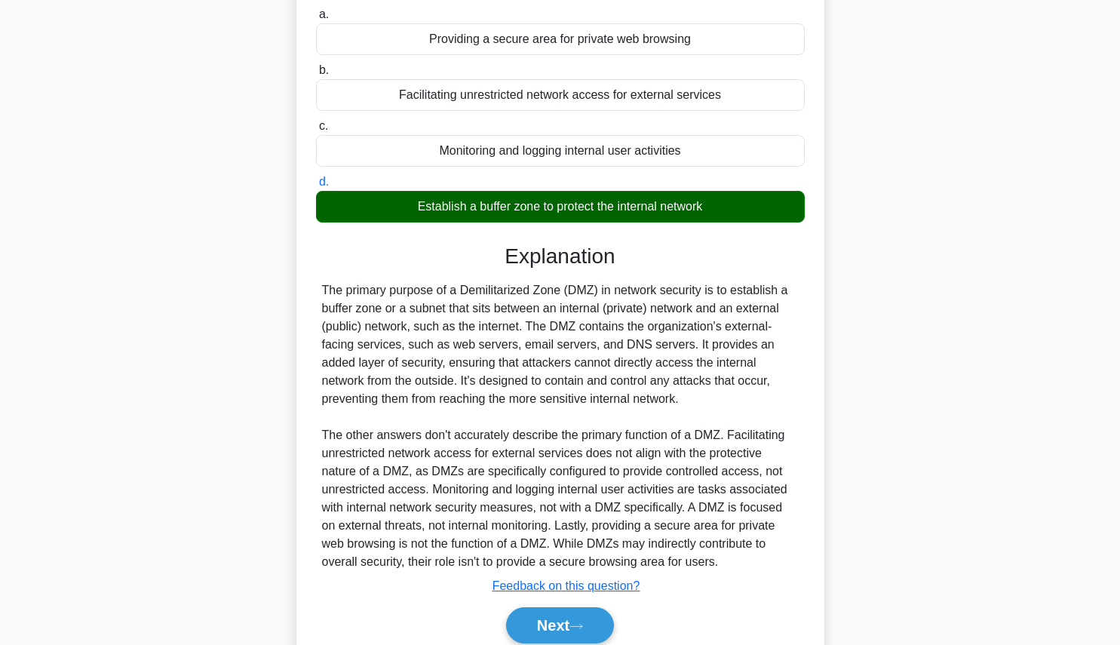
scroll to position [232, 0]
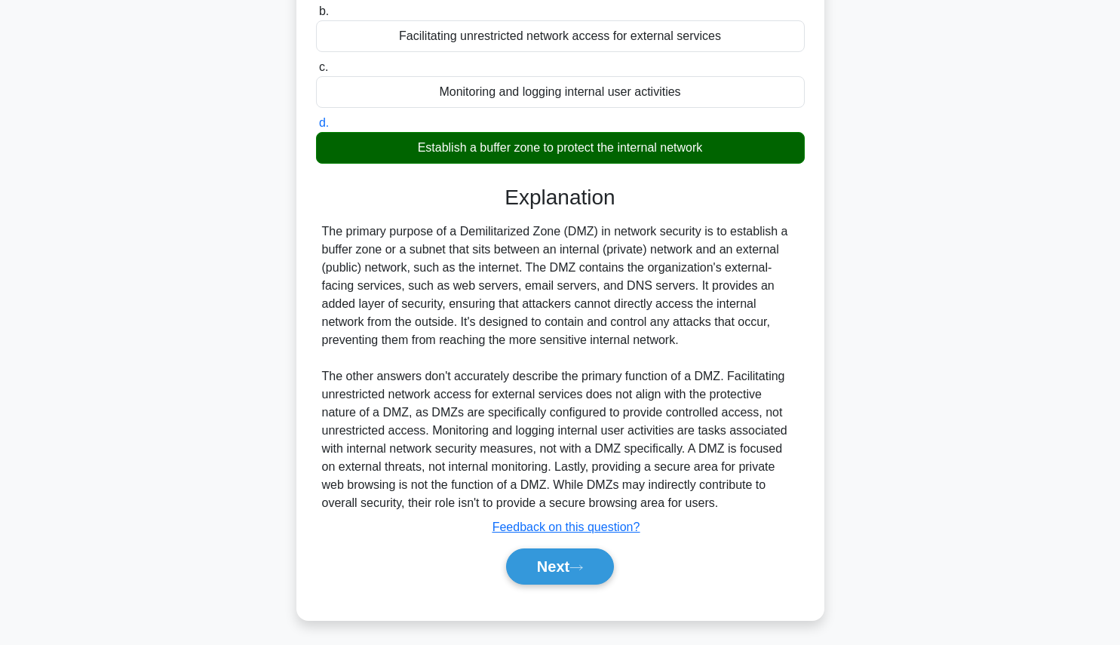
click at [520, 569] on button "Next" at bounding box center [560, 566] width 108 height 36
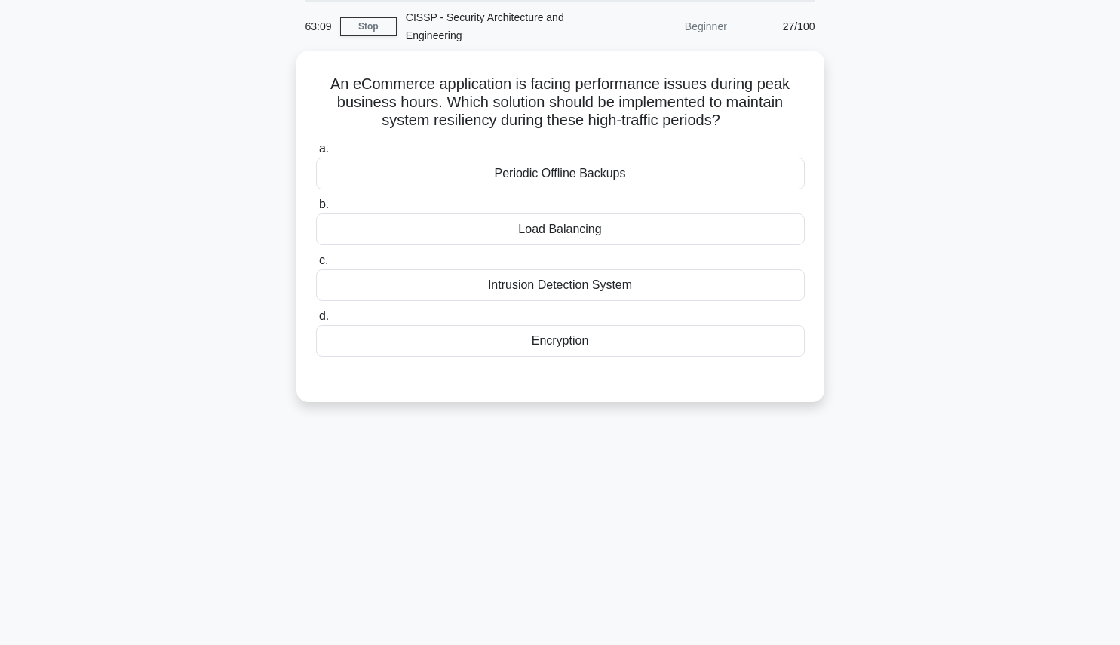
scroll to position [56, 0]
click at [376, 229] on div "Load Balancing" at bounding box center [560, 229] width 489 height 32
click at [316, 210] on input "b. Load Balancing" at bounding box center [316, 205] width 0 height 10
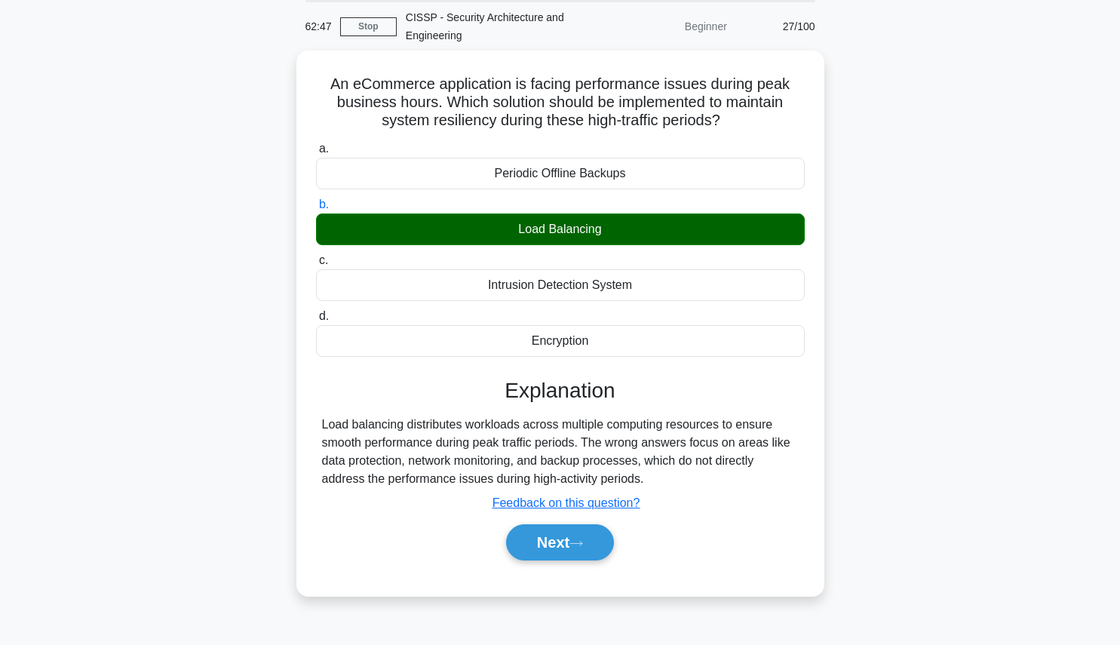
scroll to position [170, 0]
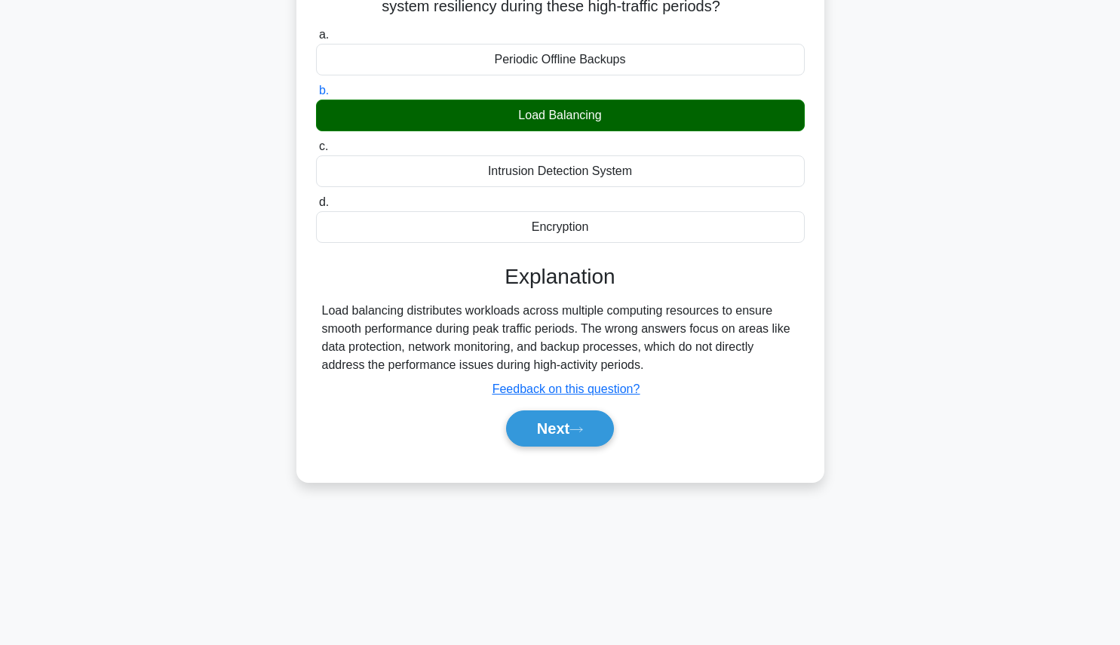
click at [562, 415] on button "Next" at bounding box center [560, 428] width 108 height 36
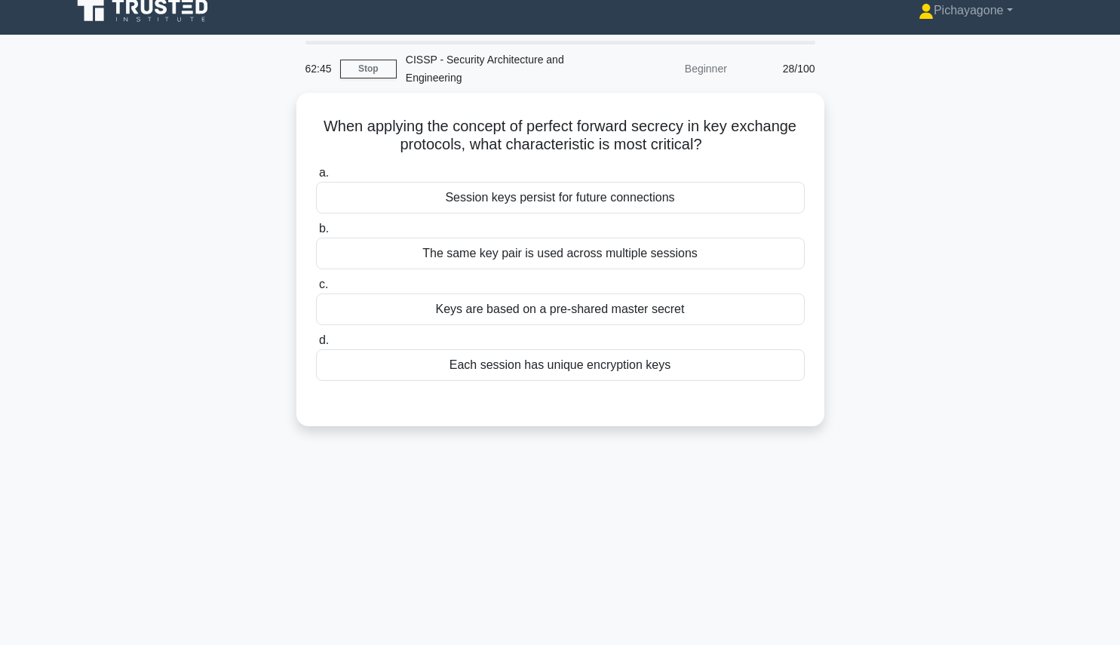
scroll to position [14, 0]
click at [390, 363] on div "Each session has unique encryption keys" at bounding box center [560, 365] width 489 height 32
click at [316, 345] on input "d. Each session has unique encryption keys" at bounding box center [316, 341] width 0 height 10
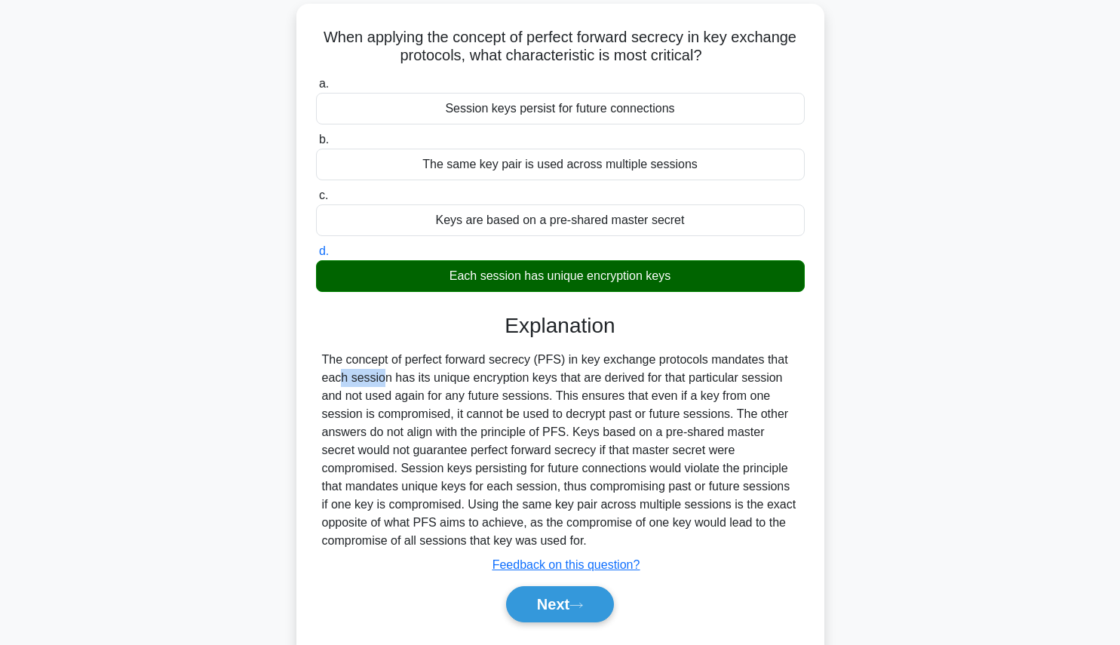
scroll to position [96, 0]
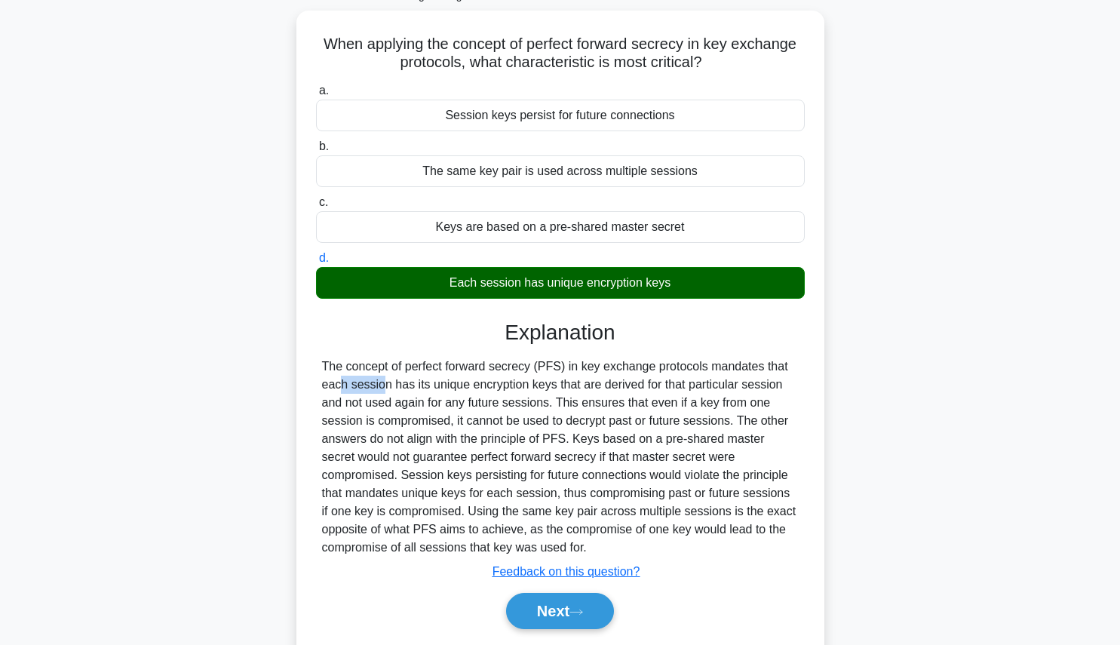
click at [170, 123] on div "When applying the concept of perfect forward secrecy in key exchange protocols,…" at bounding box center [561, 347] width 996 height 672
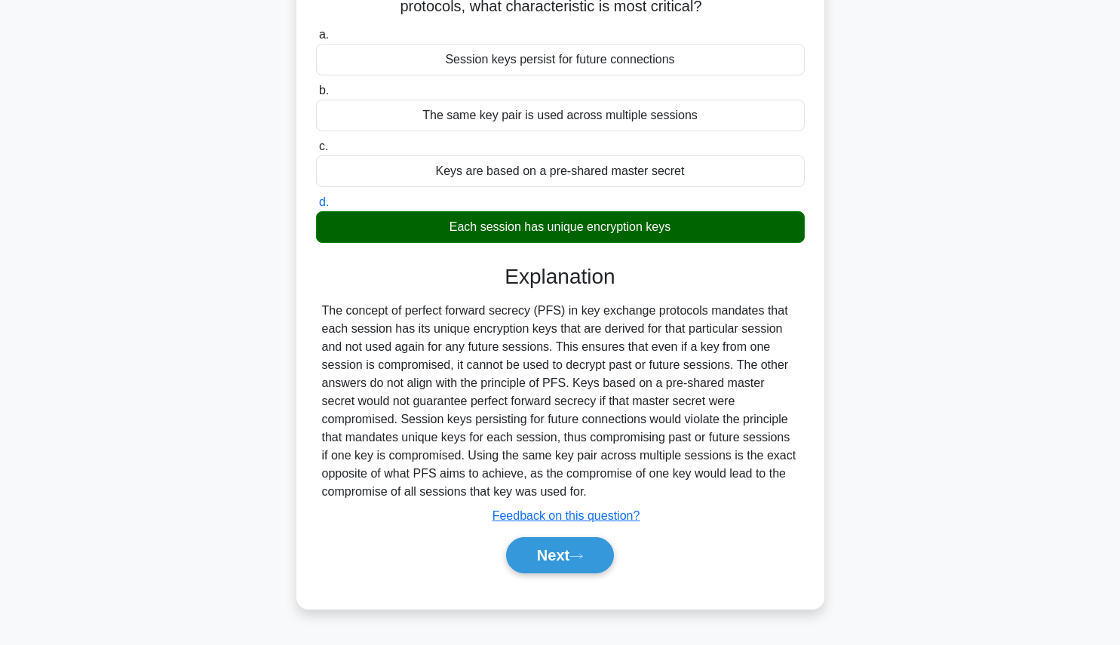
scroll to position [155, 0]
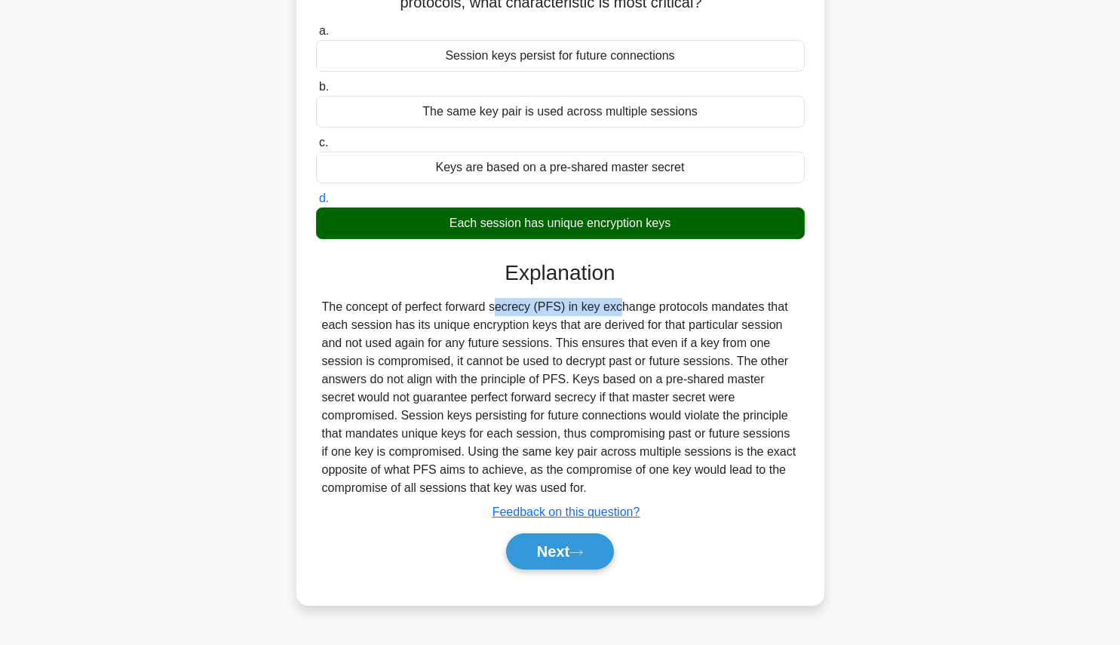
copy div "perfect forward secrecy"
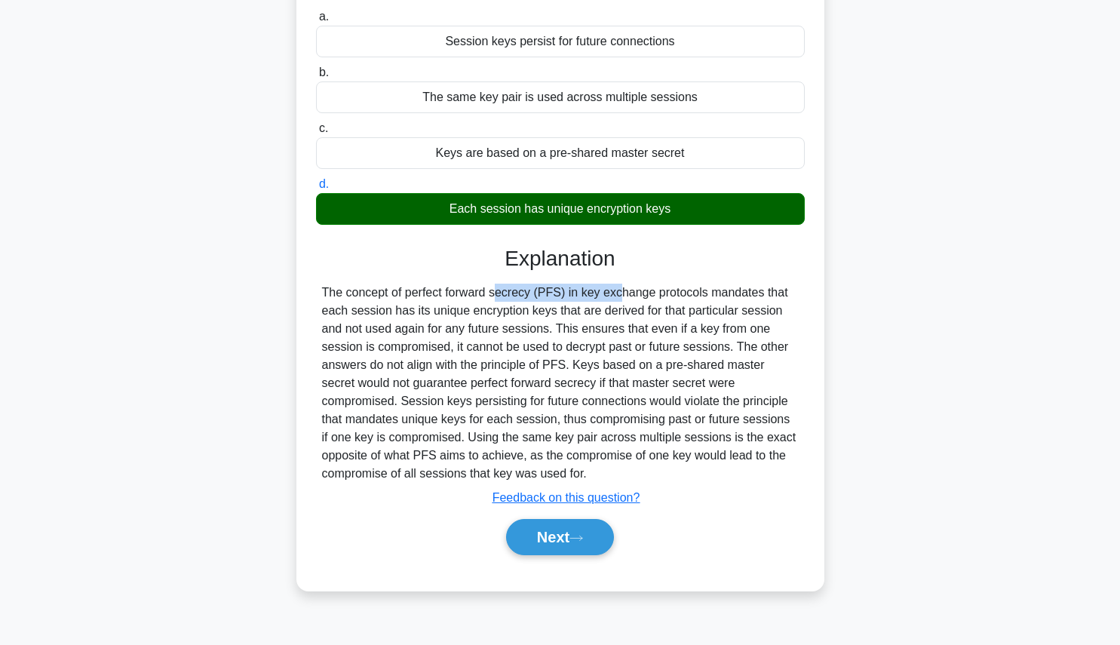
click at [568, 546] on button "Next" at bounding box center [560, 537] width 108 height 36
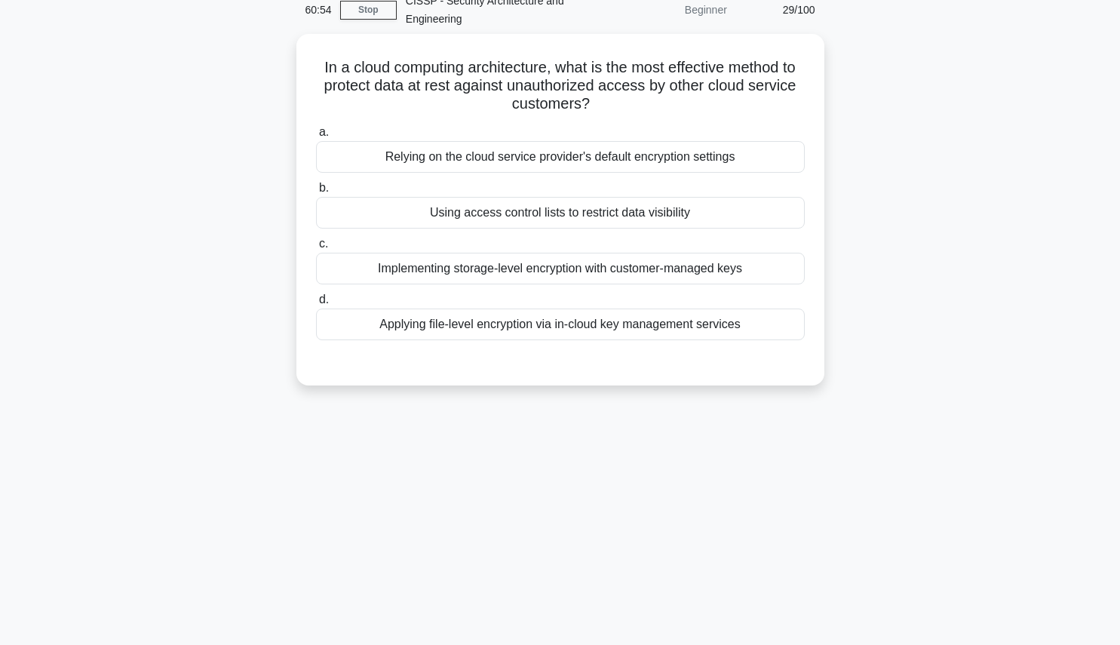
scroll to position [66, 0]
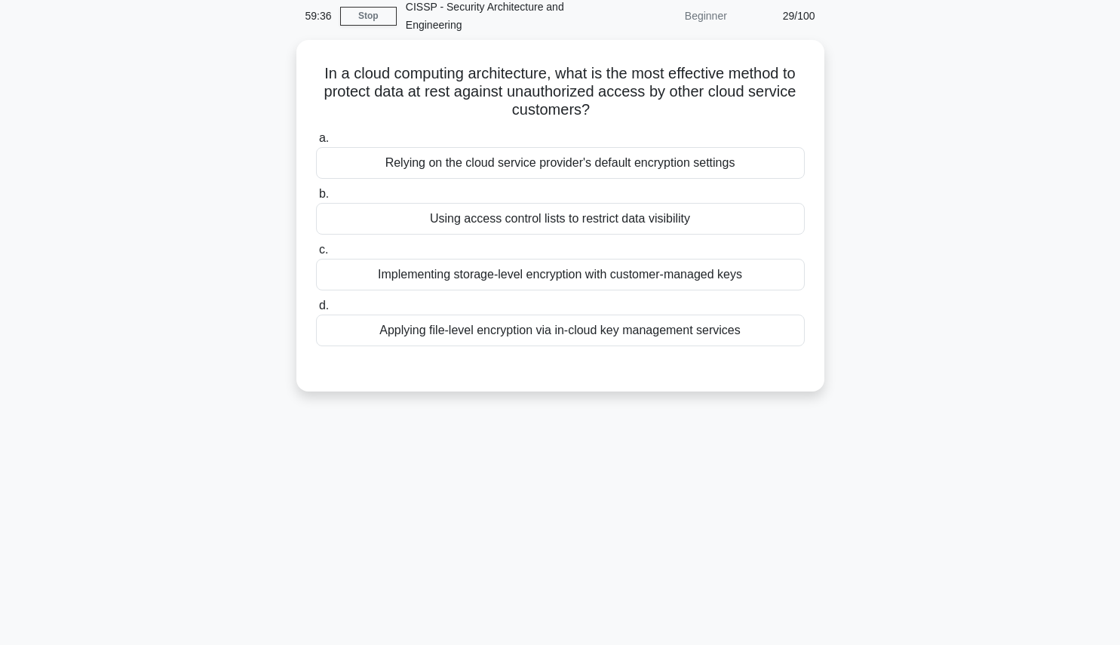
click at [660, 213] on div "Using access control lists to restrict data visibility" at bounding box center [560, 219] width 489 height 32
click at [316, 199] on input "b. Using access control lists to restrict data visibility" at bounding box center [316, 194] width 0 height 10
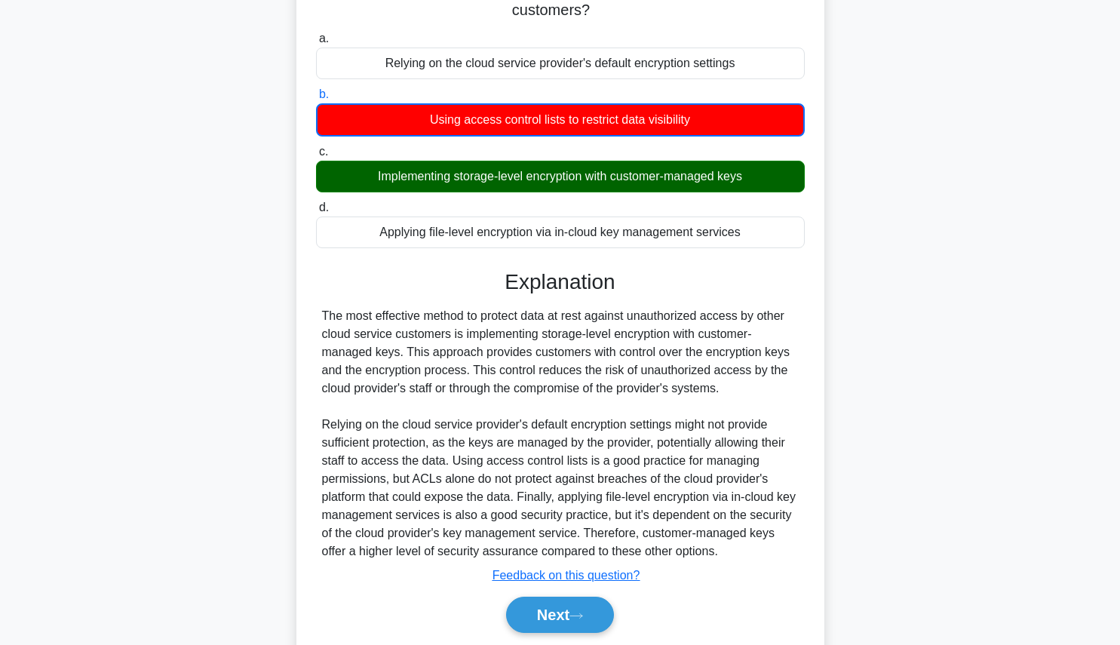
scroll to position [184, 0]
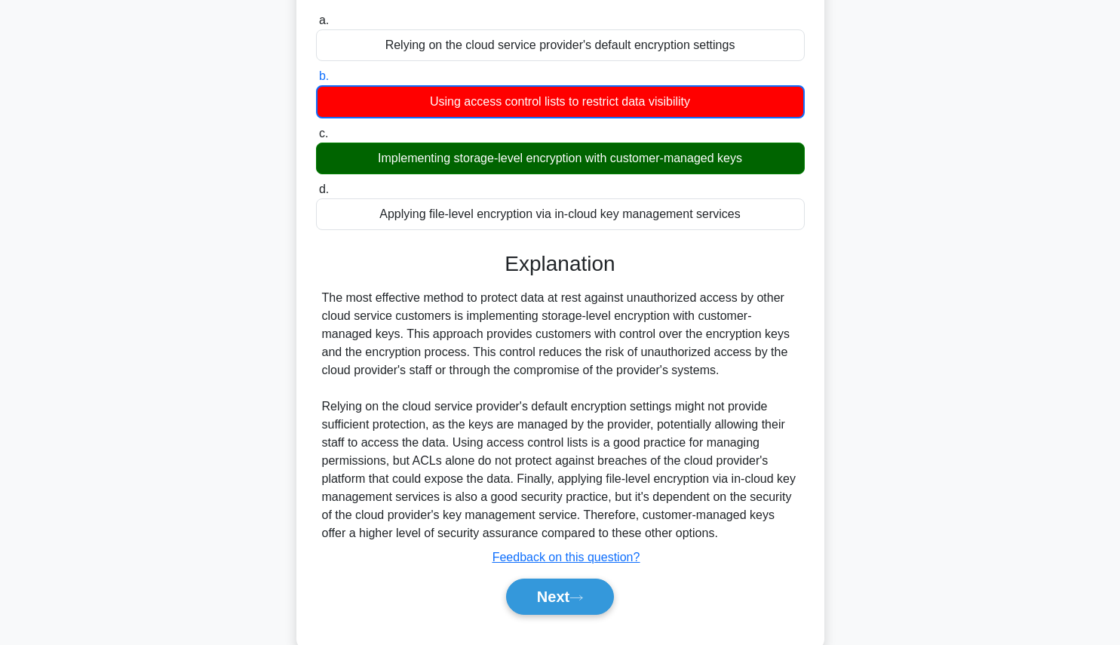
click at [1011, 280] on div "In a cloud computing architecture, what is the most effective method to protect…" at bounding box center [561, 295] width 996 height 746
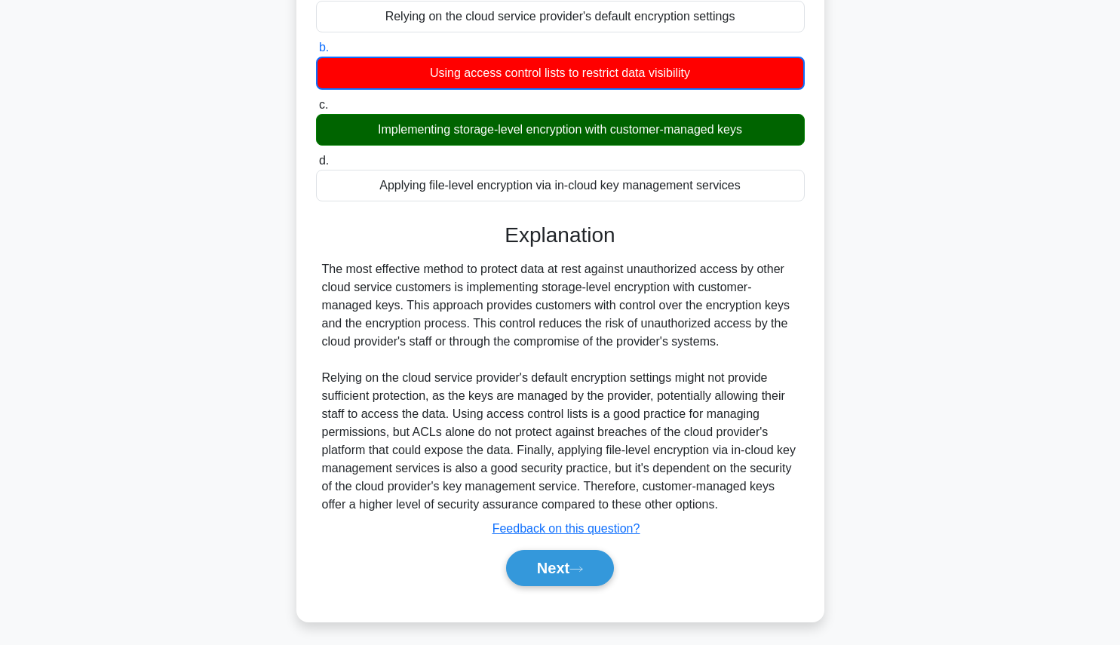
scroll to position [215, 0]
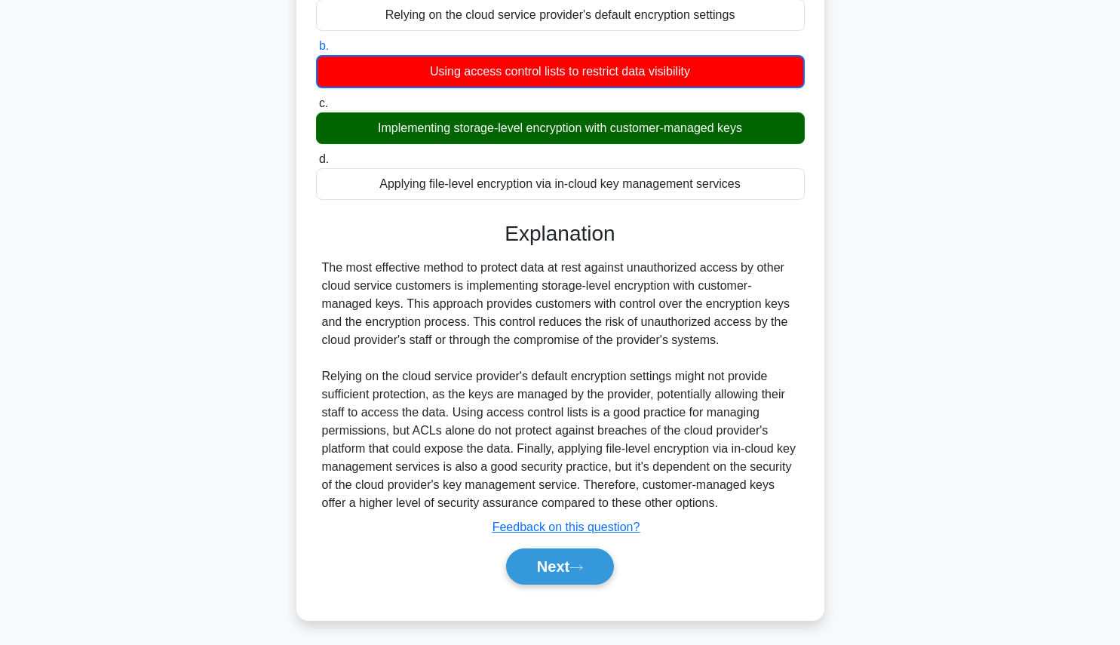
click at [557, 577] on button "Next" at bounding box center [560, 566] width 108 height 36
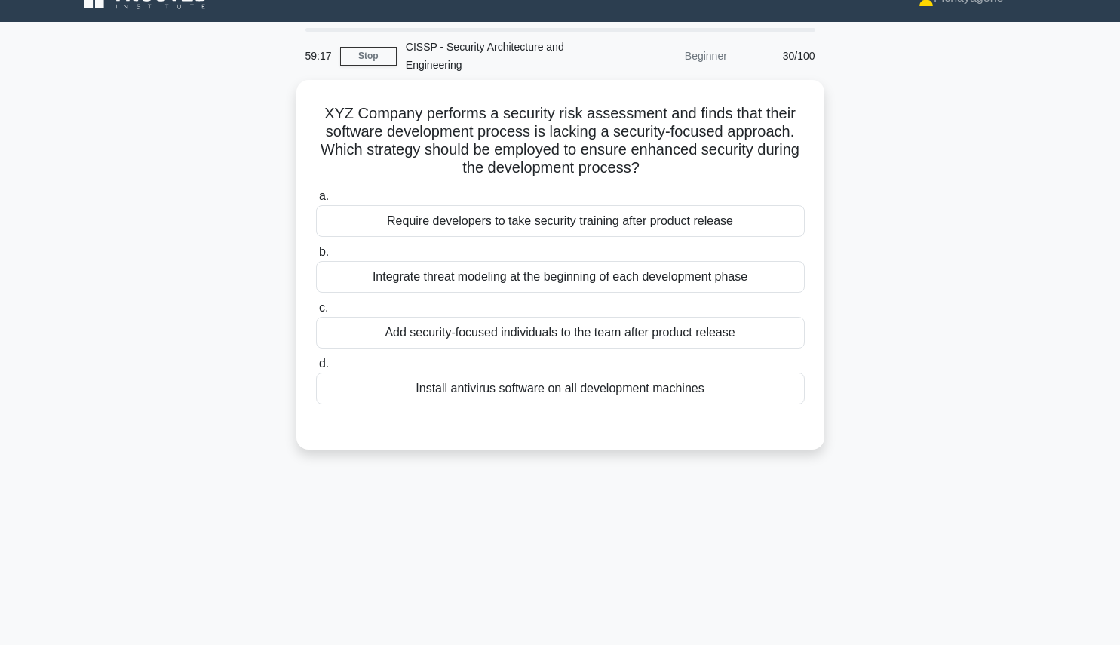
scroll to position [28, 0]
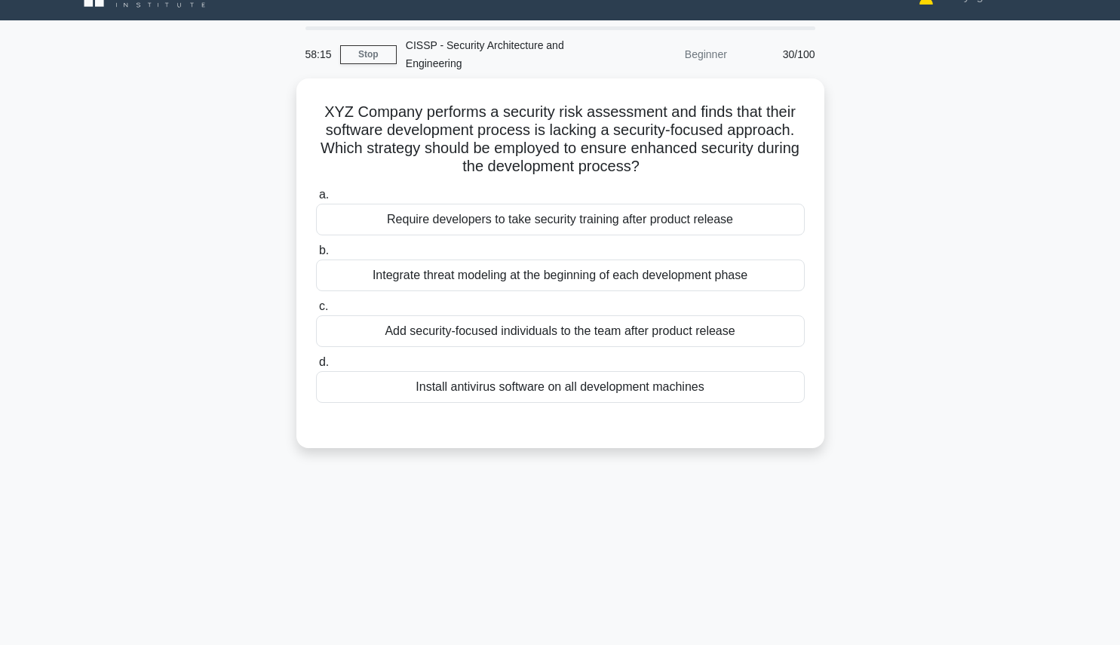
click at [713, 279] on div "Integrate threat modeling at the beginning of each development phase" at bounding box center [560, 275] width 489 height 32
click at [316, 256] on input "b. Integrate threat modeling at the beginning of each development phase" at bounding box center [316, 251] width 0 height 10
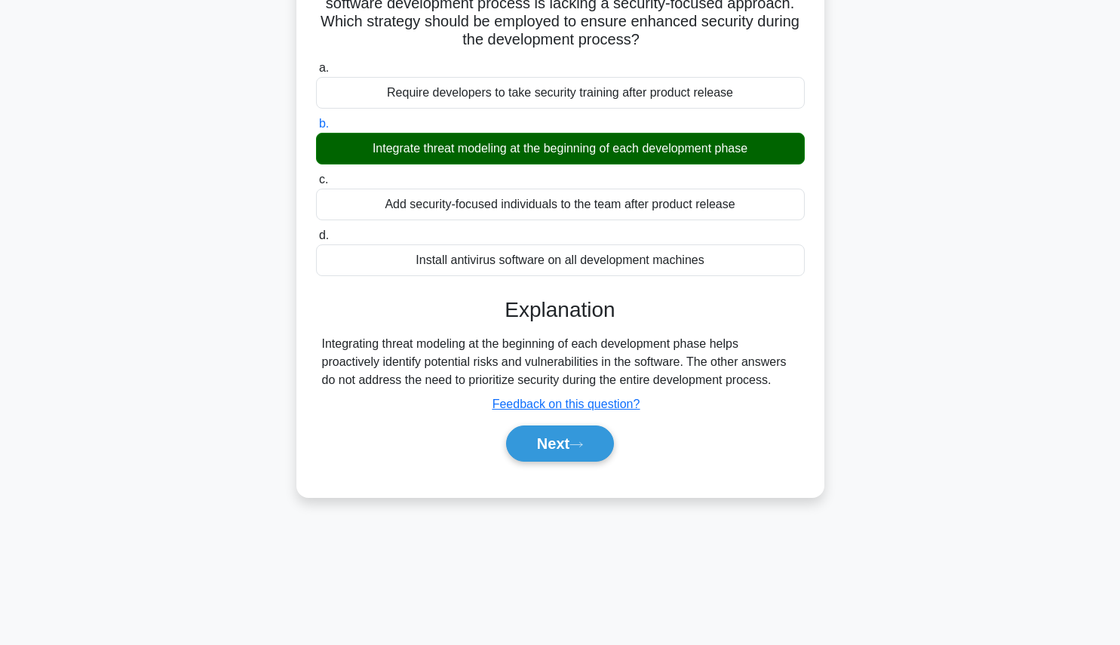
scroll to position [170, 0]
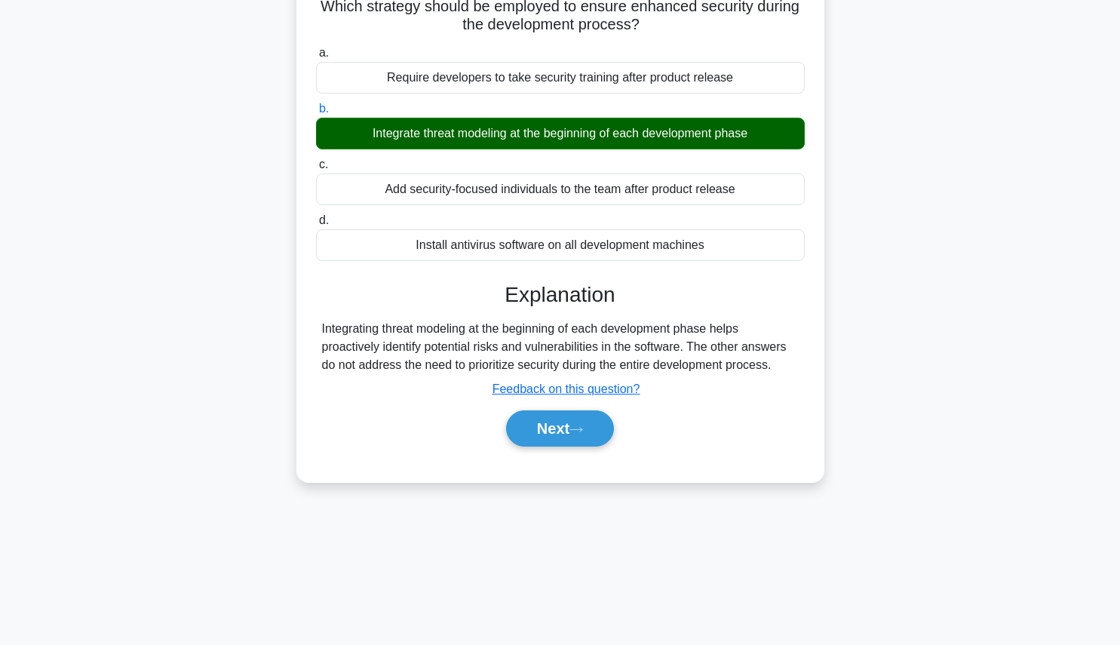
click at [580, 427] on icon at bounding box center [576, 429] width 14 height 8
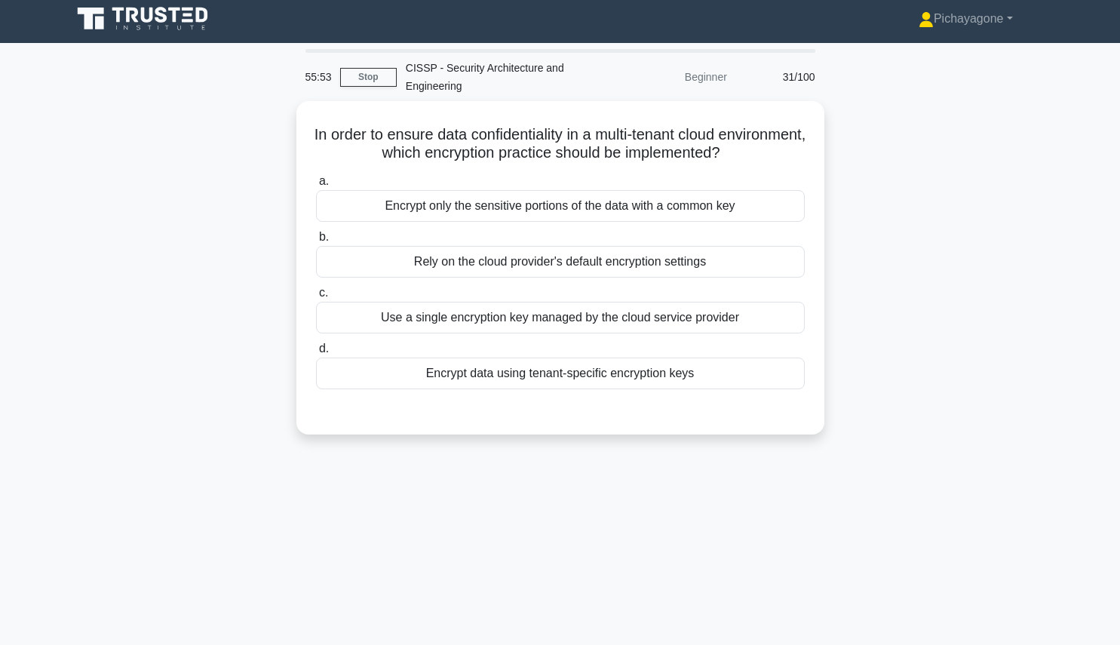
scroll to position [0, 0]
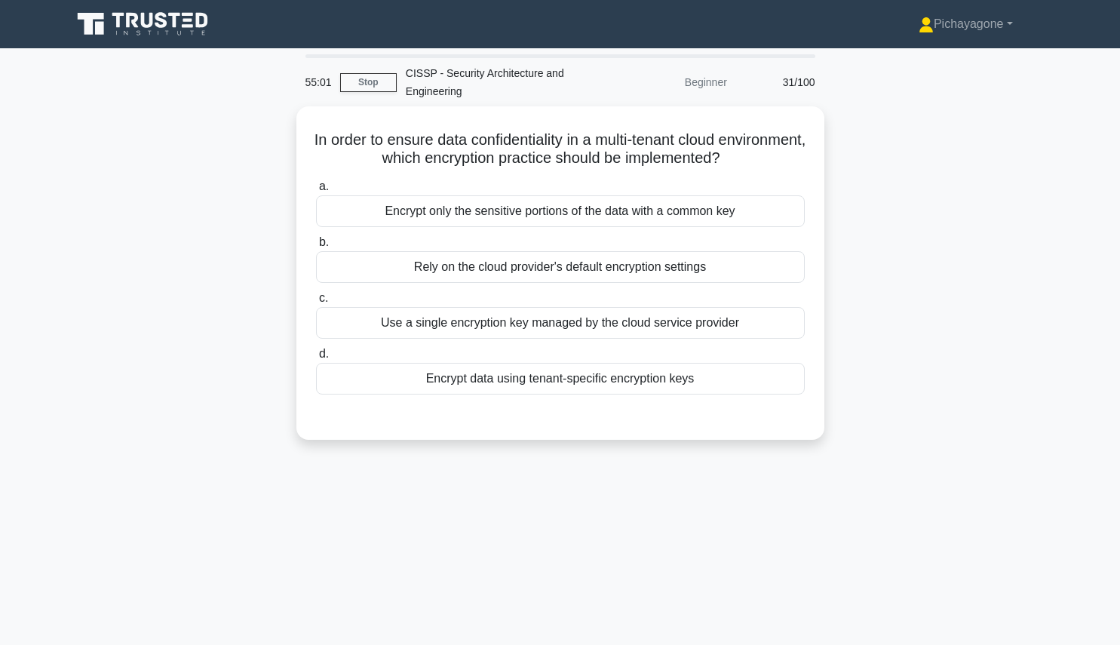
click at [500, 376] on div "Encrypt data using tenant-specific encryption keys" at bounding box center [560, 379] width 489 height 32
click at [316, 359] on input "d. Encrypt data using tenant-specific encryption keys" at bounding box center [316, 354] width 0 height 10
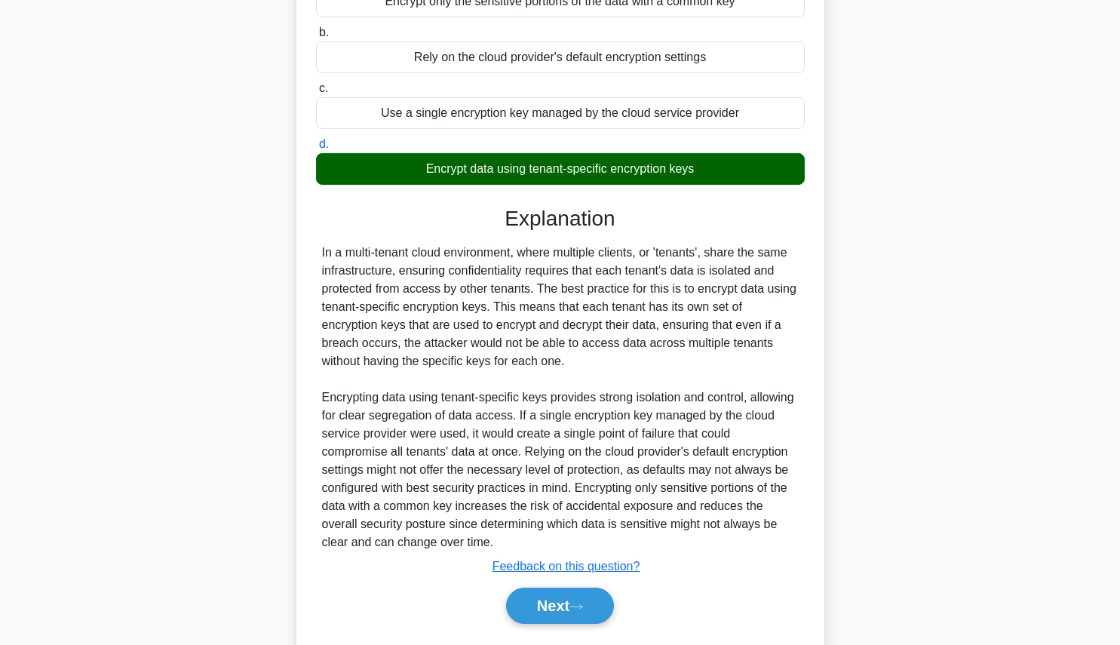
scroll to position [250, 0]
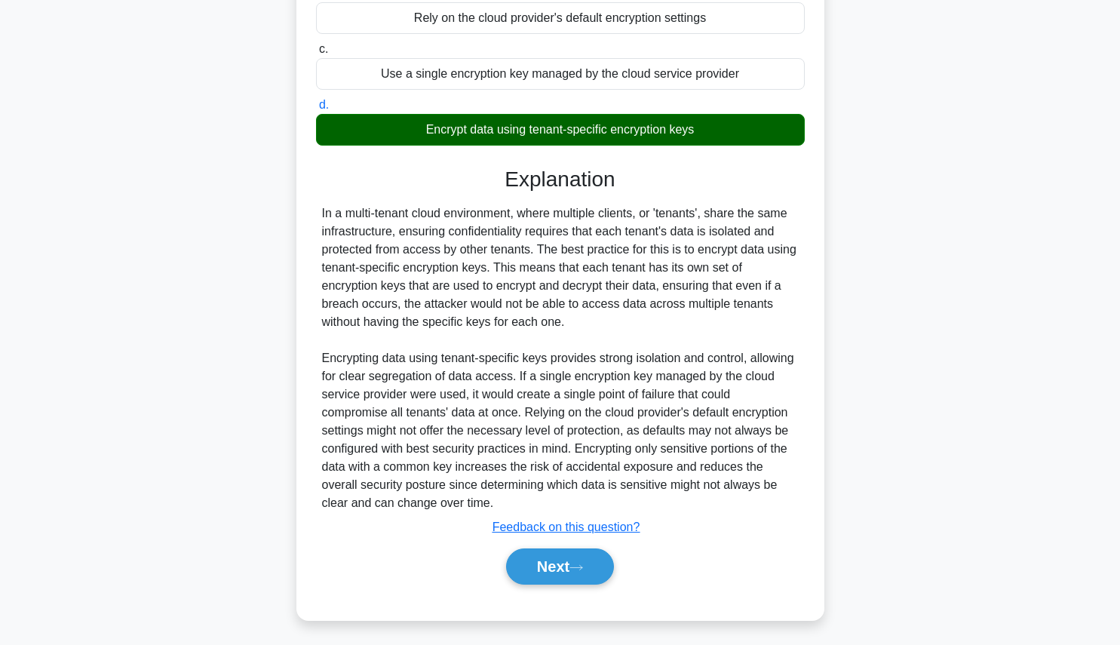
click at [559, 568] on button "Next" at bounding box center [560, 566] width 108 height 36
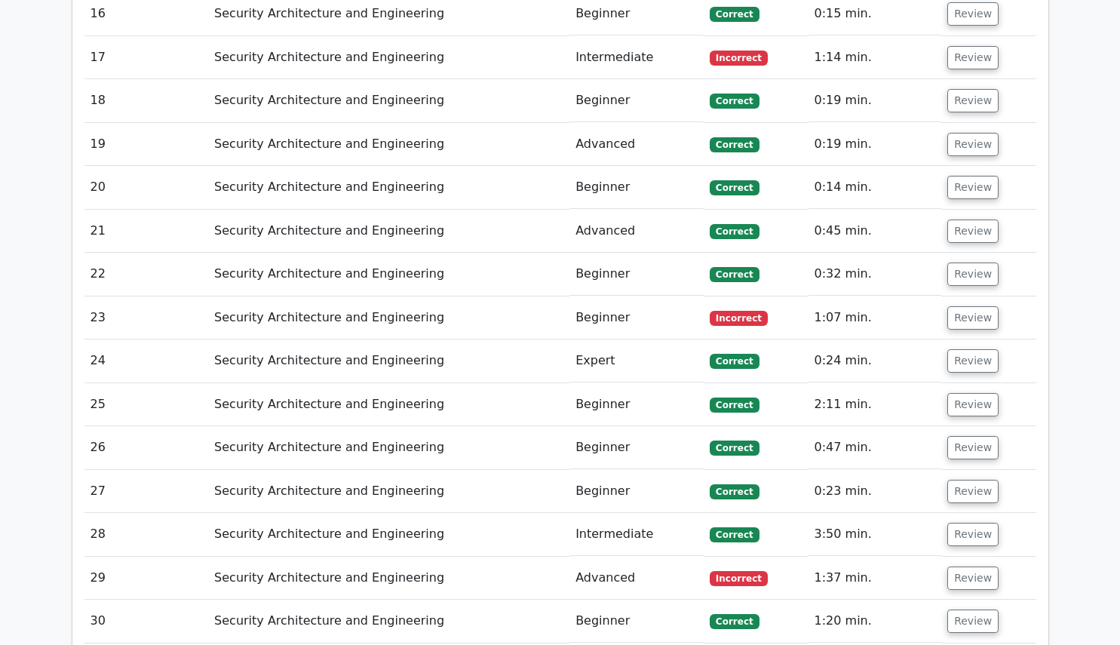
scroll to position [2330, 0]
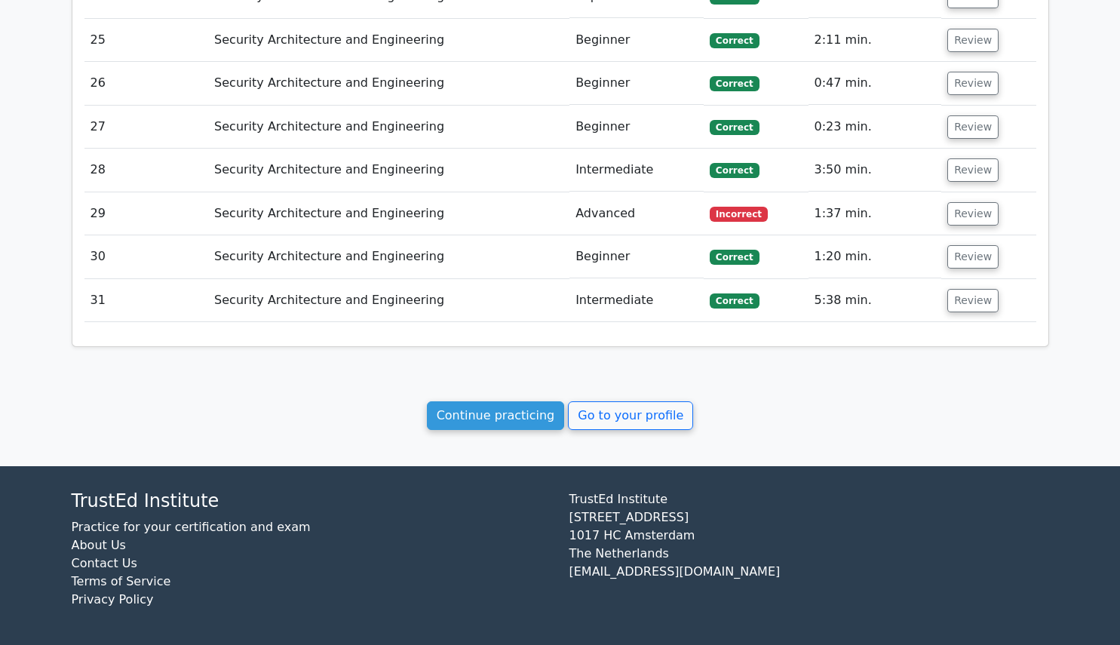
click at [490, 416] on link "Continue practicing" at bounding box center [496, 415] width 138 height 29
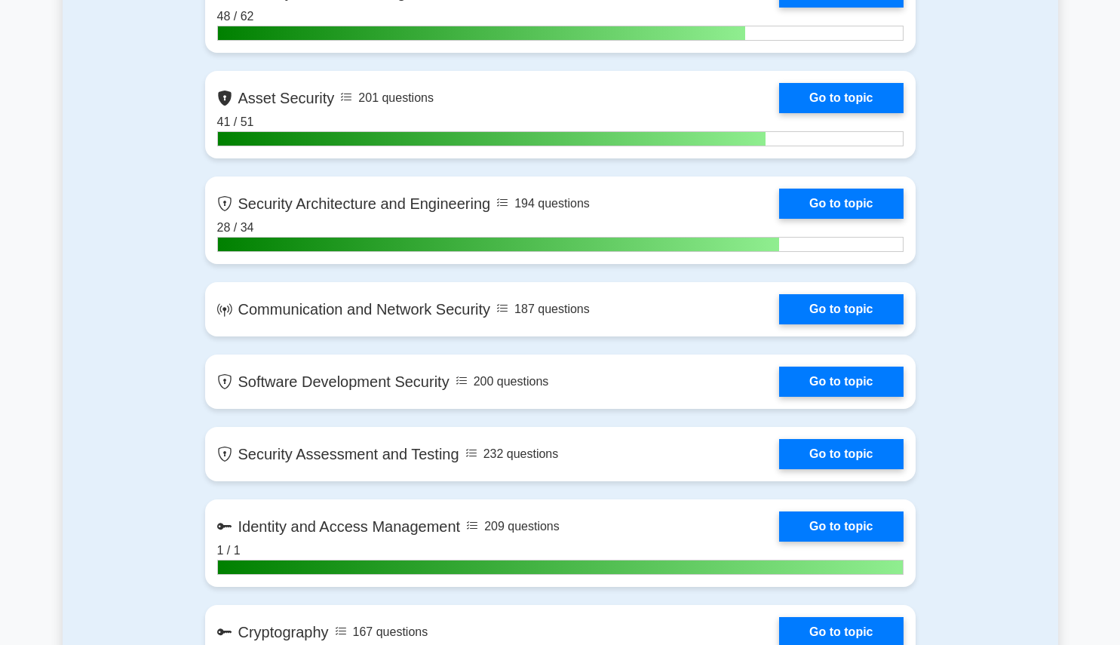
scroll to position [769, 0]
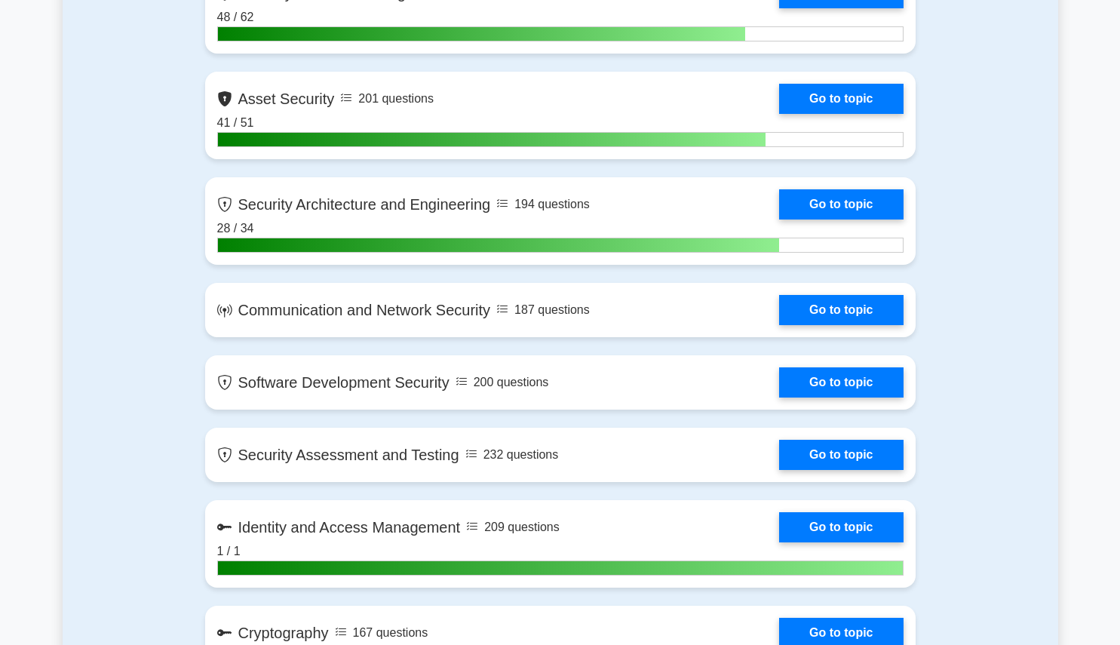
click at [837, 313] on link "Go to topic" at bounding box center [841, 310] width 124 height 30
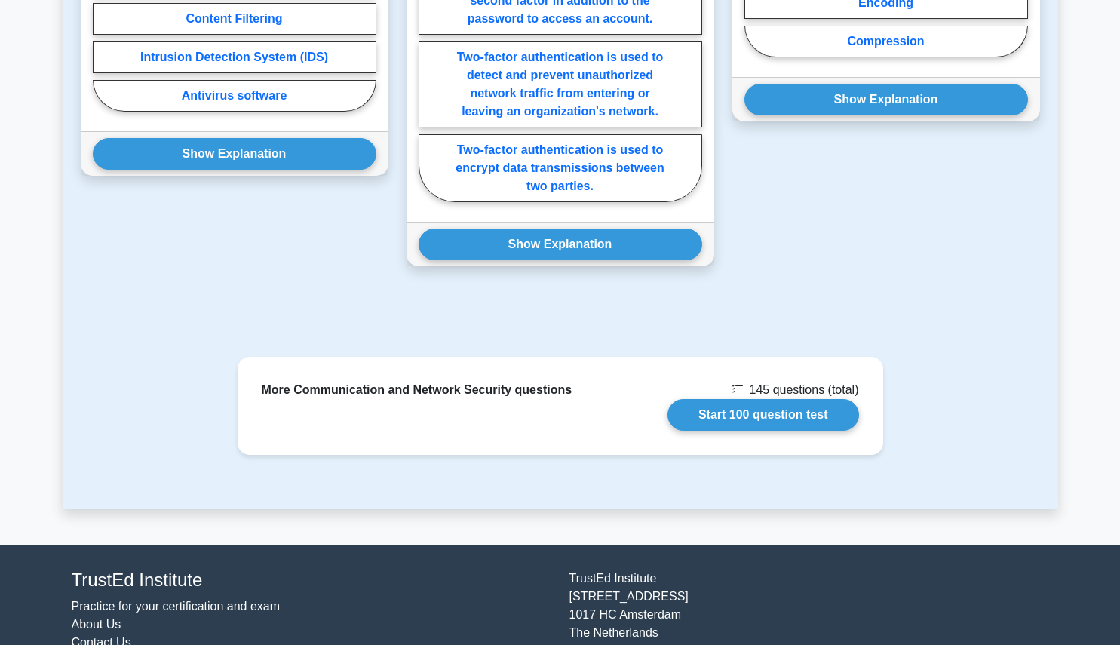
scroll to position [1097, 0]
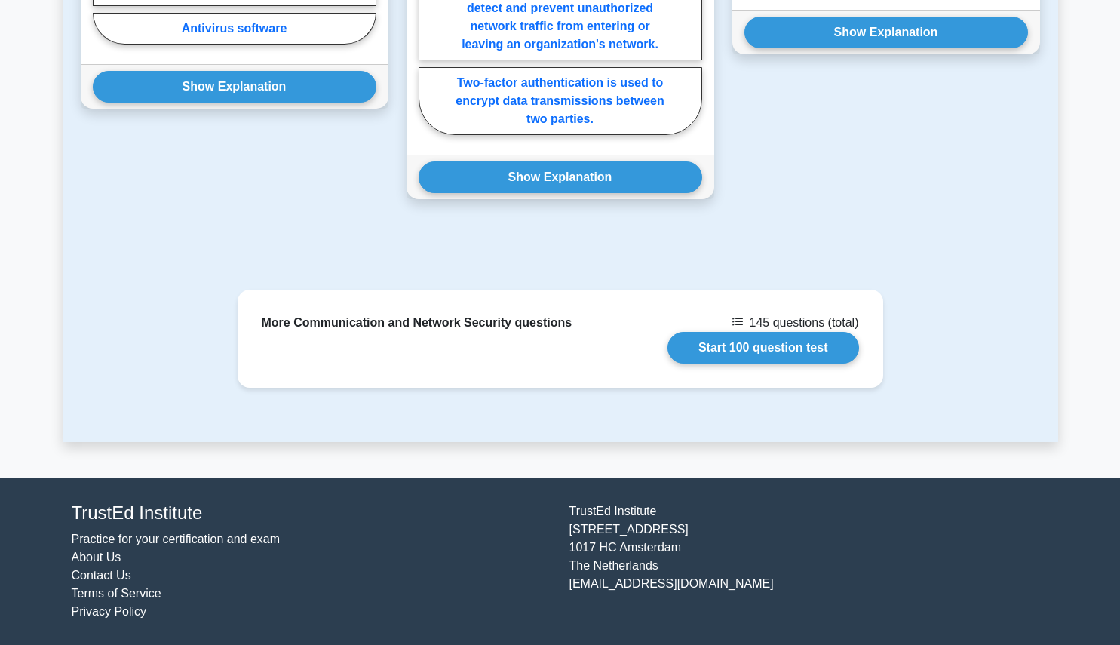
click at [800, 349] on link "Start 100 question test" at bounding box center [763, 348] width 192 height 32
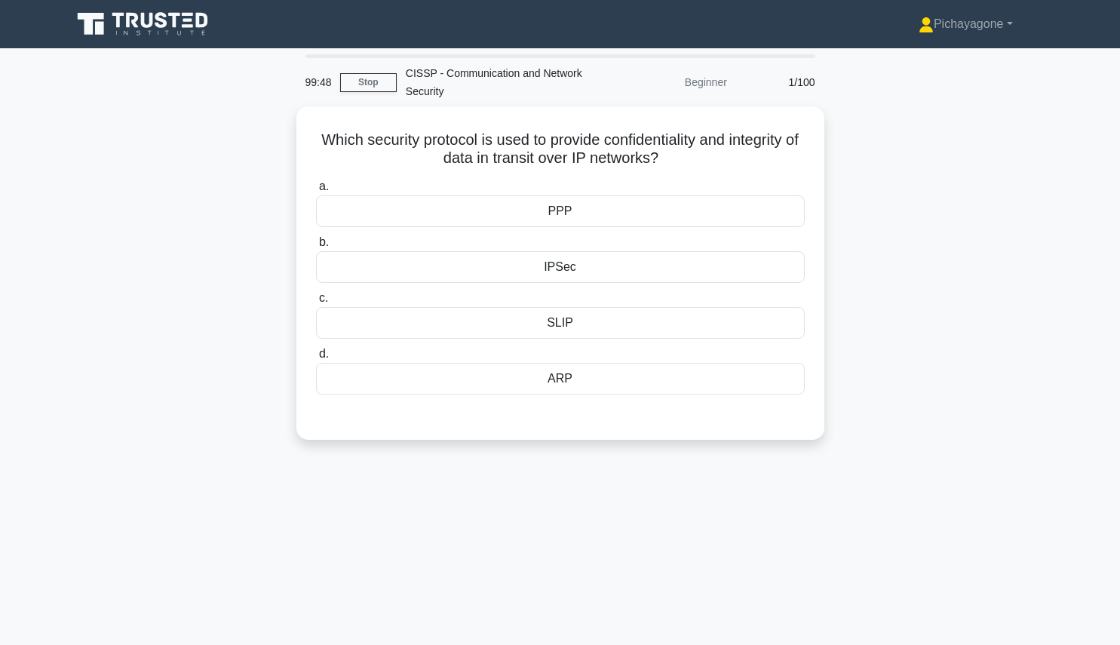
click at [773, 265] on div "IPSec" at bounding box center [560, 267] width 489 height 32
click at [316, 247] on input "b. IPSec" at bounding box center [316, 243] width 0 height 10
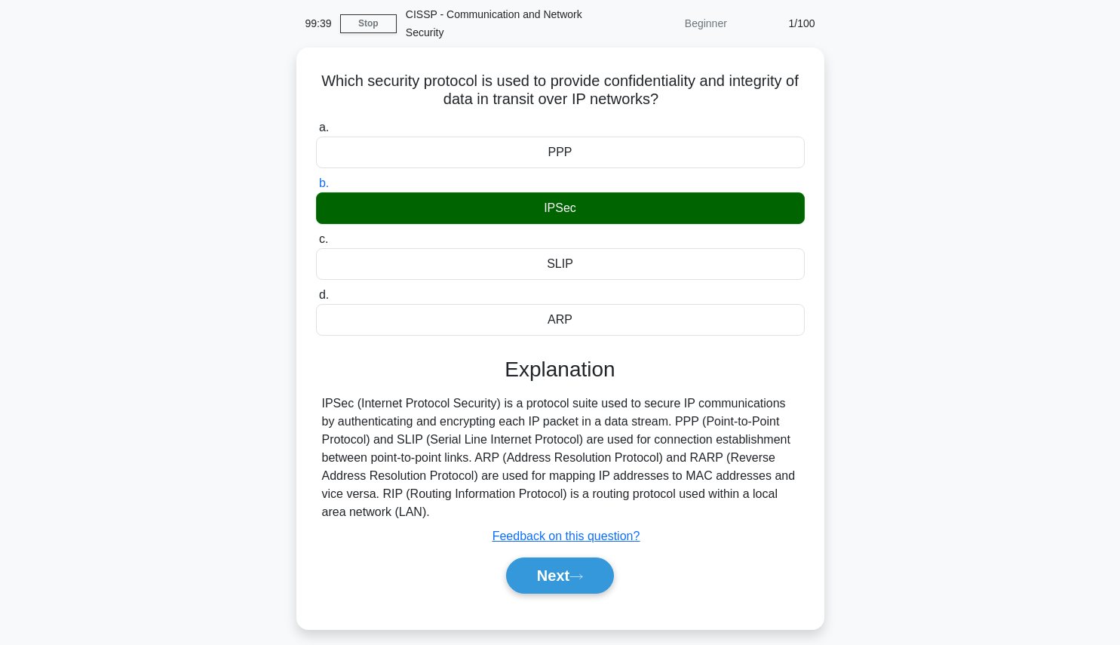
scroll to position [77, 0]
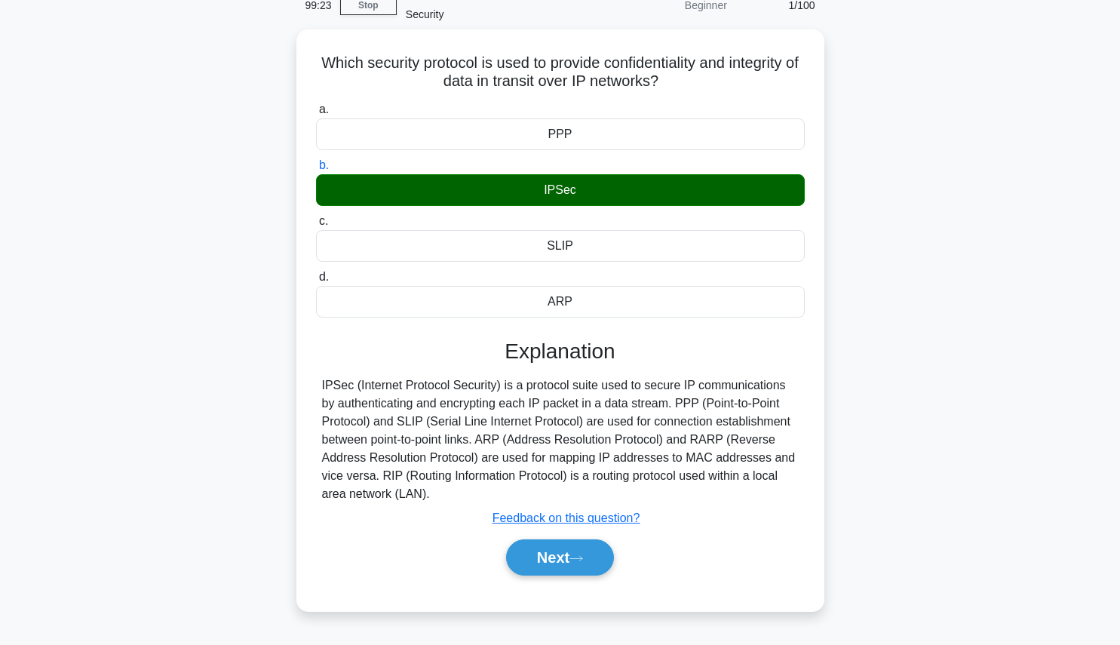
click at [555, 554] on button "Next" at bounding box center [560, 557] width 108 height 36
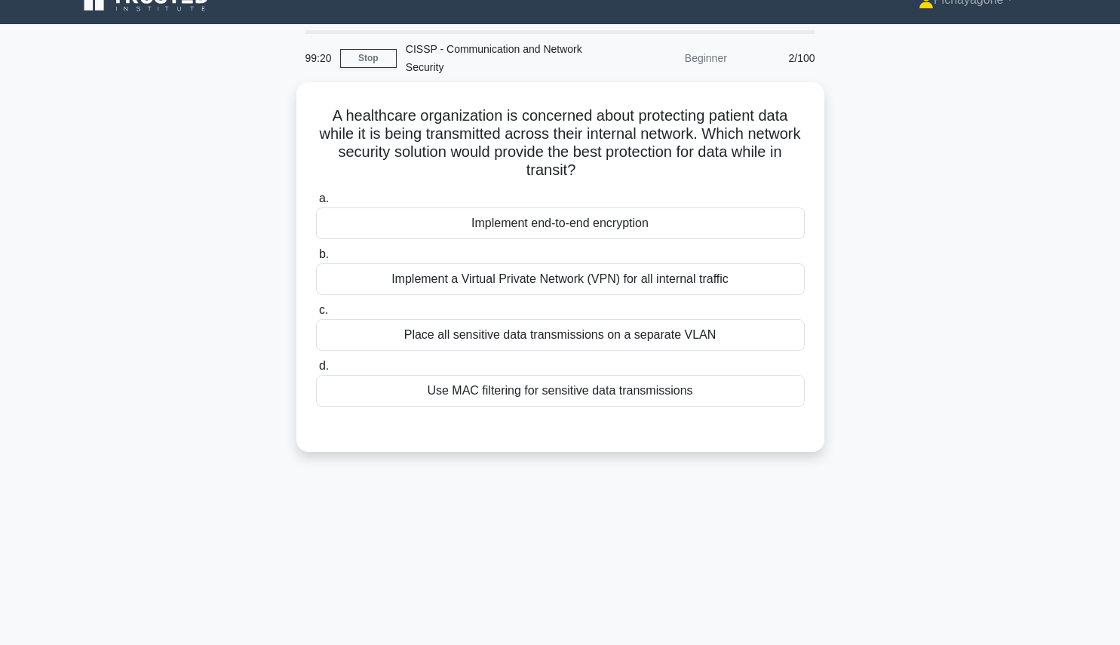
scroll to position [44, 0]
